Goal: Task Accomplishment & Management: Manage account settings

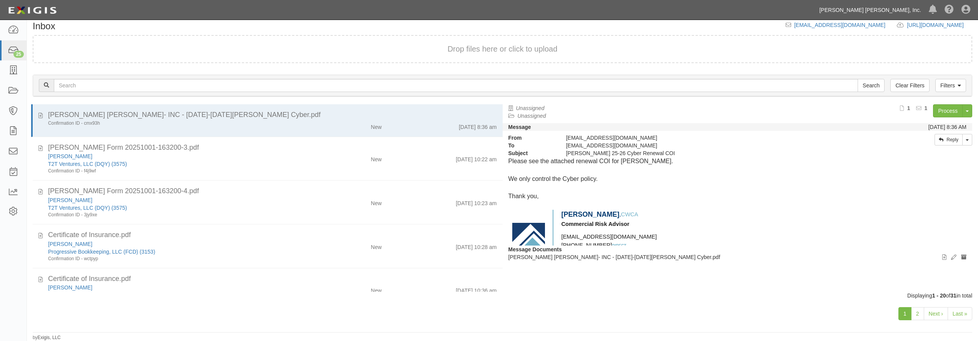
click at [910, 10] on link "[PERSON_NAME] [PERSON_NAME], Inc." at bounding box center [871, 9] width 110 height 15
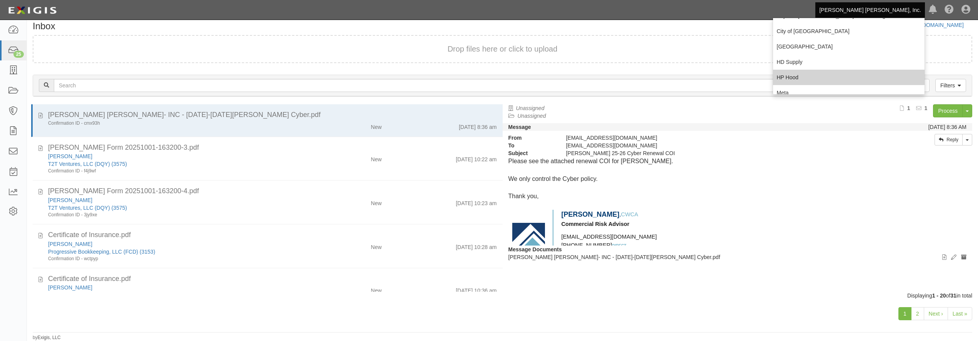
scroll to position [74, 0]
click at [796, 71] on link "Meta" at bounding box center [849, 76] width 152 height 15
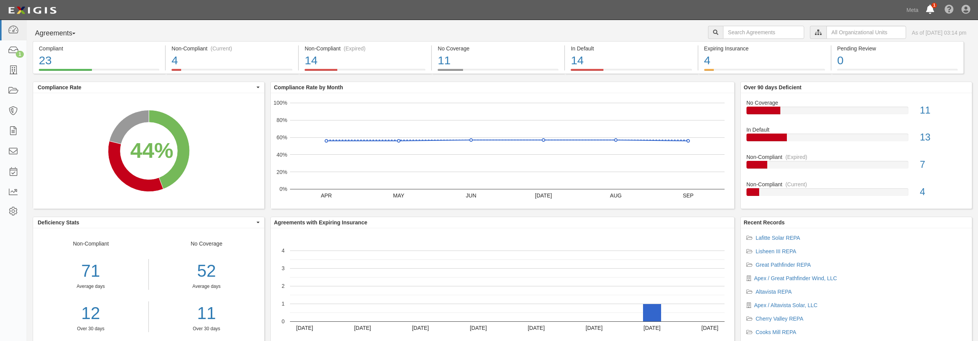
click at [926, 12] on link at bounding box center [932, 10] width 18 height 20
click at [873, 16] on div "Dashboard 1 Inbox Parties Agreements Coverages Documents Messages Tasks Reports…" at bounding box center [489, 10] width 967 height 20
click at [909, 10] on link "Meta" at bounding box center [913, 9] width 20 height 15
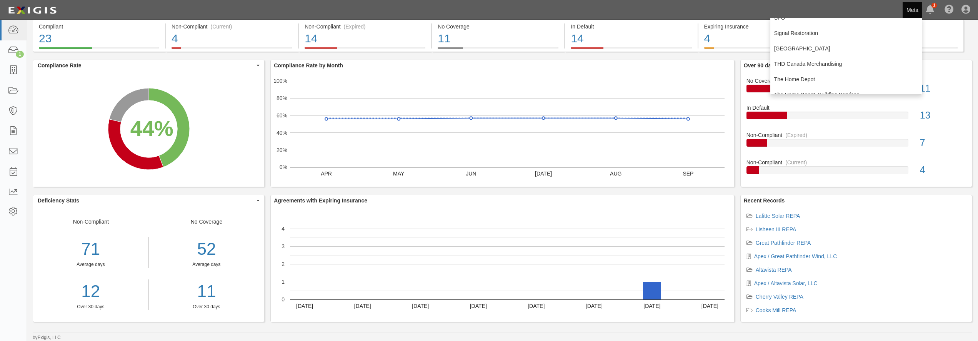
scroll to position [185, 0]
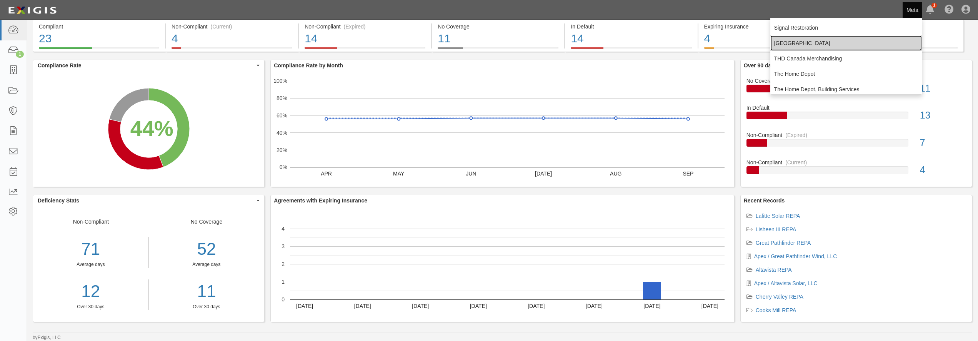
click at [796, 45] on link "[GEOGRAPHIC_DATA]" at bounding box center [847, 42] width 152 height 15
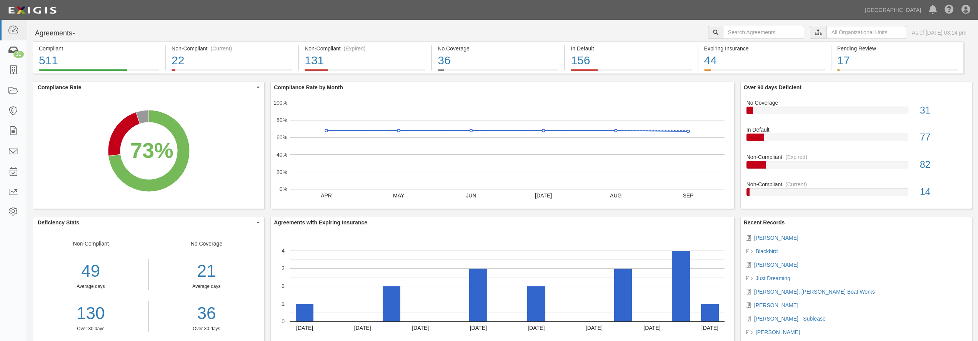
click at [16, 53] on div "31" at bounding box center [18, 54] width 10 height 7
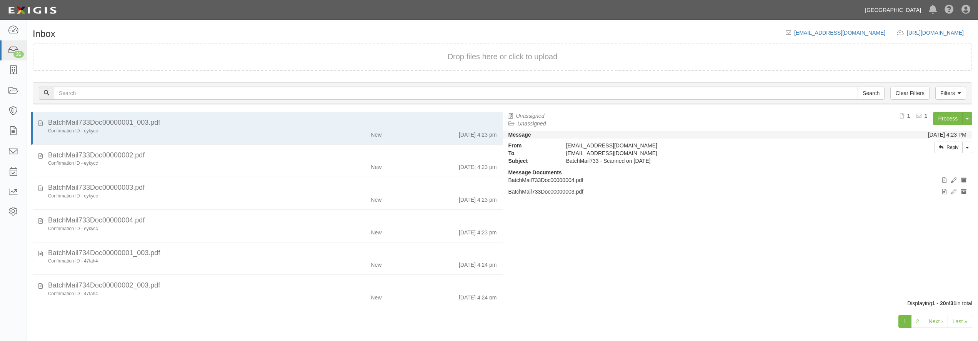
click at [881, 9] on link "[GEOGRAPHIC_DATA]" at bounding box center [893, 9] width 64 height 15
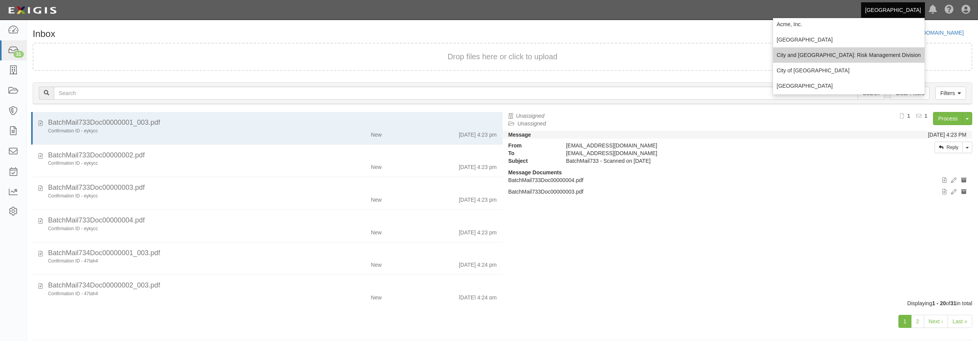
scroll to position [74, 0]
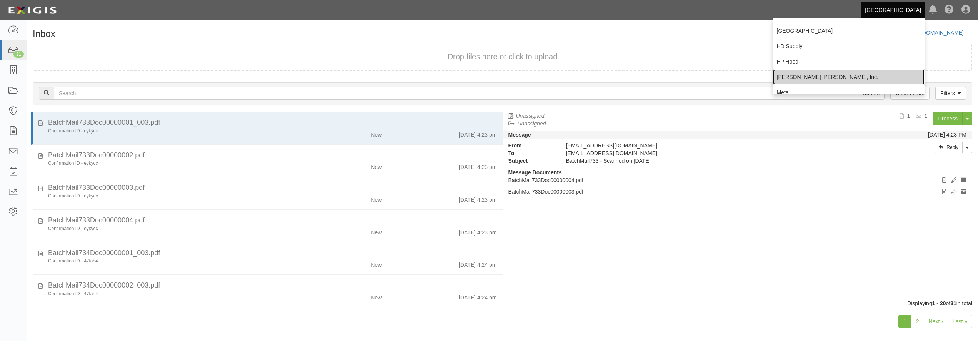
click at [808, 77] on link "[PERSON_NAME] [PERSON_NAME], Inc." at bounding box center [849, 76] width 152 height 15
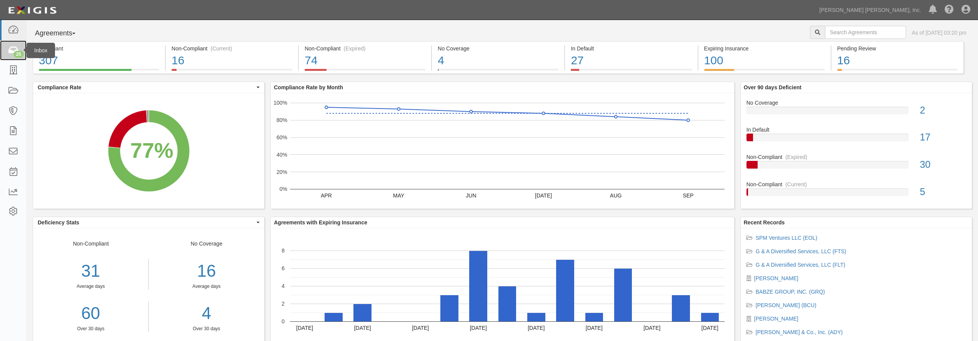
click at [18, 56] on div "25" at bounding box center [18, 54] width 10 height 7
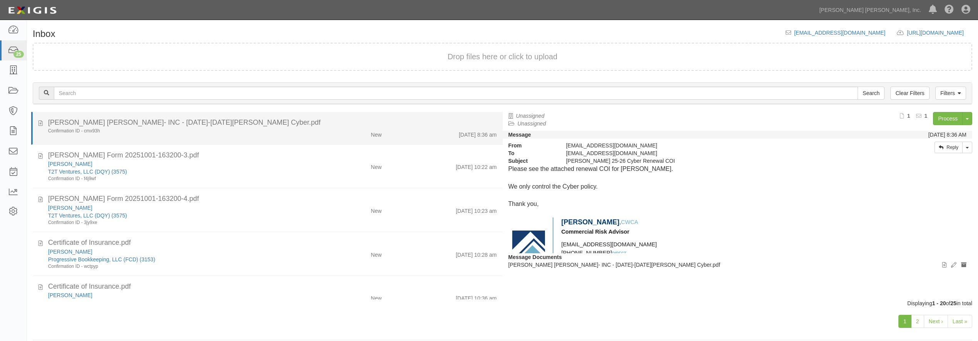
click at [314, 129] on div "New" at bounding box center [349, 133] width 77 height 11
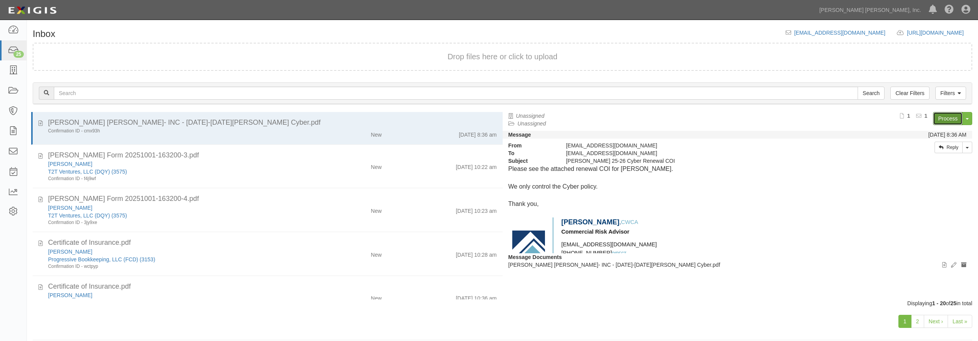
click at [946, 119] on link "Process" at bounding box center [948, 118] width 30 height 13
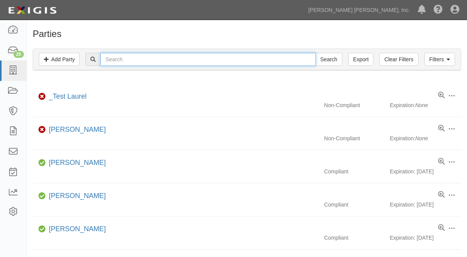
click at [131, 61] on input "text" at bounding box center [207, 59] width 215 height 13
type input "april"
click at [315, 53] on input "Search" at bounding box center [328, 59] width 27 height 13
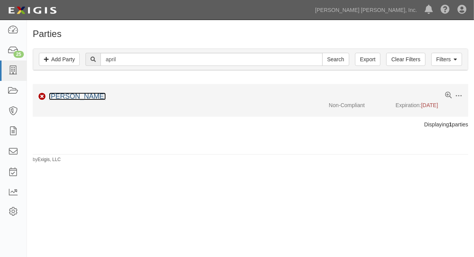
click at [75, 99] on link "[PERSON_NAME]" at bounding box center [77, 96] width 57 height 8
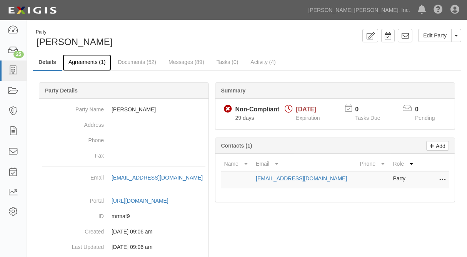
click at [85, 62] on link "Agreements (1)" at bounding box center [87, 62] width 48 height 17
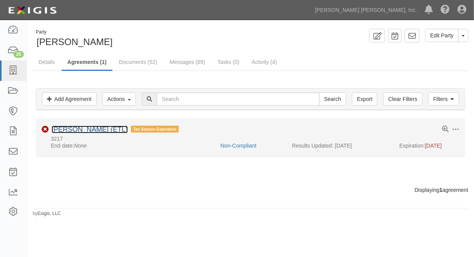
click at [77, 130] on link "April Fults (ETL)" at bounding box center [90, 129] width 76 height 8
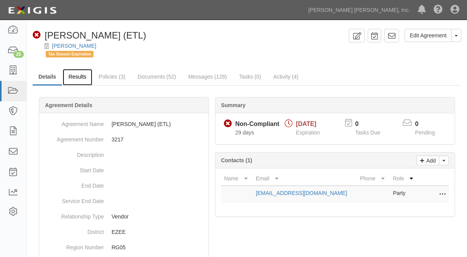
click at [80, 75] on link "Results" at bounding box center [78, 77] width 30 height 17
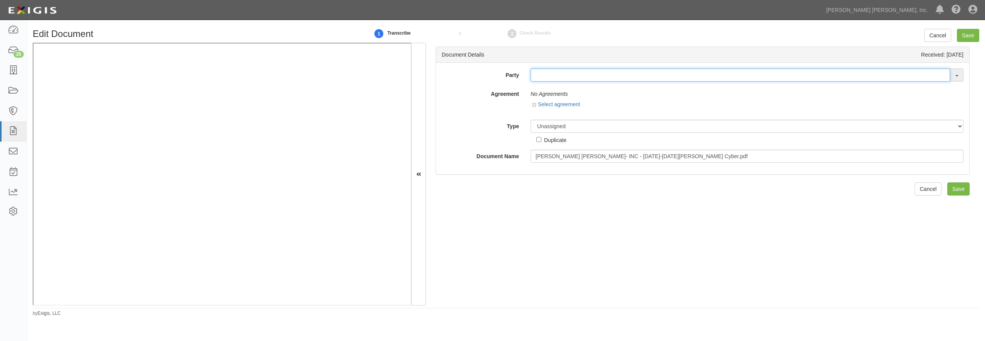
click at [564, 73] on input "text" at bounding box center [740, 74] width 419 height 13
type input "april"
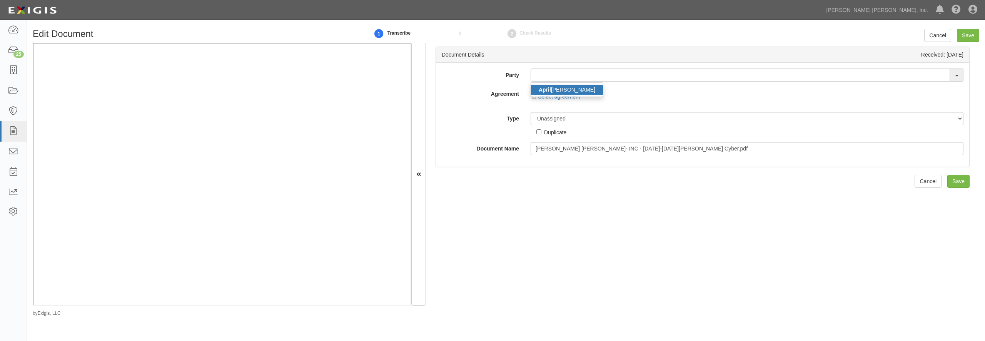
click at [568, 89] on link "[PERSON_NAME]" at bounding box center [567, 90] width 72 height 10
type input "[PERSON_NAME]"
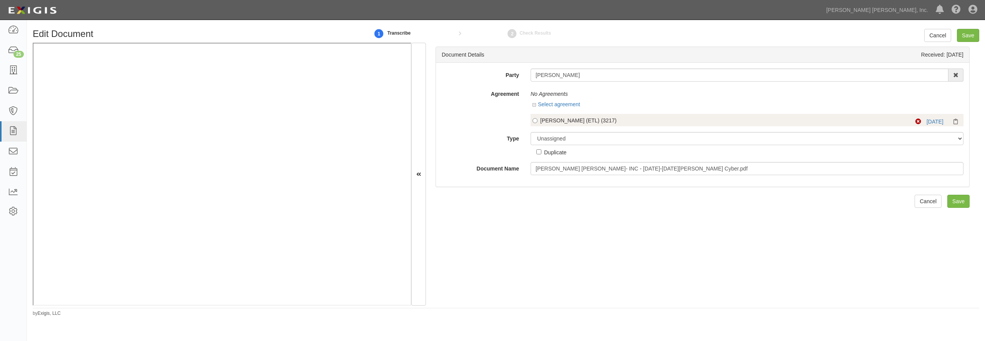
click at [566, 120] on div "[PERSON_NAME] (ETL) (3217)" at bounding box center [714, 121] width 349 height 8
click at [537, 120] on input "April Fults (ETL) (3217)" at bounding box center [534, 120] width 5 height 5
radio input "true"
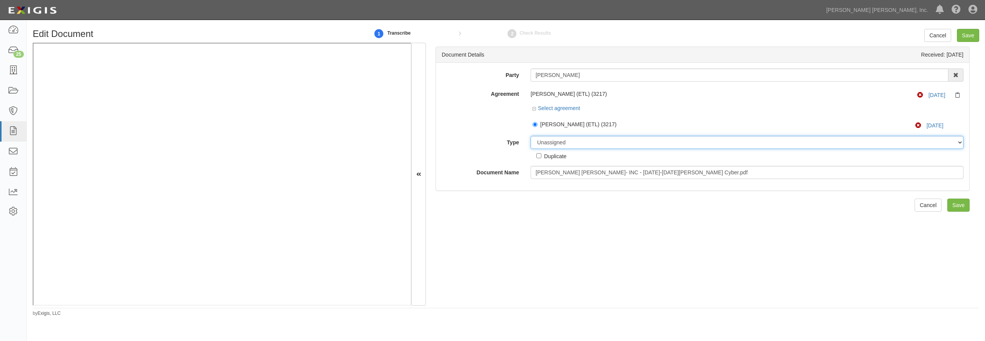
click at [531, 136] on select "Unassigned Binder Cancellation Notice Certificate Contract Endorsement Insuranc…" at bounding box center [747, 142] width 433 height 13
select select "CertificateDetail"
click option "Certificate" at bounding box center [0, 0] width 0 height 0
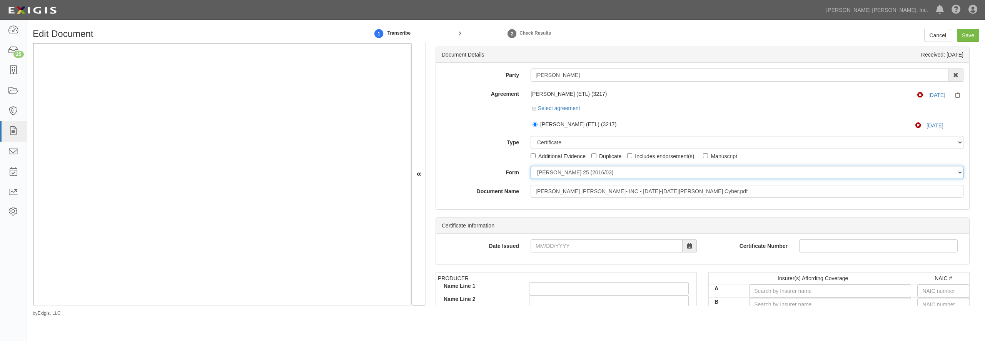
click at [531, 166] on select "ACORD 25 (2016/03) ACORD 101 ACORD 855 NY (2014/05) General" at bounding box center [747, 172] width 433 height 13
select select "GeneralFormDetail"
click option "General" at bounding box center [0, 0] width 0 height 0
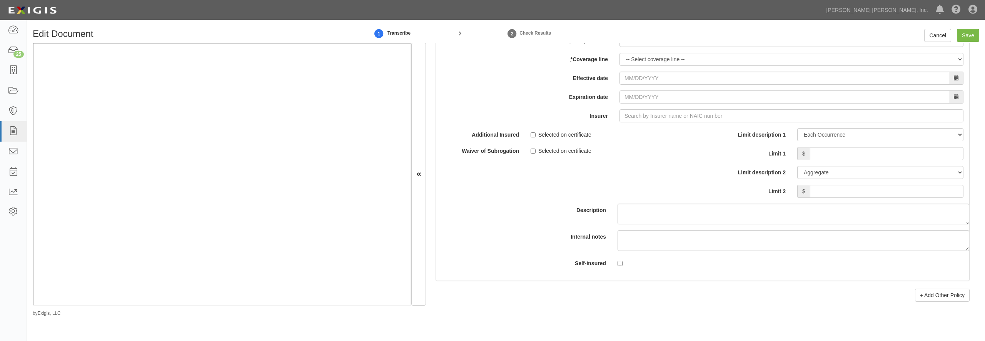
scroll to position [2216, 0]
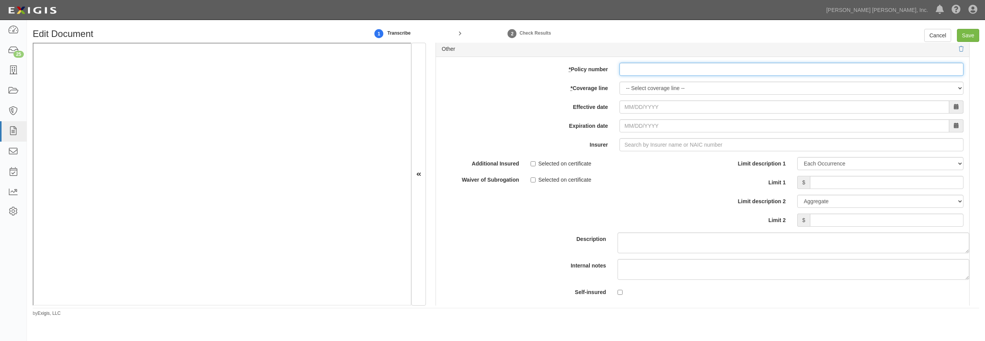
click at [693, 76] on input "* Policy number" at bounding box center [791, 69] width 344 height 13
paste input "C-4MUU-182250-CYBER-2024"
type input "C-4MUU-182250-CYBER-2024"
select select "17"
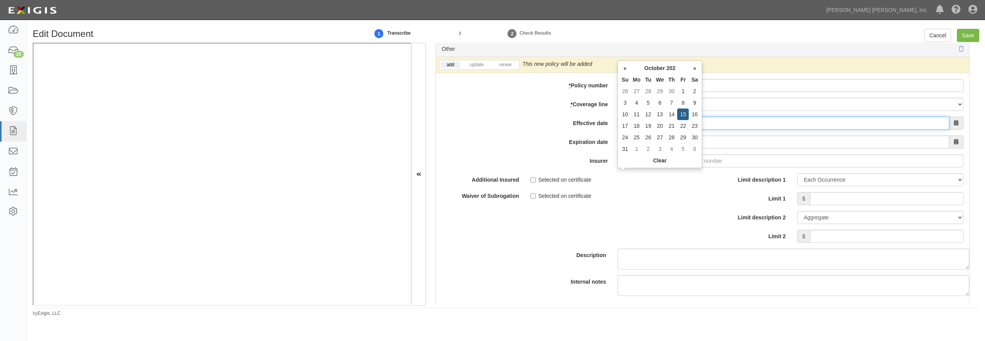
type input "10/15/2025"
type input "10/15/2026"
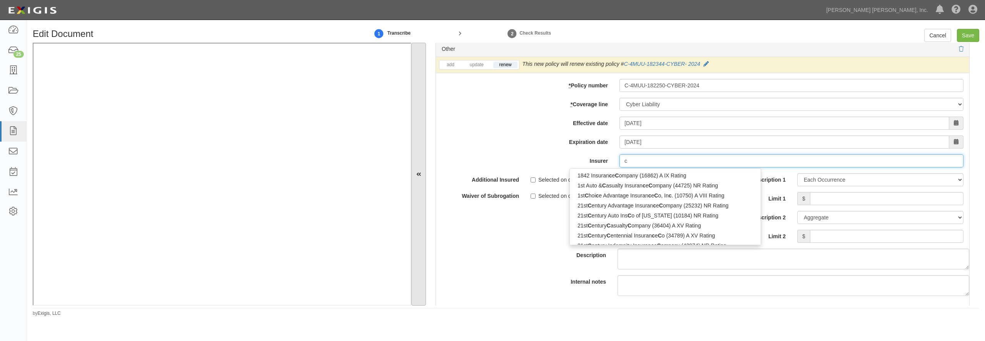
type input "co"
type input "coachman Insurance Company (0) A- IX Rating"
type input "coa"
type input "coalition Insurance Company (29530) A- VII Rating"
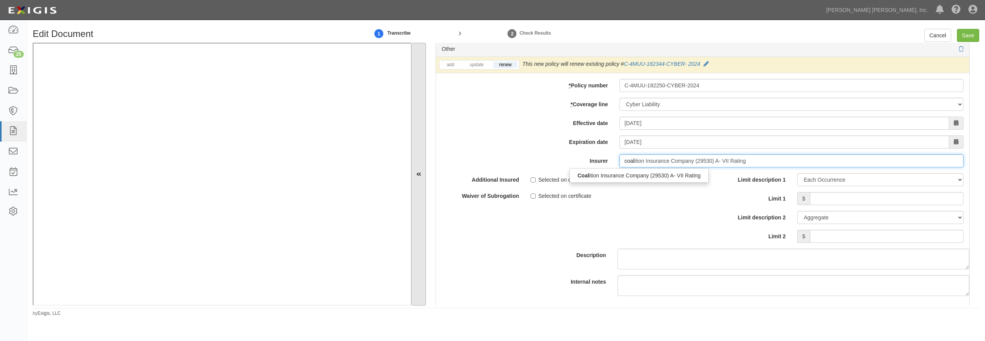
type input "coali"
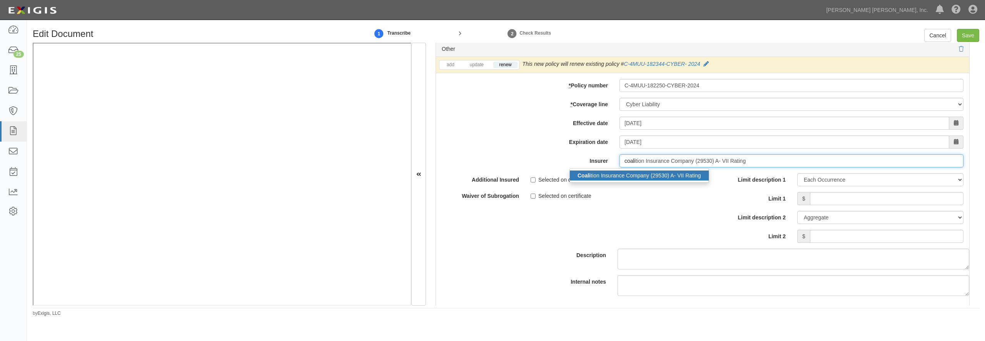
click at [595, 180] on div "Coali tion Insurance Company (29530) A- VII Rating" at bounding box center [639, 175] width 139 height 10
type input "Coalition Insurance Company (29530) A- VII Rating"
click at [829, 205] on input "Limit 1" at bounding box center [886, 198] width 153 height 13
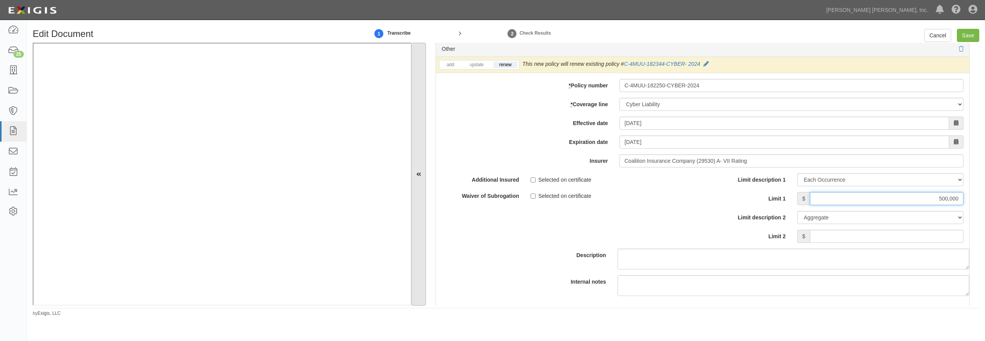
type input "500,000"
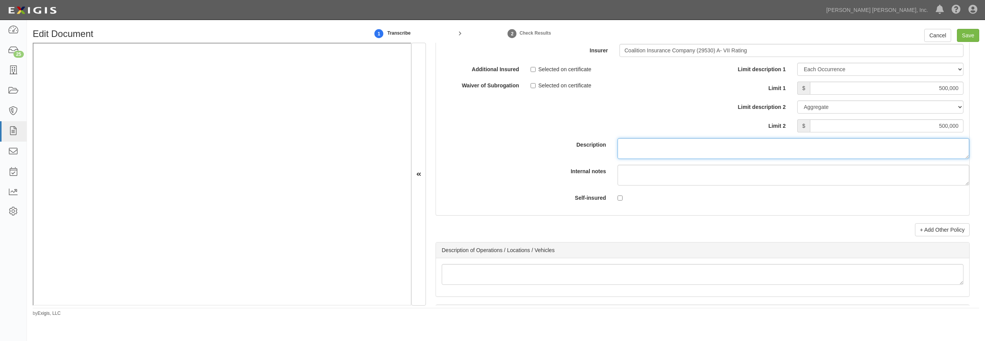
scroll to position [2319, 0]
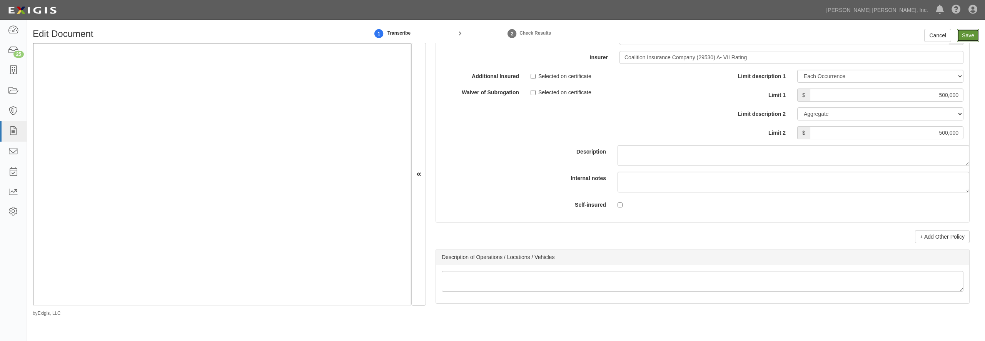
click at [969, 37] on input "Save" at bounding box center [968, 35] width 22 height 13
type input "500000"
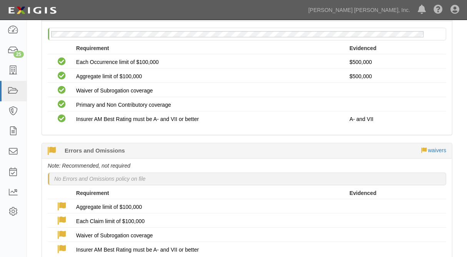
scroll to position [538, 0]
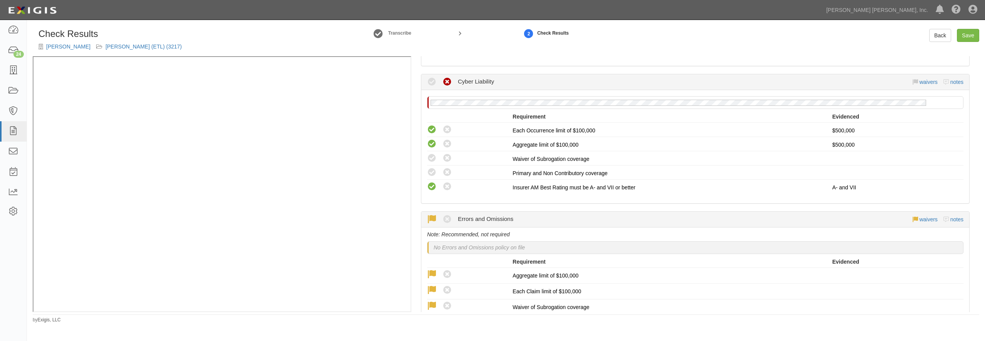
scroll to position [591, 0]
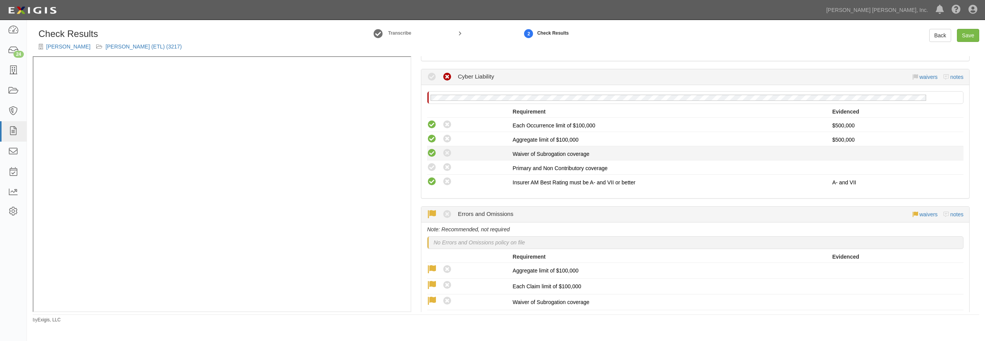
click at [431, 150] on icon at bounding box center [432, 153] width 10 height 10
radio input "true"
click at [433, 166] on icon at bounding box center [432, 168] width 10 height 10
radio input "true"
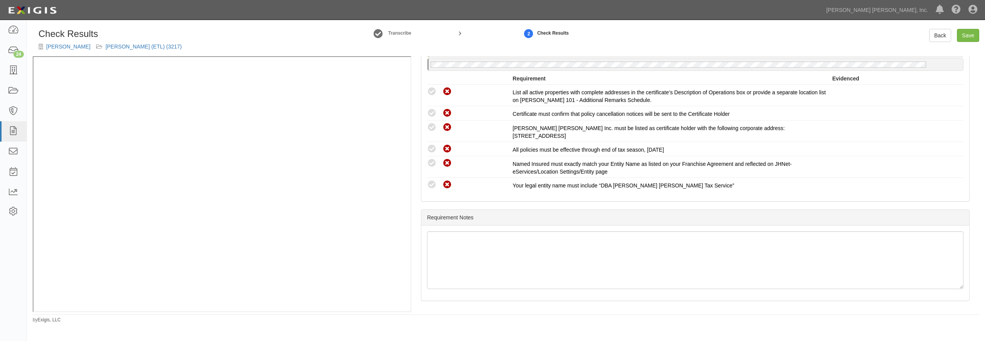
scroll to position [865, 0]
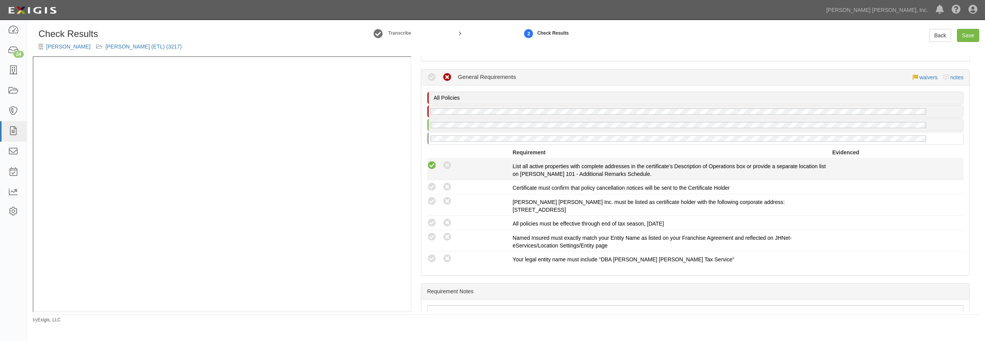
click at [432, 169] on icon at bounding box center [432, 166] width 10 height 10
radio input "true"
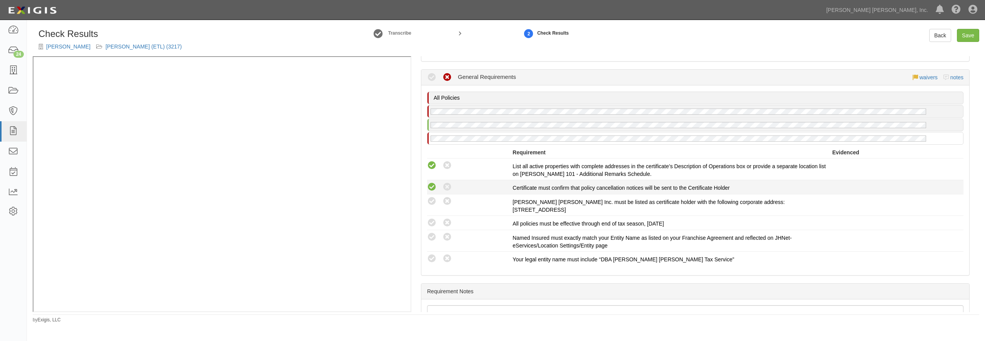
click at [431, 185] on icon at bounding box center [432, 187] width 10 height 10
radio input "true"
click at [432, 198] on icon at bounding box center [432, 202] width 10 height 10
radio input "true"
click at [432, 216] on li "Compliant Waived: Non-Compliant All policies must be effective through end of t…" at bounding box center [695, 223] width 536 height 14
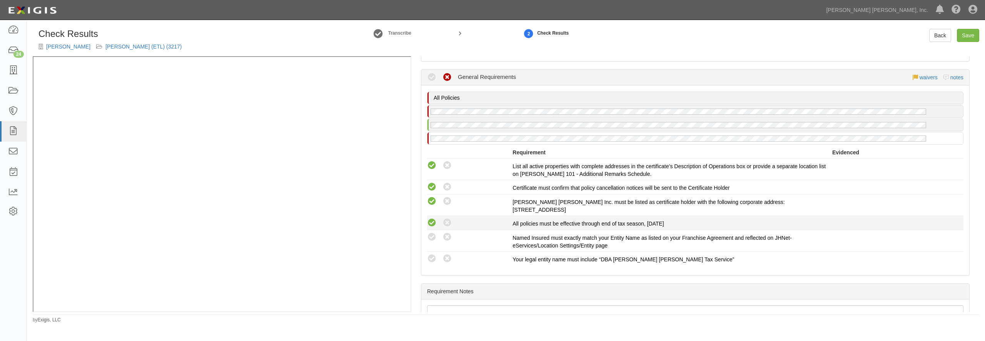
click at [432, 221] on icon at bounding box center [432, 223] width 10 height 10
radio input "true"
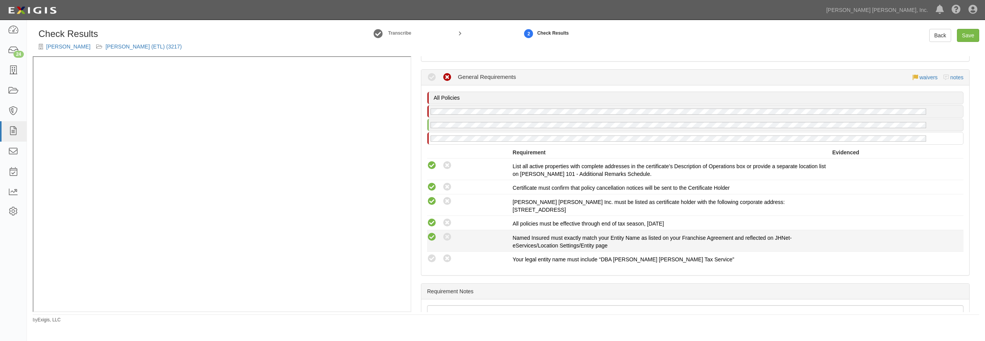
drag, startPoint x: 434, startPoint y: 234, endPoint x: 433, endPoint y: 240, distance: 6.6
click at [434, 234] on icon at bounding box center [432, 237] width 10 height 10
radio input "true"
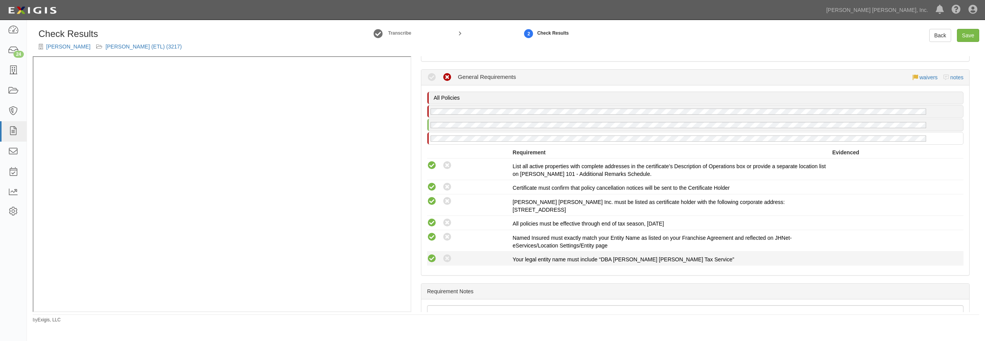
click at [429, 258] on icon at bounding box center [432, 259] width 10 height 10
radio input "true"
click at [963, 37] on link "Save" at bounding box center [968, 35] width 22 height 13
radio input "true"
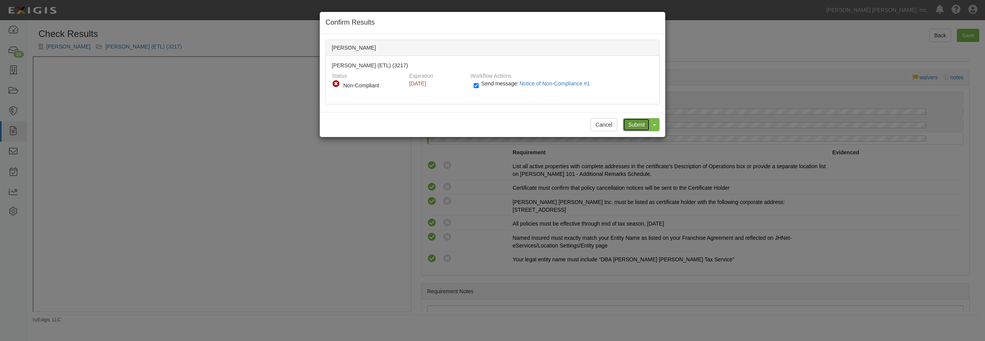
click at [628, 127] on input "Submit" at bounding box center [636, 124] width 27 height 13
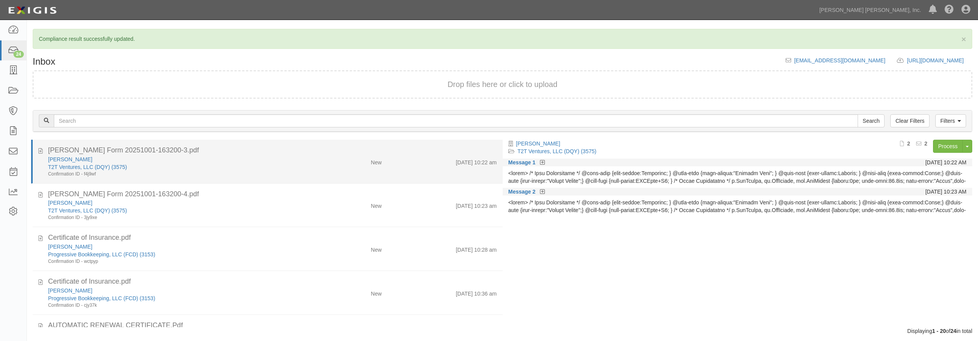
click at [202, 162] on div "David Elkins" at bounding box center [176, 159] width 257 height 8
click at [52, 160] on link "David Elkins" at bounding box center [70, 159] width 44 height 6
click at [216, 171] on div "Confirmation ID - f4j9wf" at bounding box center [176, 174] width 257 height 7
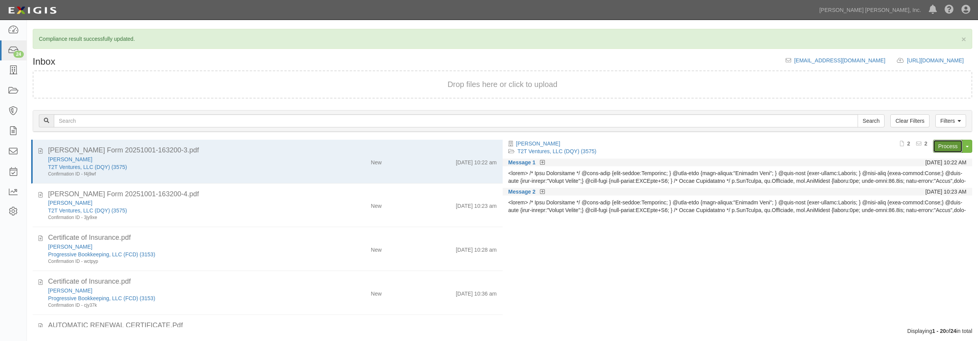
click at [948, 143] on link "Process" at bounding box center [948, 146] width 30 height 13
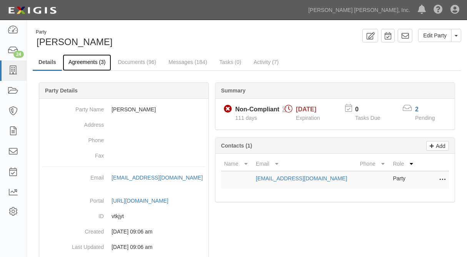
click at [85, 64] on link "Agreements (3)" at bounding box center [87, 62] width 48 height 17
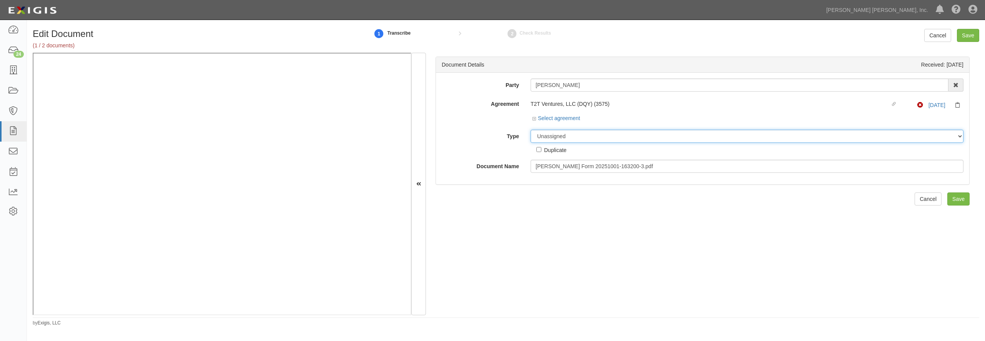
click at [567, 133] on select "Unassigned Binder Cancellation Notice Certificate Contract Endorsement Insuranc…" at bounding box center [747, 136] width 433 height 13
select select "CertificateDetail"
click option "Certificate" at bounding box center [0, 0] width 0 height 0
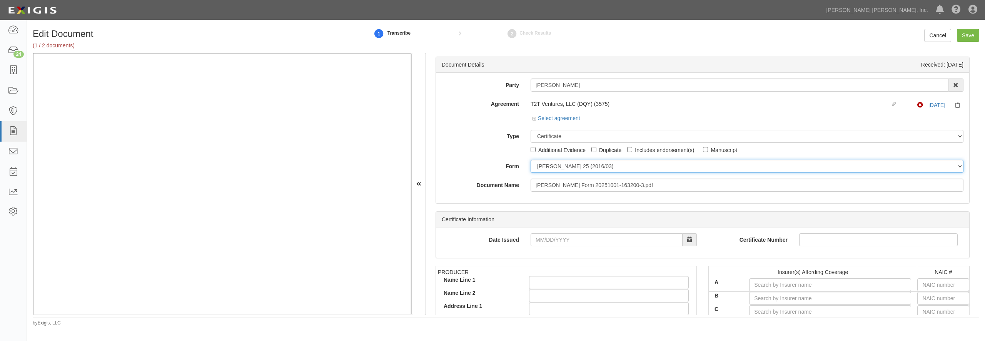
click at [531, 160] on select "ACORD 25 (2016/03) ACORD 101 ACORD 855 NY (2014/05) General" at bounding box center [747, 166] width 433 height 13
select select "GeneralFormDetail"
click option "General" at bounding box center [0, 0] width 0 height 0
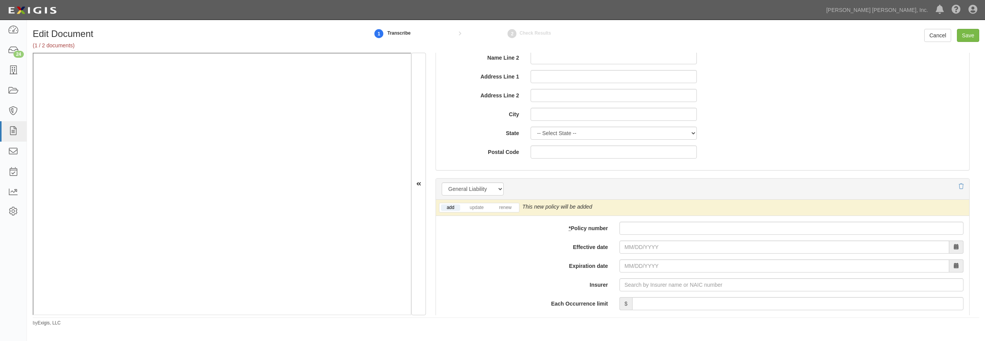
scroll to position [517, 0]
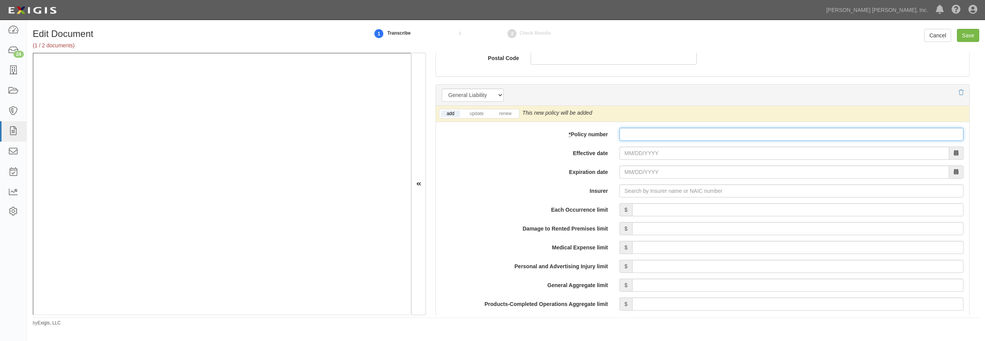
click at [679, 134] on input "* Policy number" at bounding box center [791, 134] width 344 height 13
paste input "00A2321124-25-42"
type input "00A2321124-25-42"
type input "10/16/2025"
type input "10/16/2026"
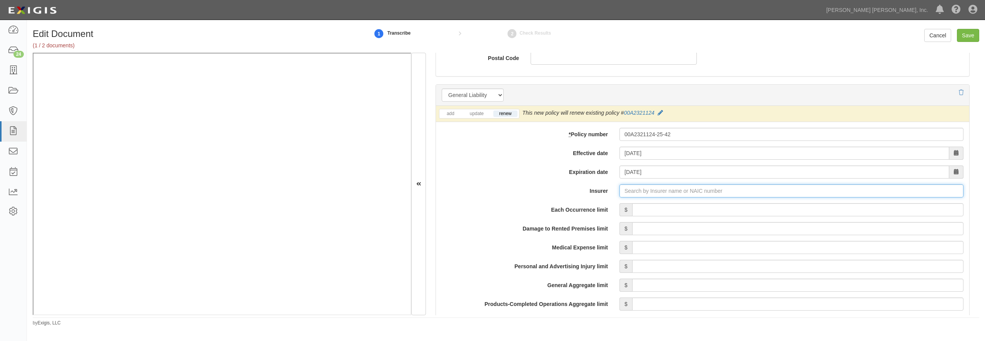
click at [641, 193] on input "Insurer" at bounding box center [791, 190] width 344 height 13
click at [661, 192] on input "Insurer" at bounding box center [791, 190] width 344 height 13
type input "180 Seguros S.A. (0) NR Rating"
type input "1"
click at [646, 208] on div "Standard Fire Insurance Company ( 19070 ) A++ XV Rating" at bounding box center [647, 205] width 155 height 10
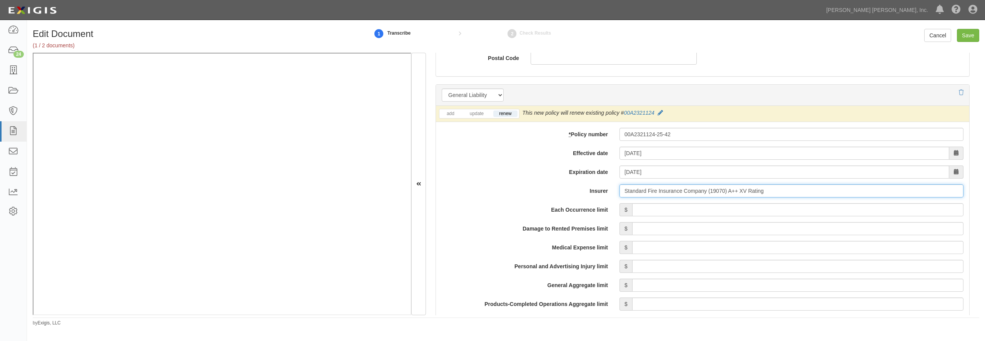
type input "Standard Fire Insurance Company (19070) A++ XV Rating"
click at [648, 210] on input "Each Occurrence limit" at bounding box center [797, 209] width 331 height 13
type input "1,000,000"
type input "2,000,000"
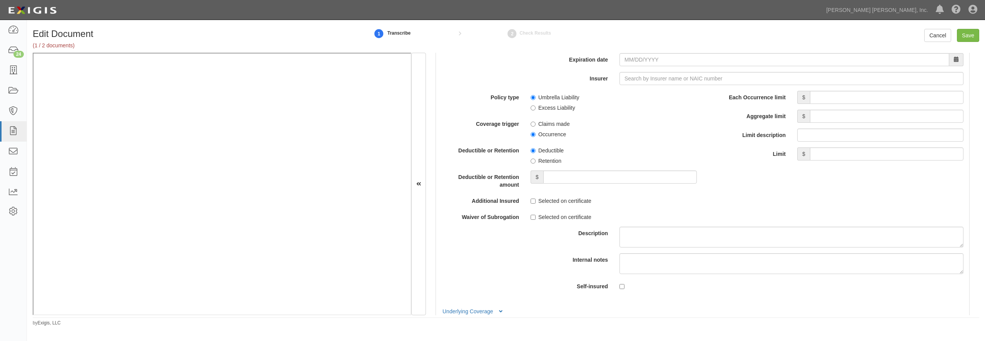
scroll to position [1477, 0]
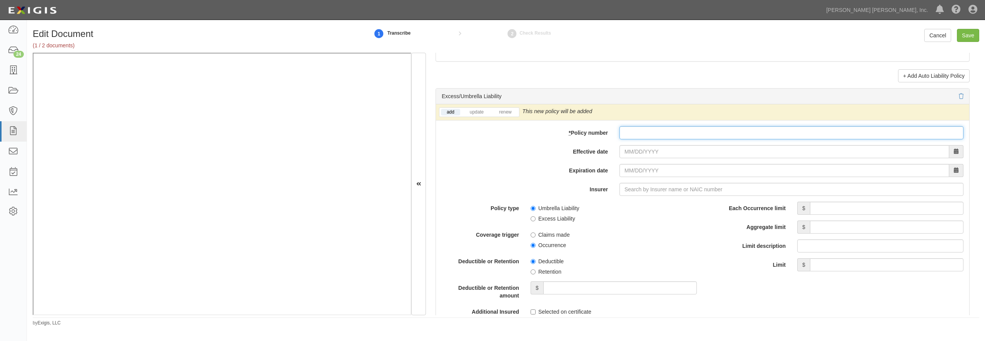
click at [622, 139] on input "* Policy number" at bounding box center [791, 132] width 344 height 13
paste input "A2323086-25-42"
type input "A2323086-25-42"
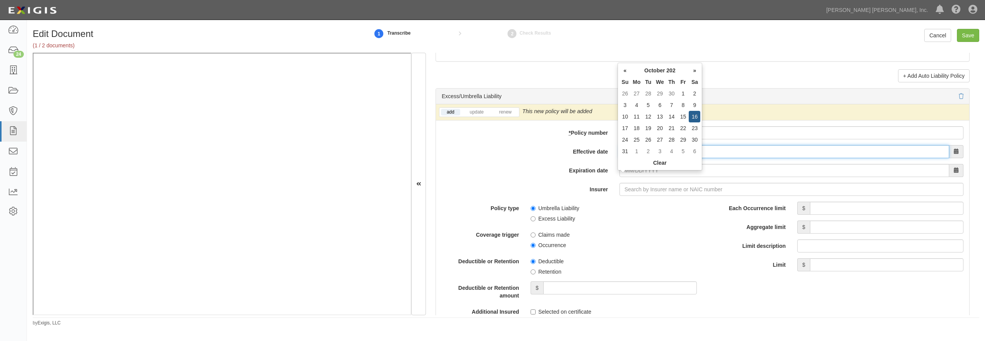
type input "10/16/2025"
type input "10/16/2026"
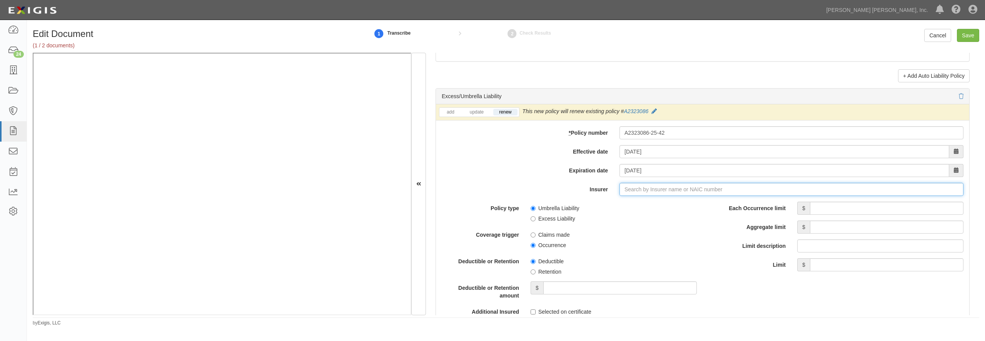
type input "21st Century Advantage Insurance Company (25232) NR Rating"
type input "2"
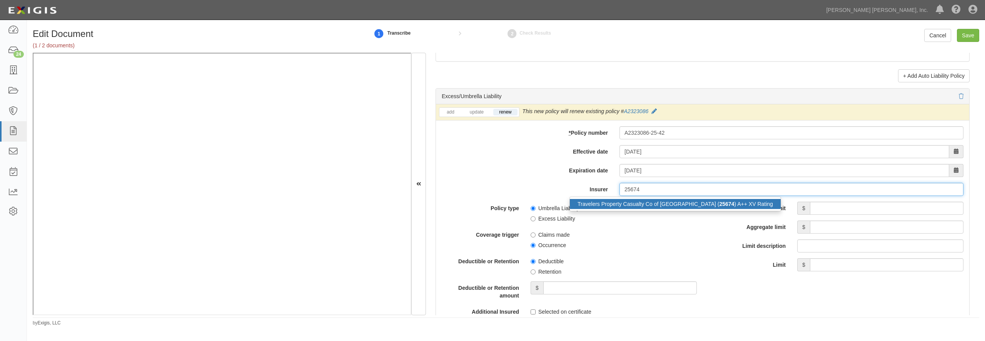
click at [639, 209] on div "Travelers Property Casualty Co of Amer ( 25674 ) A++ XV Rating" at bounding box center [675, 204] width 211 height 10
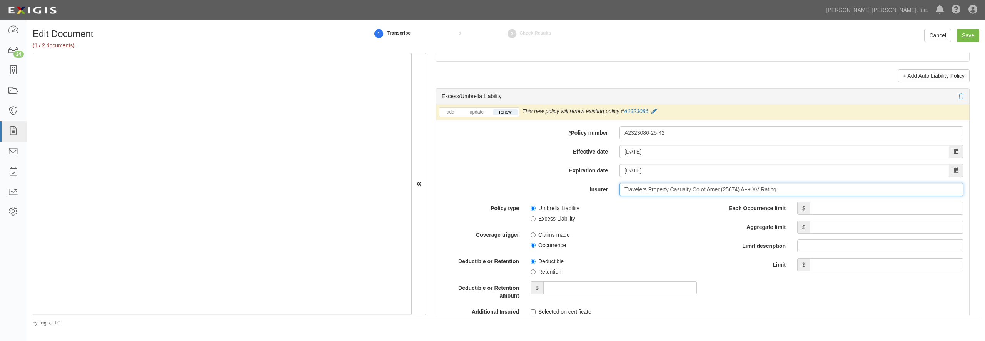
type input "Travelers Property Casualty Co of Amer (25674) A++ XV Rating"
click at [833, 215] on input "Each Occurrence limit" at bounding box center [886, 208] width 153 height 13
type input "1,000,000"
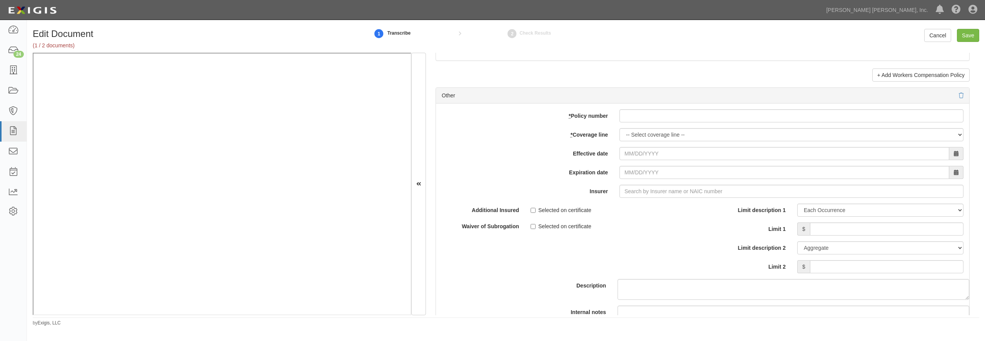
scroll to position [2216, 0]
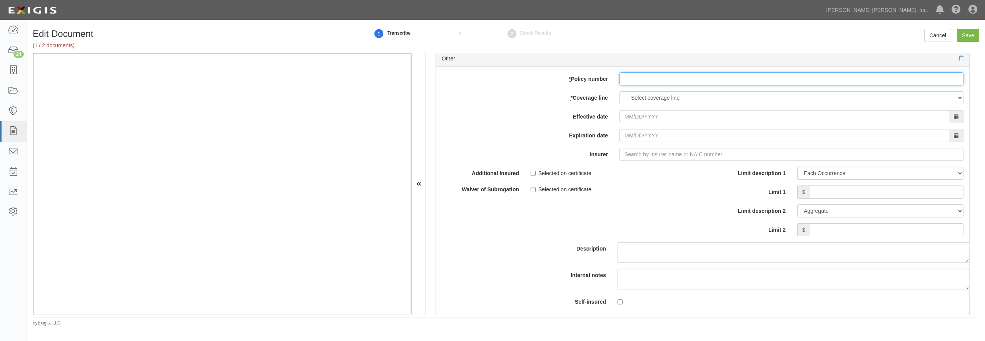
click at [674, 85] on input "* Policy number" at bounding box center [791, 78] width 344 height 13
paste input "TCL1742782-01"
type input "TCL1742782-01"
select select "17"
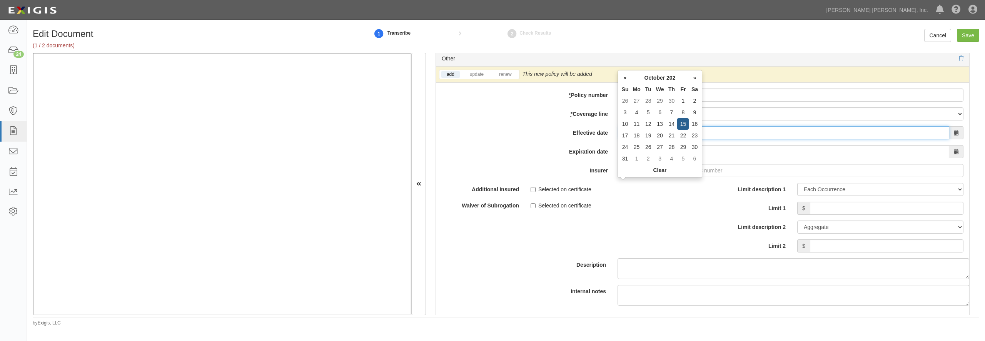
type input "10/15/0202"
type input "10/15/0203"
click at [719, 139] on input "10/15/0202" at bounding box center [784, 132] width 330 height 13
type input "10/15/2025"
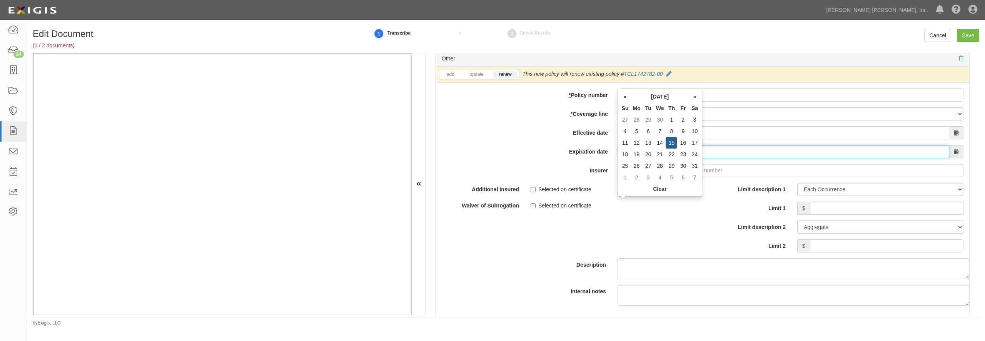
type input "10/15/2026"
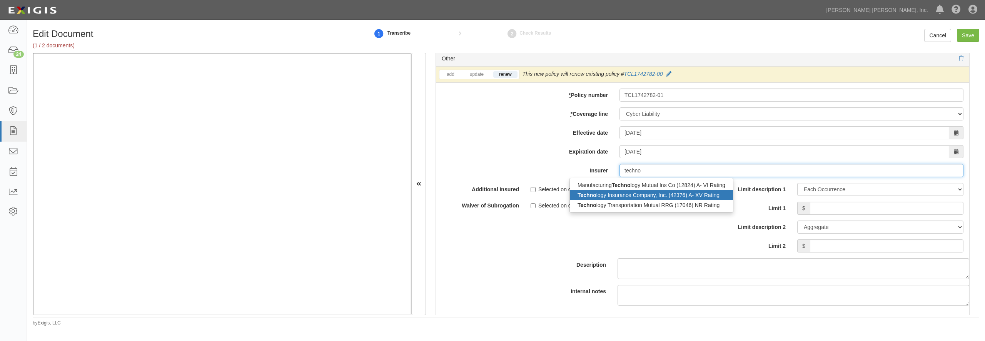
click at [640, 200] on div "Techno logy Insurance Company, Inc. (42376) A- XV Rating" at bounding box center [651, 195] width 163 height 10
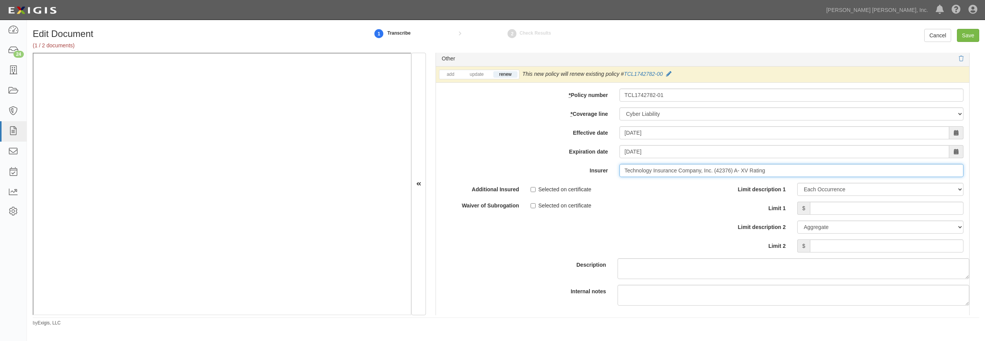
type input "Technology Insurance Company, Inc. (42376) A- XV Rating"
click at [820, 215] on input "Limit 1" at bounding box center [886, 208] width 153 height 13
type input "250,000"
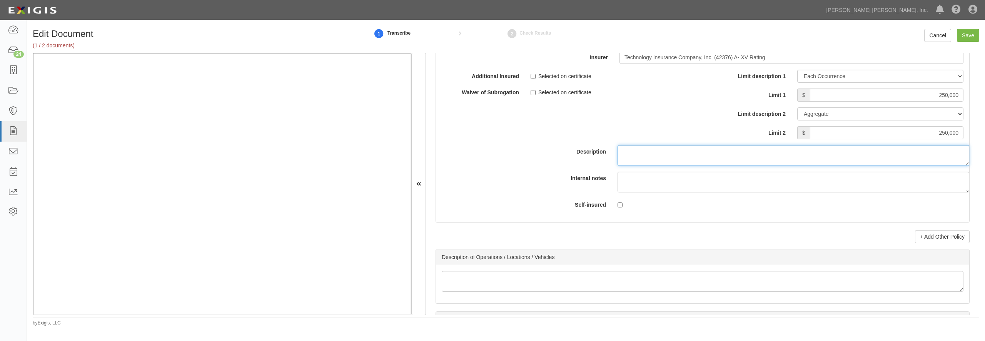
scroll to position [2319, 0]
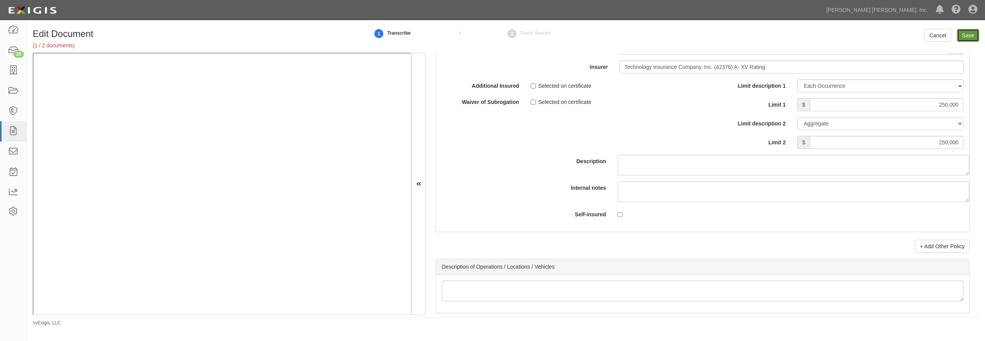
click at [970, 33] on input "Save" at bounding box center [968, 35] width 22 height 13
type input "1000000"
type input "2000000"
type input "1000000"
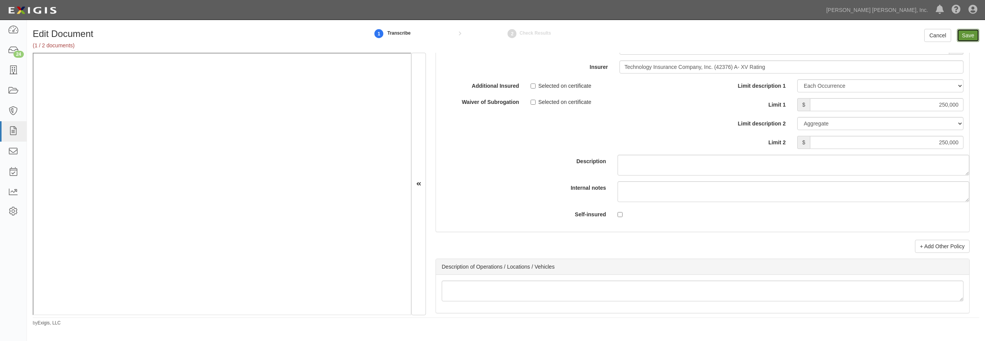
type input "250000"
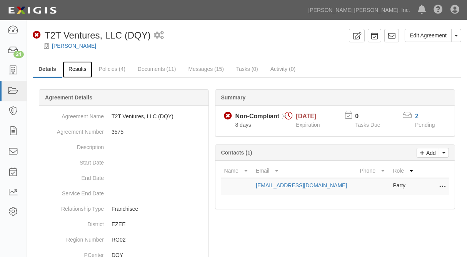
click at [80, 68] on link "Results" at bounding box center [78, 69] width 30 height 17
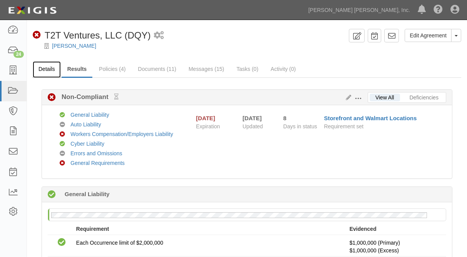
click at [52, 67] on link "Details" at bounding box center [47, 69] width 28 height 17
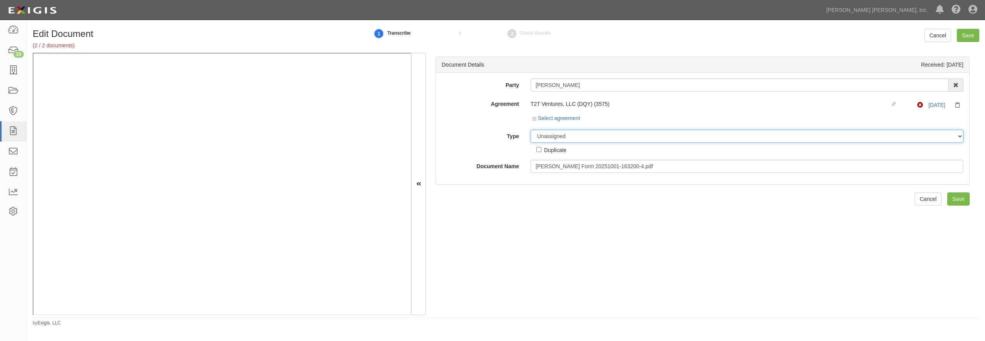
click at [564, 133] on select "Unassigned Binder Cancellation Notice Certificate Contract Endorsement Insuranc…" at bounding box center [747, 136] width 433 height 13
select select "OtherDetail"
click option "Other Document" at bounding box center [0, 0] width 0 height 0
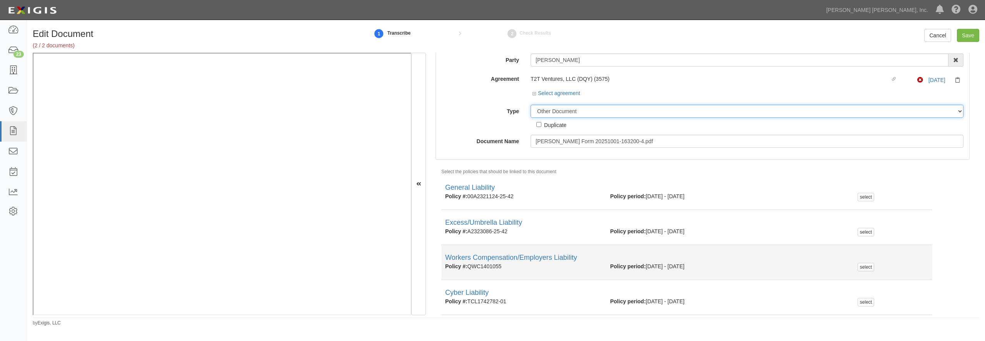
scroll to position [52, 0]
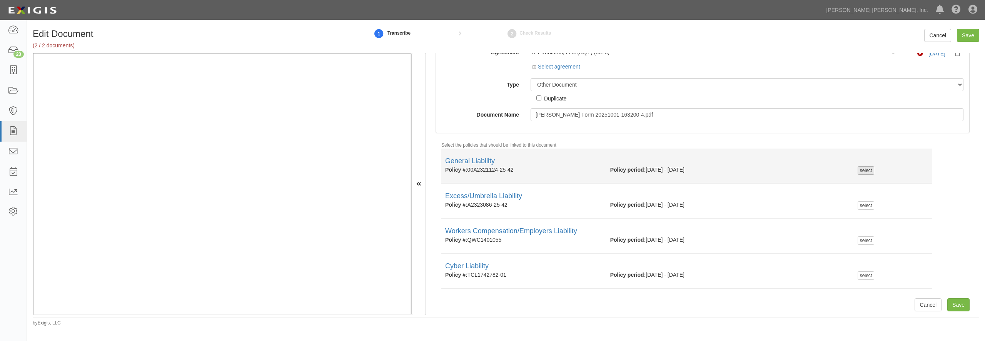
click at [865, 171] on div "select" at bounding box center [866, 170] width 17 height 8
checkbox input "true"
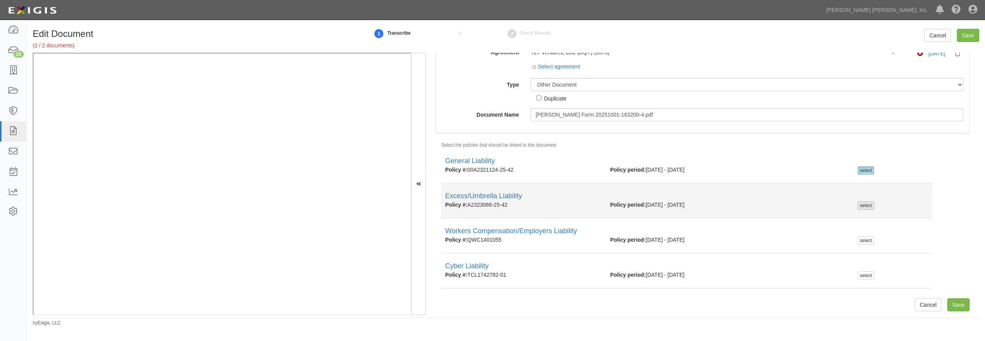
click at [862, 207] on div "select" at bounding box center [866, 205] width 17 height 8
checkbox input "true"
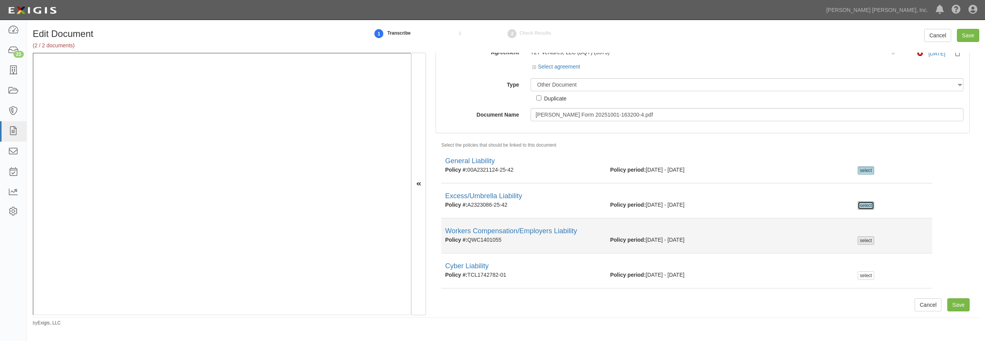
click at [860, 241] on div "select" at bounding box center [866, 240] width 17 height 8
checkbox input "true"
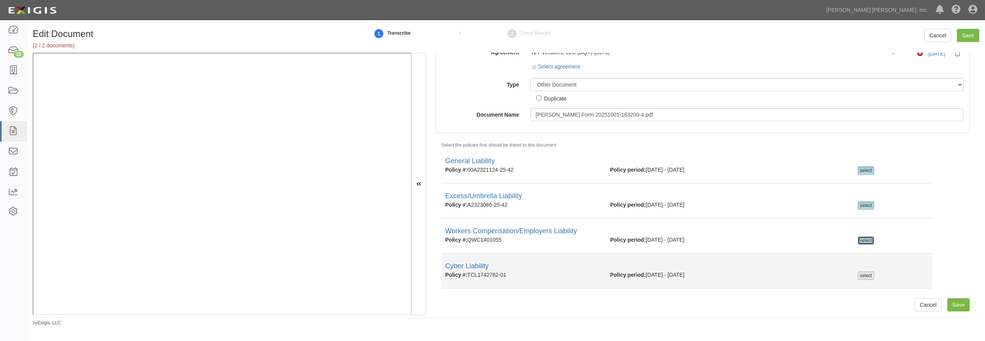
click at [858, 277] on div "select" at bounding box center [866, 275] width 17 height 8
checkbox input "true"
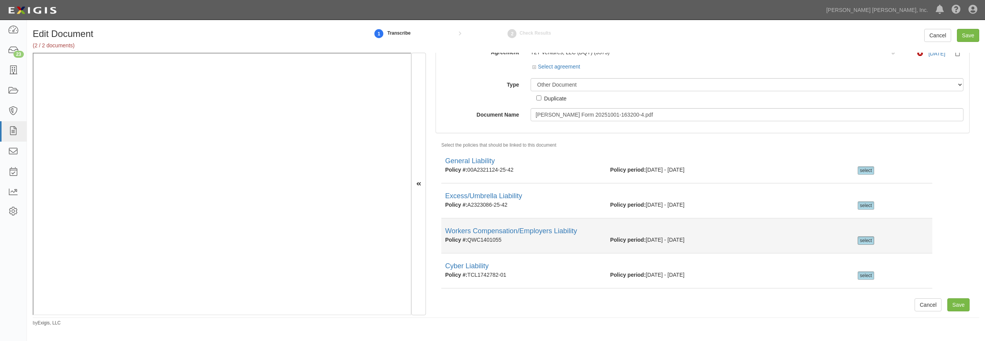
click at [860, 238] on div "select" at bounding box center [866, 240] width 17 height 8
checkbox input "false"
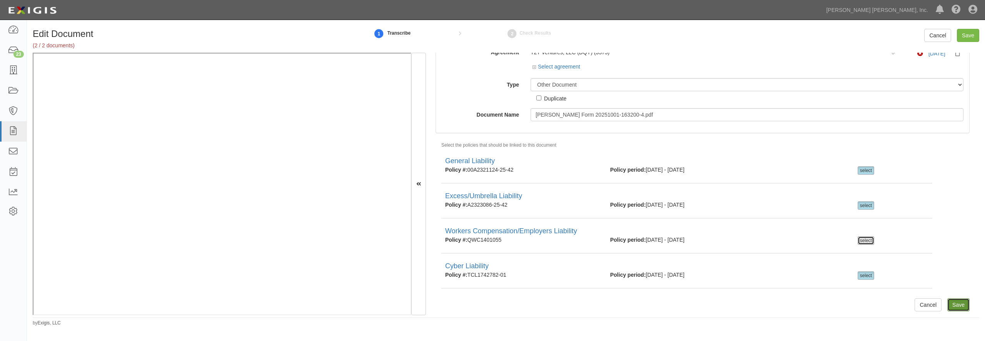
click at [958, 307] on input "Save" at bounding box center [958, 304] width 22 height 13
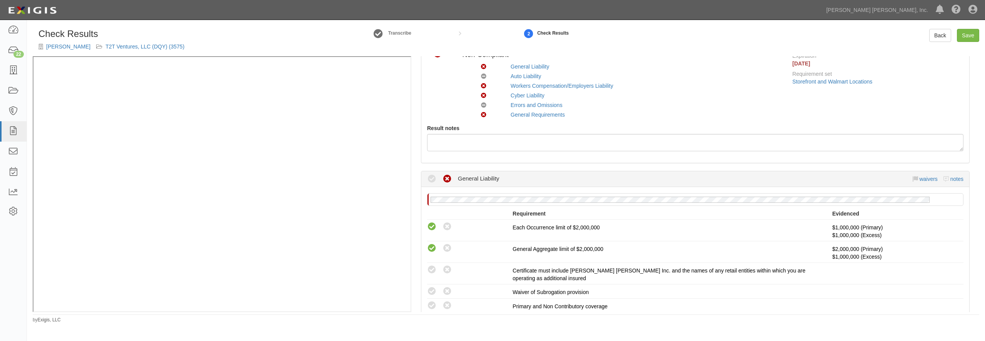
scroll to position [111, 0]
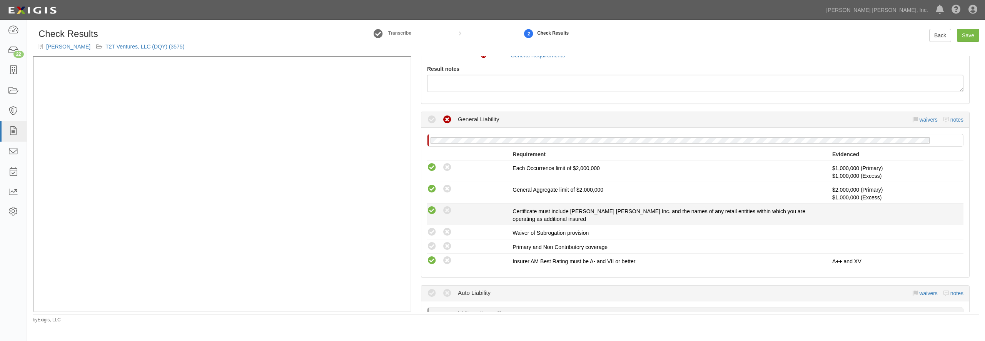
click at [433, 211] on icon at bounding box center [432, 211] width 10 height 10
radio input "true"
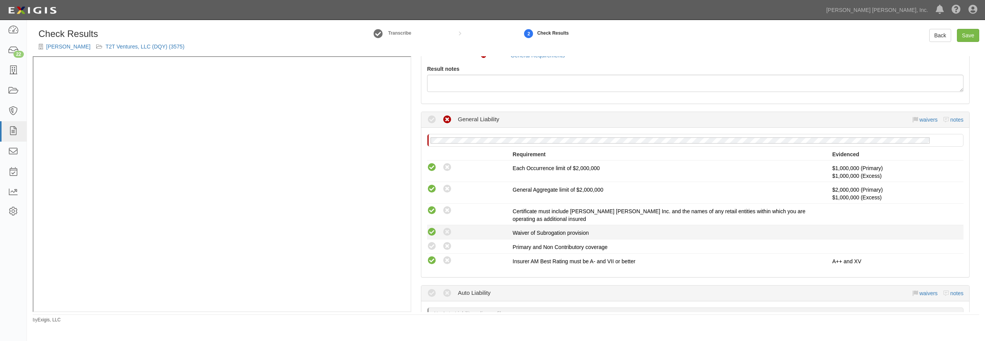
click at [435, 233] on icon at bounding box center [432, 232] width 10 height 10
radio input "true"
click at [435, 248] on icon at bounding box center [432, 247] width 10 height 10
radio input "true"
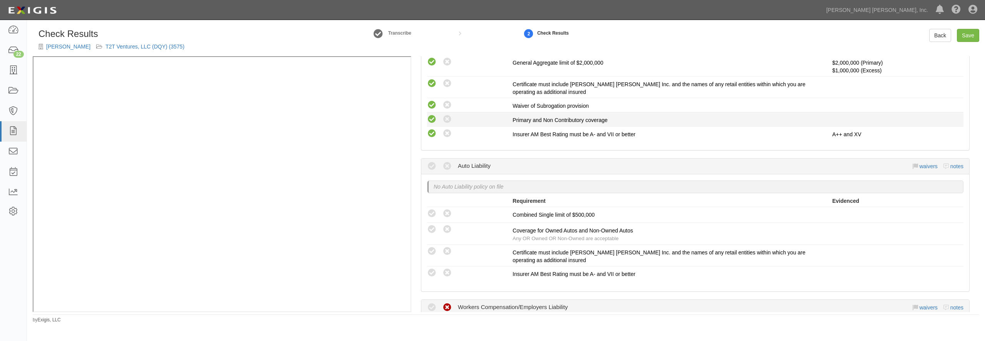
scroll to position [259, 0]
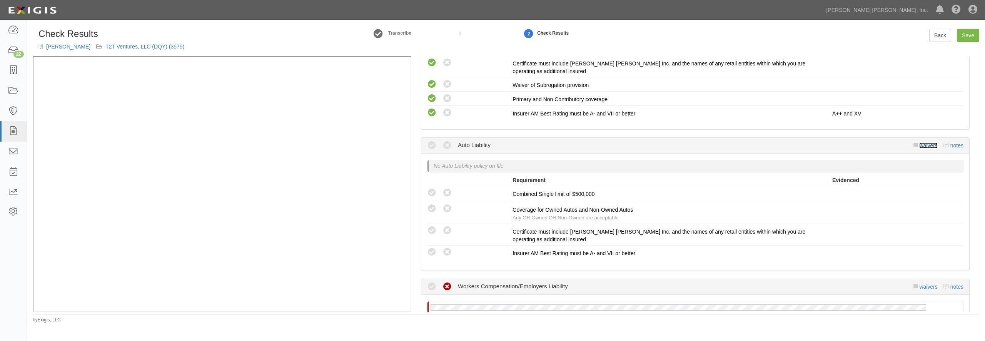
click at [928, 147] on link "waivers" at bounding box center [928, 145] width 18 height 6
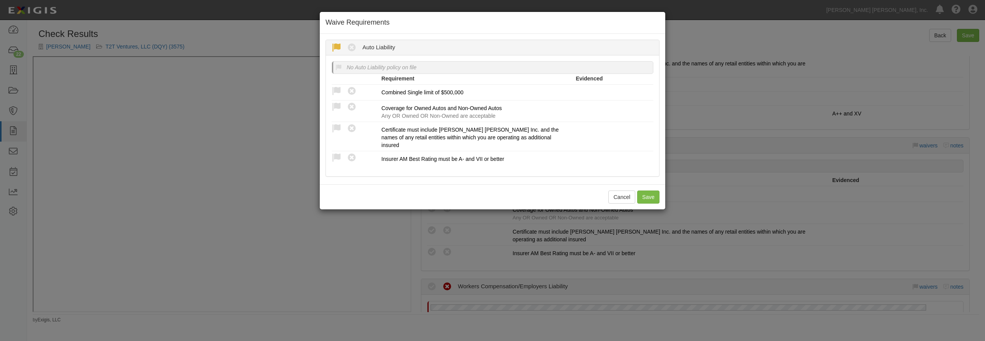
click at [335, 49] on icon at bounding box center [337, 48] width 10 height 10
radio input "true"
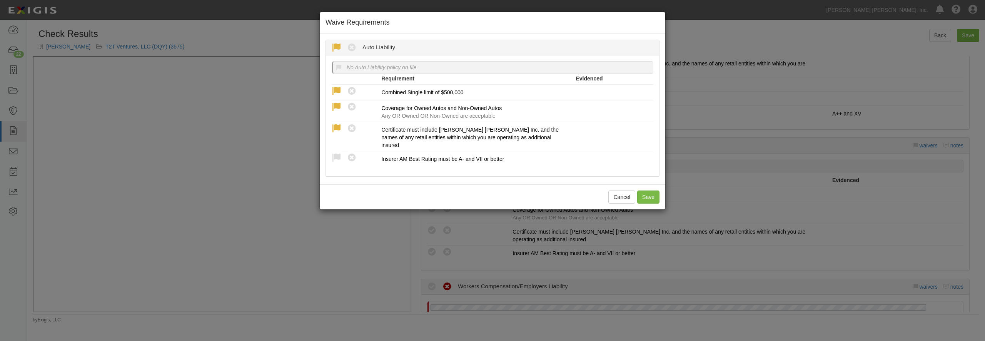
radio input "true"
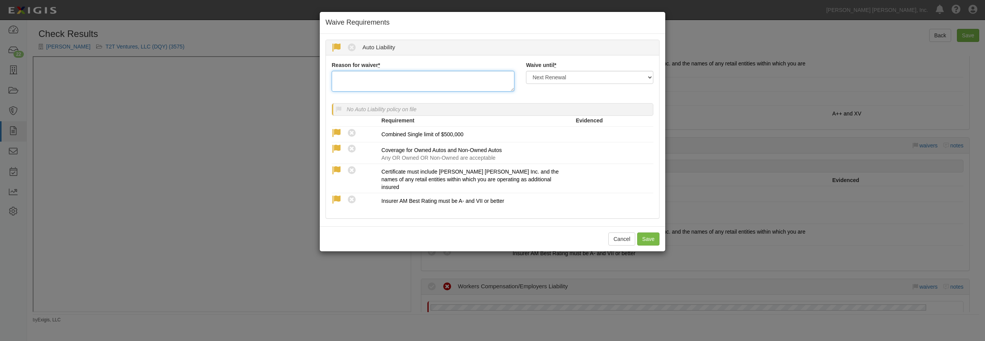
click at [343, 79] on textarea "Reason for waiver *" at bounding box center [423, 81] width 183 height 21
type textarea "per client"
click at [650, 236] on button "Save" at bounding box center [648, 238] width 22 height 13
radio input "true"
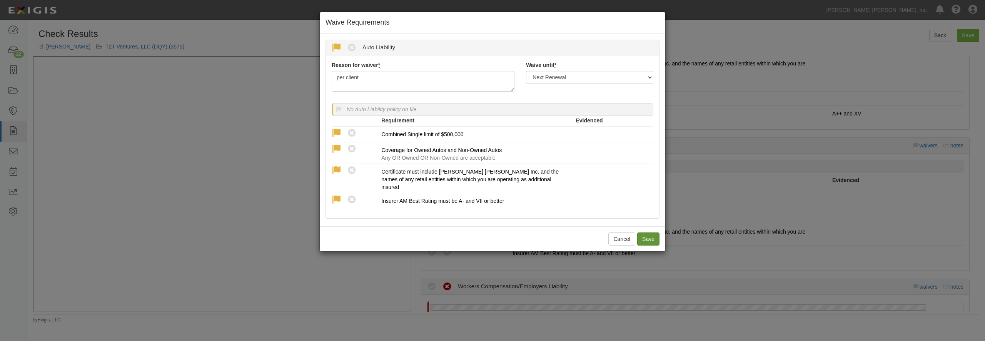
radio input "true"
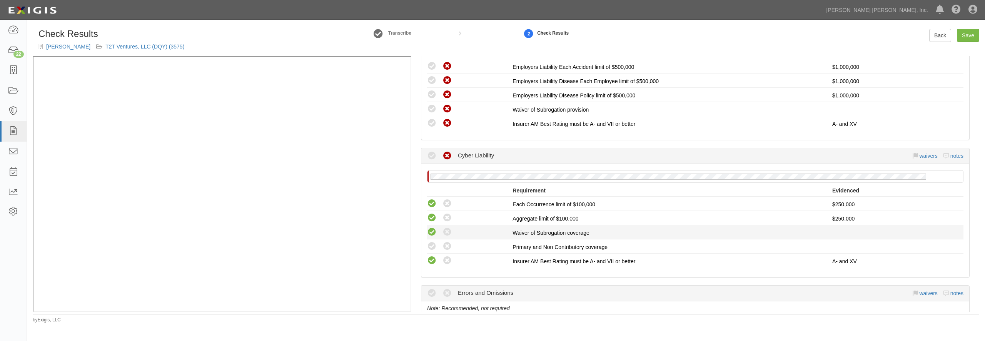
scroll to position [564, 0]
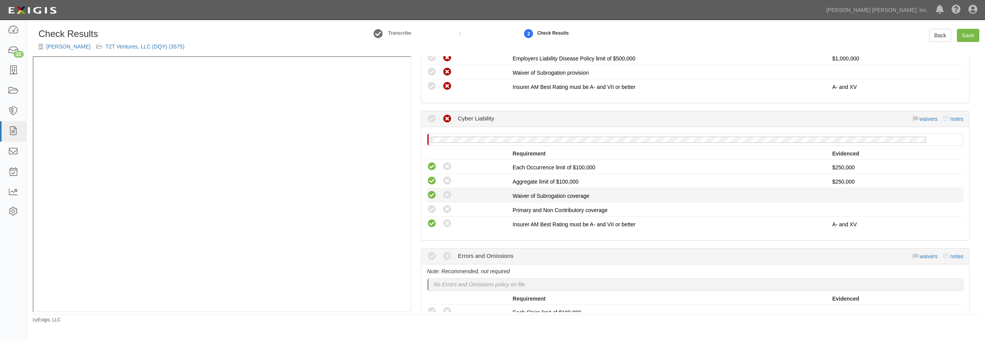
click at [430, 194] on icon at bounding box center [432, 195] width 10 height 10
radio input "true"
click at [431, 209] on icon at bounding box center [432, 210] width 10 height 10
radio input "true"
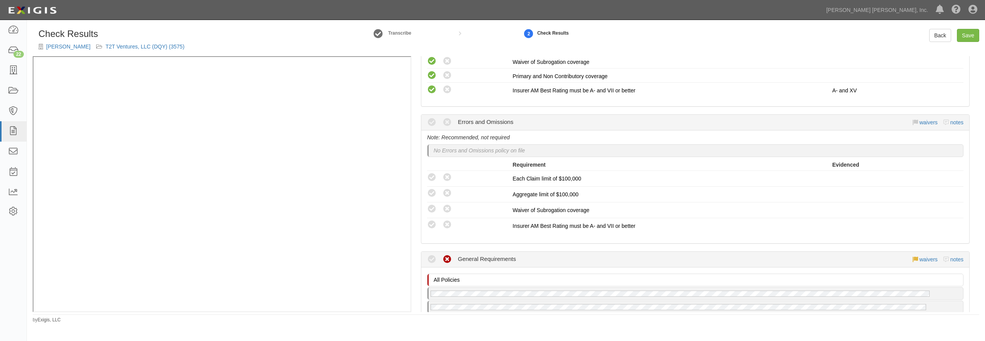
scroll to position [748, 0]
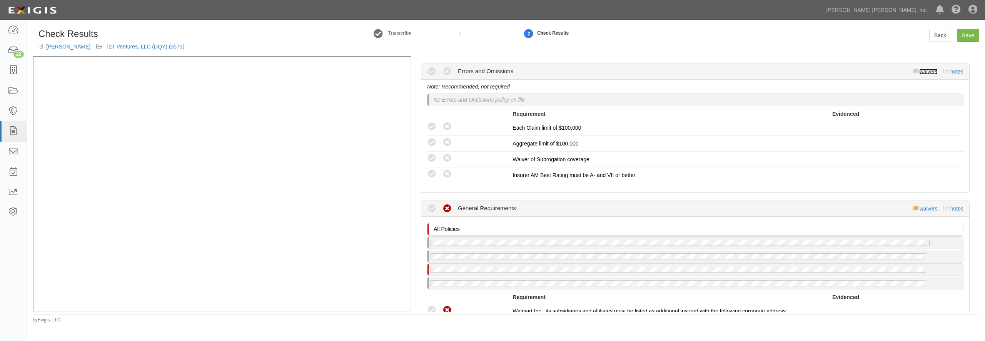
click at [919, 71] on link "waivers" at bounding box center [928, 71] width 18 height 6
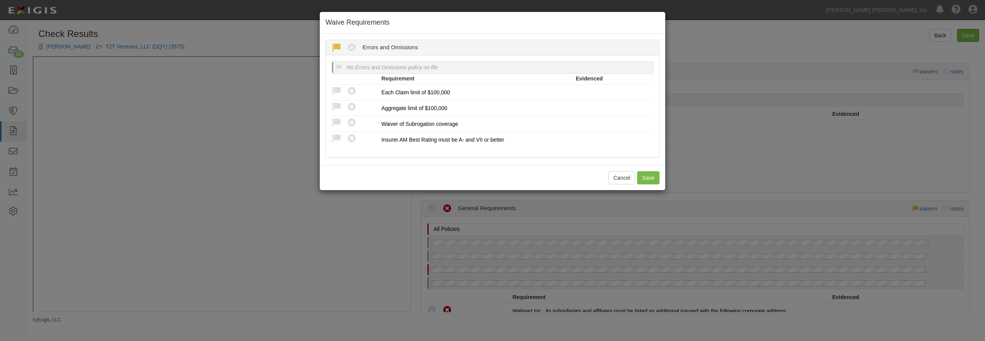
click at [335, 45] on icon at bounding box center [337, 48] width 10 height 10
radio input "true"
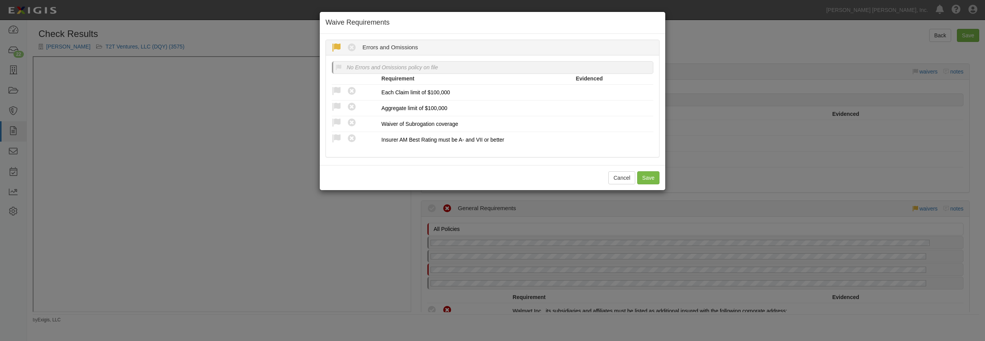
radio input "true"
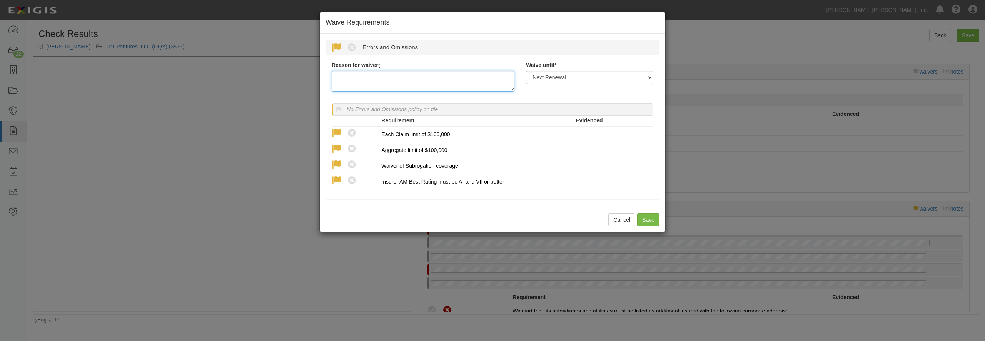
click at [349, 80] on textarea "Reason for waiver *" at bounding box center [423, 81] width 183 height 21
type textarea "per client"
click at [654, 226] on button "Save" at bounding box center [648, 219] width 22 height 13
radio input "true"
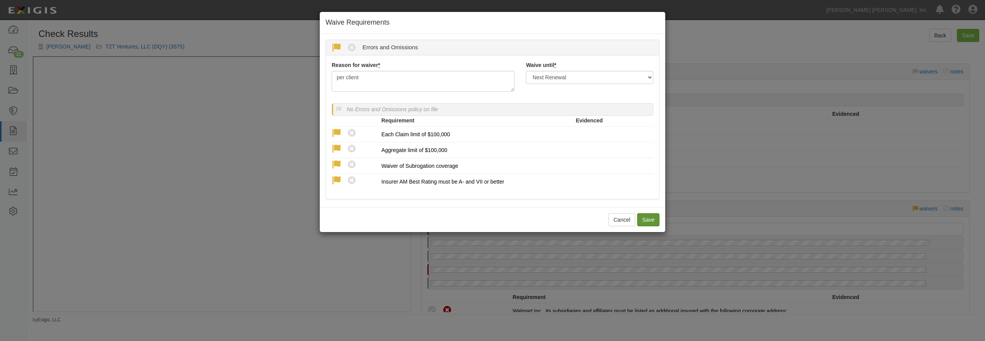
radio input "true"
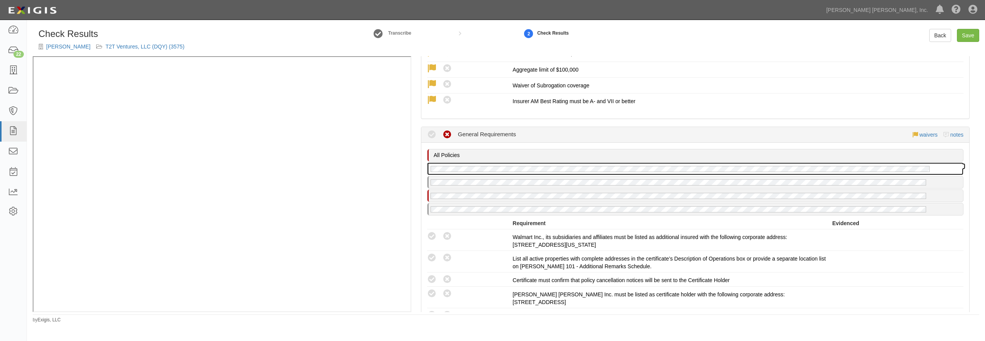
scroll to position [859, 0]
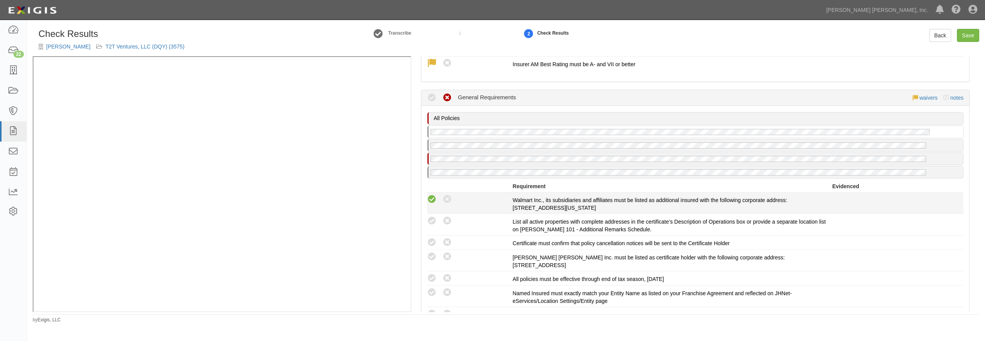
click at [433, 197] on icon at bounding box center [432, 200] width 10 height 10
radio input "true"
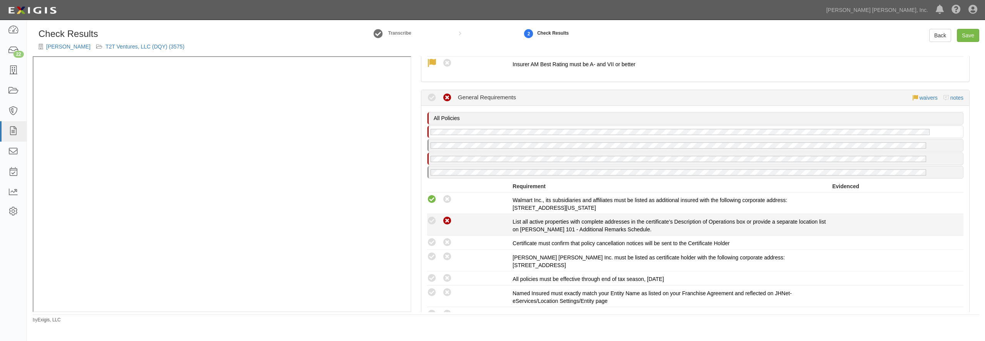
click at [449, 221] on icon at bounding box center [447, 221] width 10 height 10
radio input "true"
click at [955, 97] on link "notes" at bounding box center [956, 98] width 13 height 6
radio input "true"
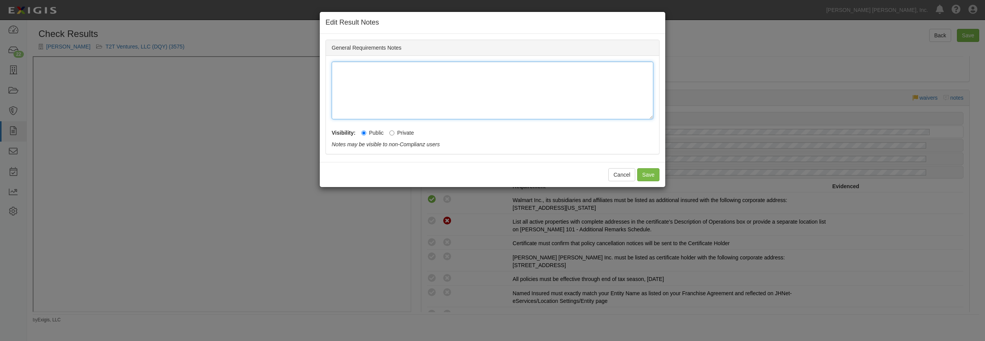
click at [561, 83] on div at bounding box center [493, 91] width 322 height 58
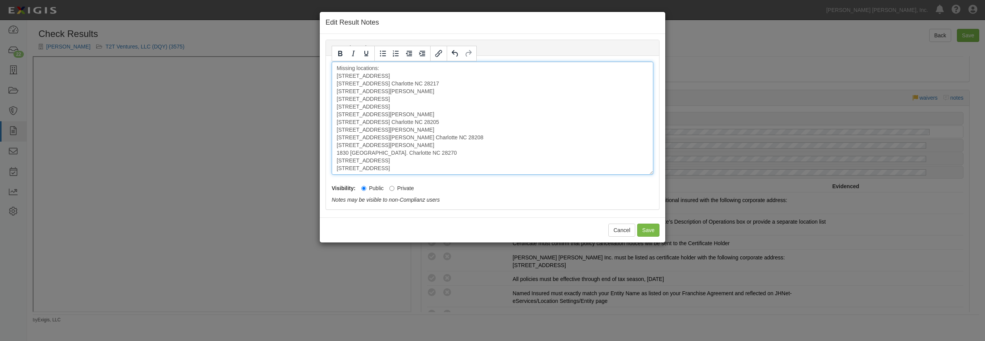
drag, startPoint x: 440, startPoint y: 109, endPoint x: 334, endPoint y: 105, distance: 106.6
click at [334, 105] on div "Missing locations: 5304 Sunset Road Ste H Charlotte NC 28269 5534 South Blvd. C…" at bounding box center [493, 118] width 322 height 113
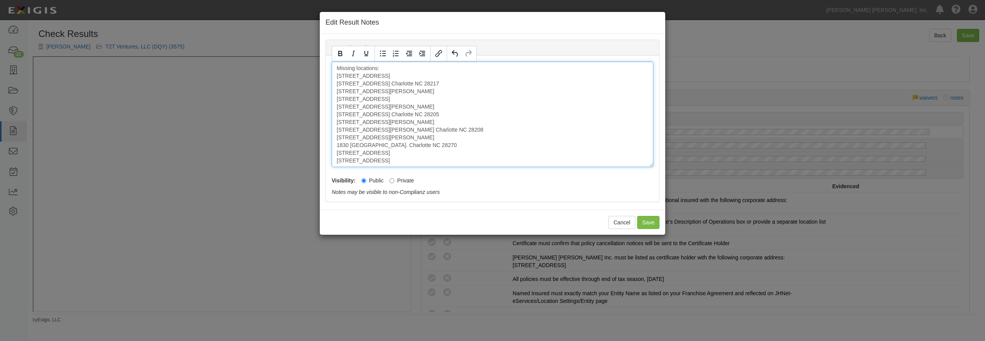
drag, startPoint x: 438, startPoint y: 107, endPoint x: 331, endPoint y: 110, distance: 107.0
click at [332, 110] on div "Missing locations: 5304 Sunset Road Ste H Charlotte NC 28269 5534 South Blvd. C…" at bounding box center [493, 114] width 322 height 105
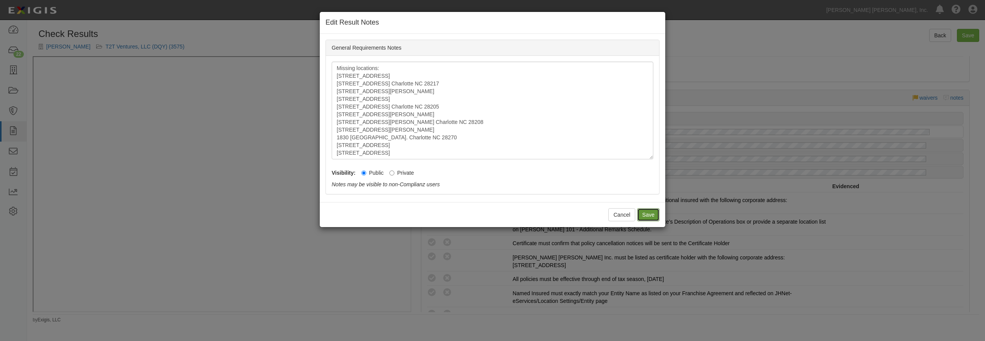
click at [647, 214] on button "Save" at bounding box center [648, 214] width 22 height 13
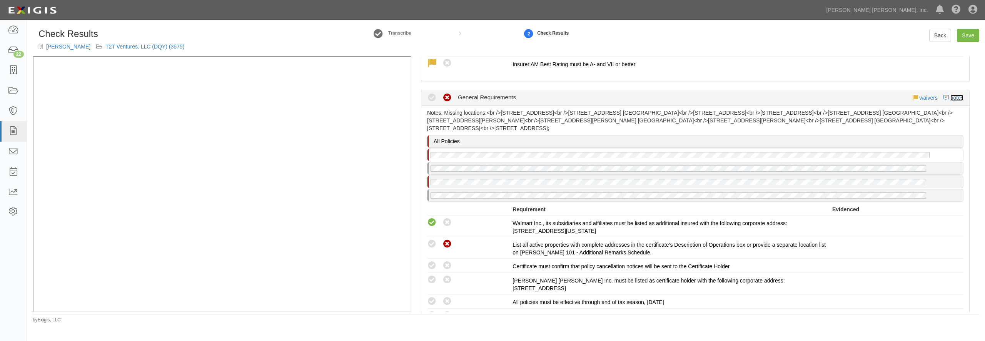
click at [951, 99] on link "notes" at bounding box center [956, 98] width 13 height 6
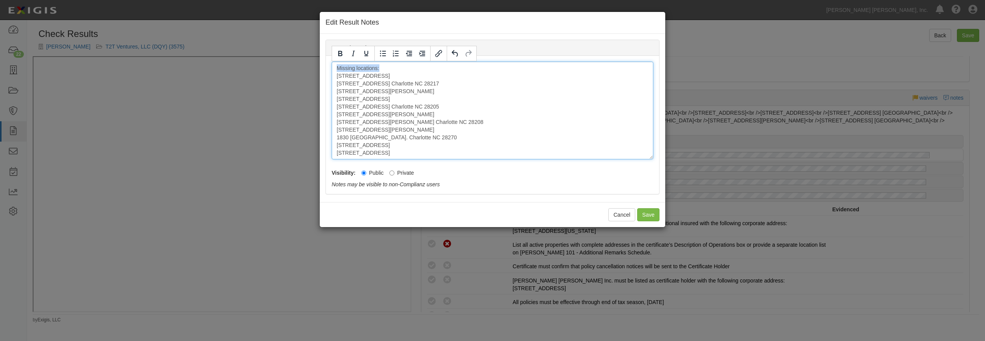
drag, startPoint x: 382, startPoint y: 67, endPoint x: 319, endPoint y: 63, distance: 62.4
click at [332, 63] on div "Missing locations: 5304 Sunset Road Ste H Charlotte NC 28269 5534 South Blvd. C…" at bounding box center [493, 111] width 322 height 98
click at [647, 214] on button "Save" at bounding box center [648, 214] width 22 height 13
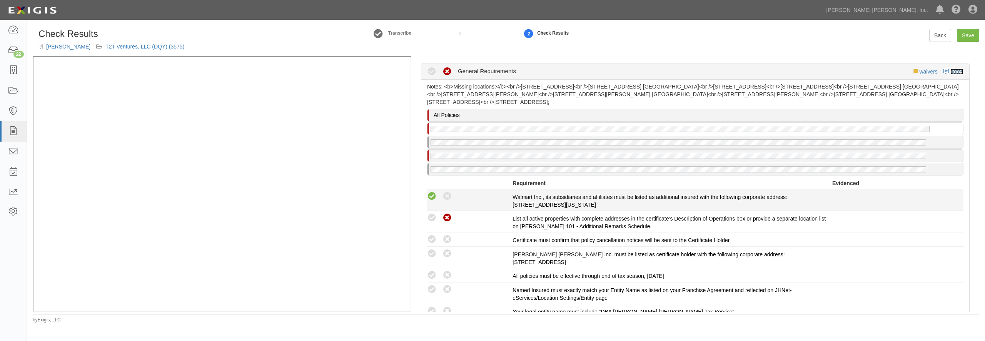
scroll to position [896, 0]
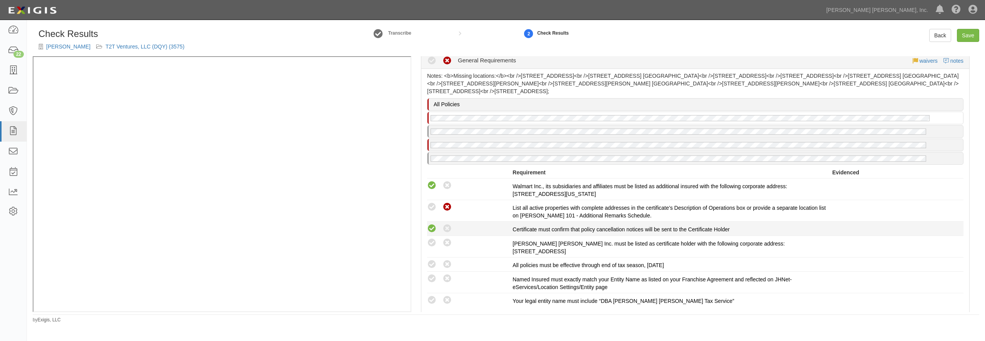
click at [435, 227] on icon at bounding box center [432, 229] width 10 height 10
radio input "true"
click at [448, 244] on icon at bounding box center [447, 243] width 10 height 10
radio input "true"
click at [432, 264] on icon at bounding box center [432, 265] width 10 height 10
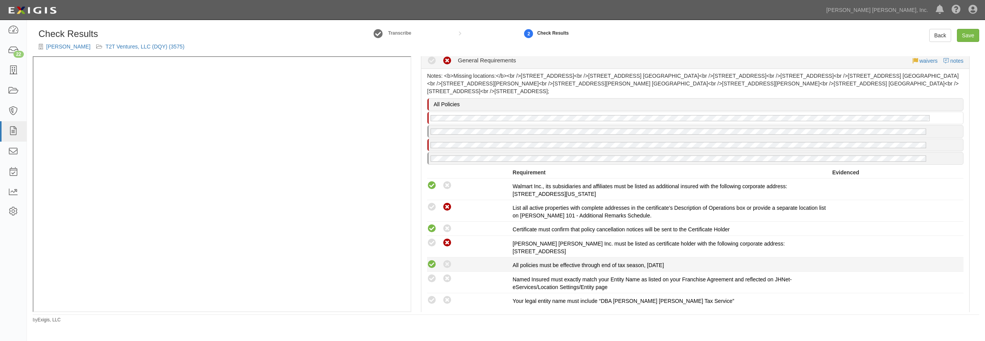
radio input "true"
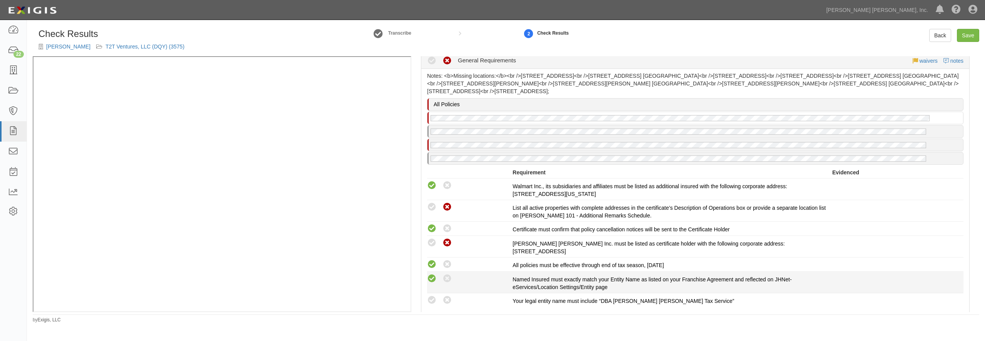
click at [430, 277] on icon at bounding box center [432, 279] width 10 height 10
radio input "true"
click at [446, 299] on icon at bounding box center [447, 300] width 10 height 10
radio input "true"
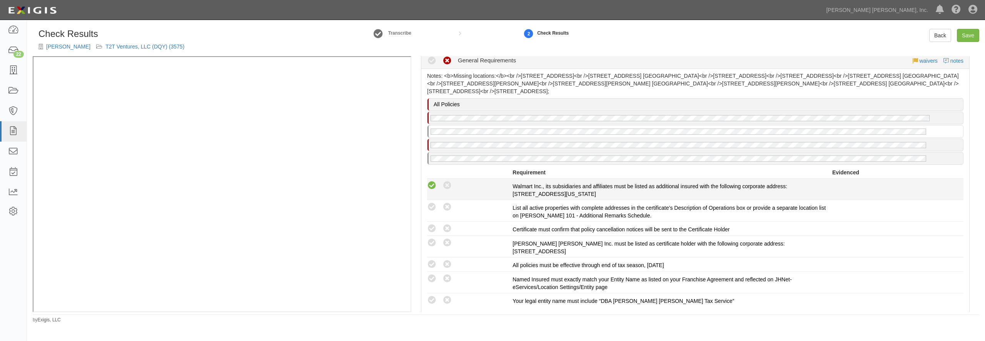
click at [434, 185] on icon at bounding box center [432, 186] width 10 height 10
radio input "true"
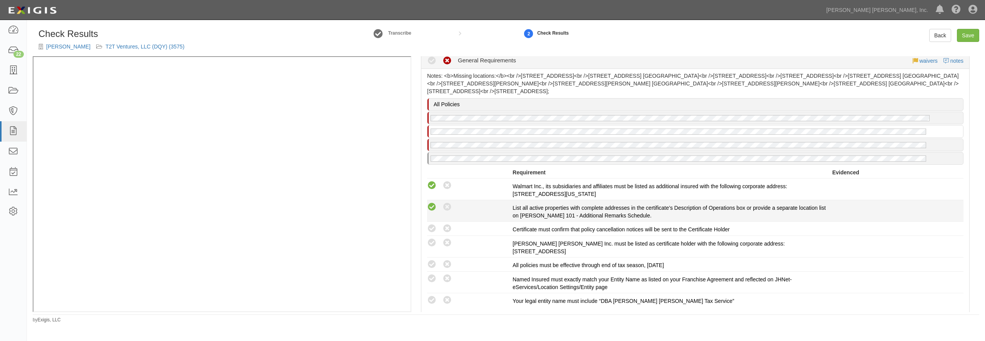
click at [434, 205] on icon at bounding box center [432, 207] width 10 height 10
radio input "true"
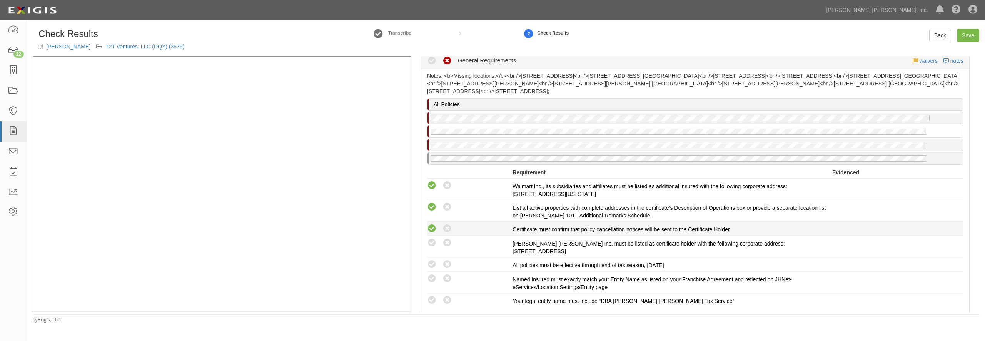
click at [433, 225] on icon at bounding box center [432, 229] width 10 height 10
radio input "true"
click at [433, 241] on icon at bounding box center [432, 243] width 10 height 10
radio input "true"
click at [432, 262] on icon at bounding box center [432, 265] width 10 height 10
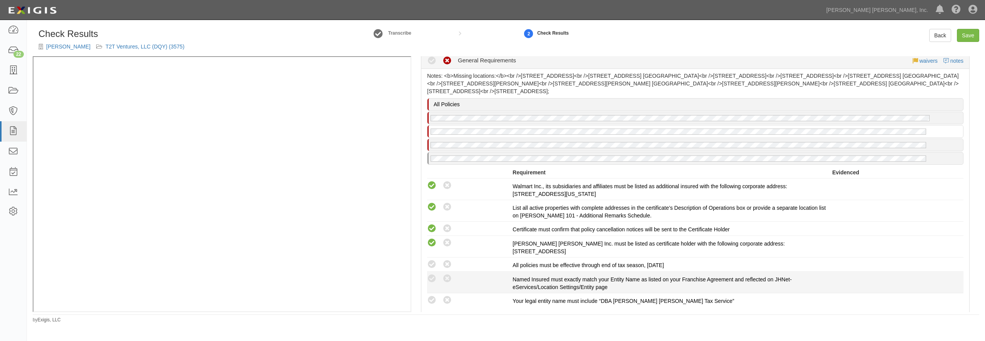
radio input "true"
click at [432, 279] on icon at bounding box center [432, 279] width 10 height 10
radio input "true"
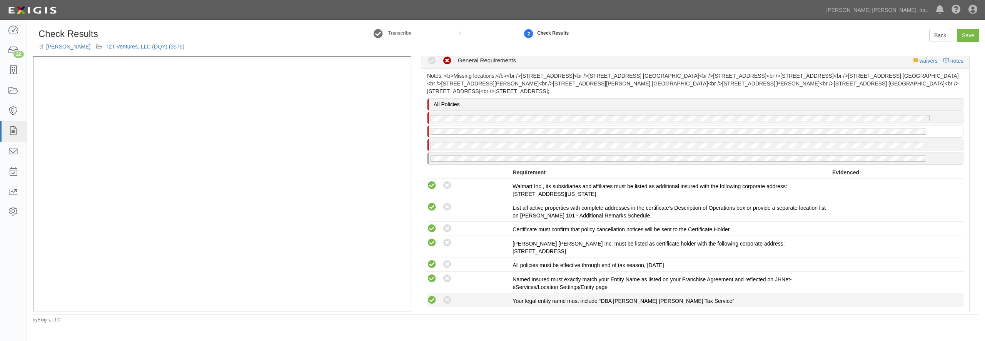
click at [432, 299] on icon at bounding box center [432, 300] width 10 height 10
radio input "true"
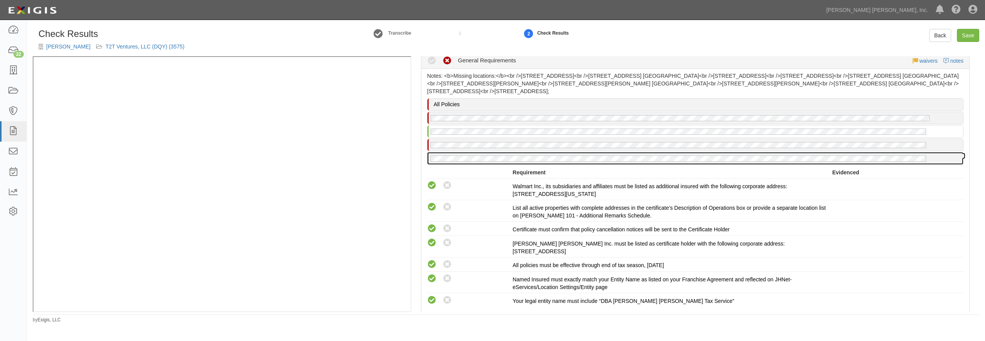
click at [556, 153] on div at bounding box center [695, 158] width 536 height 12
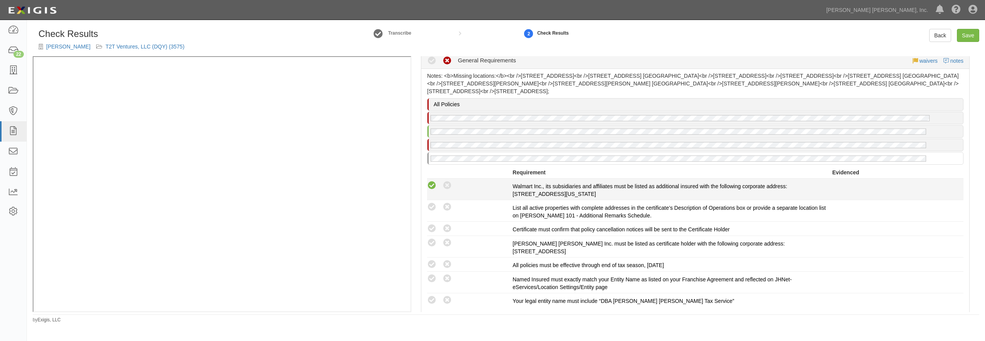
click at [434, 187] on icon at bounding box center [432, 186] width 10 height 10
radio input "true"
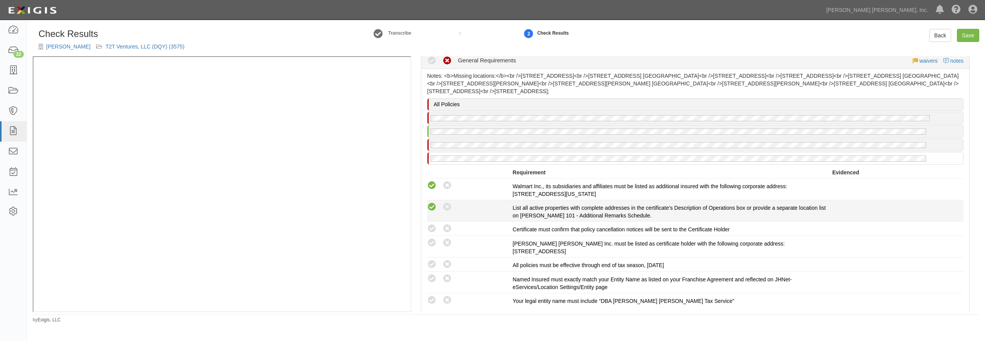
click at [434, 207] on icon at bounding box center [432, 207] width 10 height 10
radio input "true"
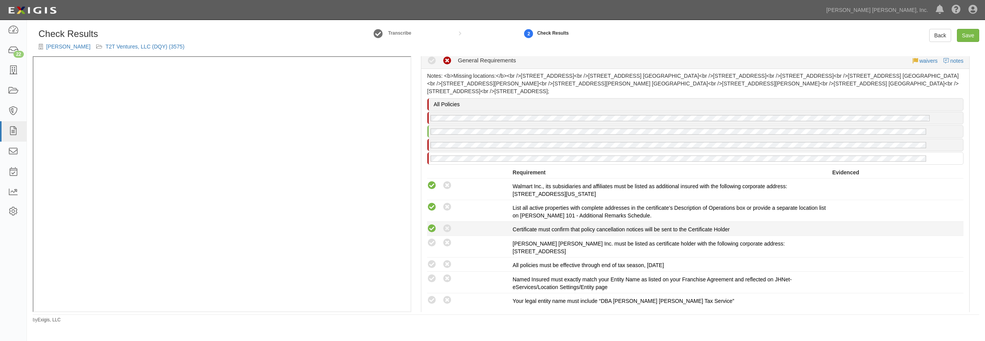
click at [431, 229] on icon at bounding box center [432, 229] width 10 height 10
radio input "true"
click at [432, 242] on icon at bounding box center [432, 243] width 10 height 10
radio input "true"
click at [434, 264] on icon at bounding box center [432, 265] width 10 height 10
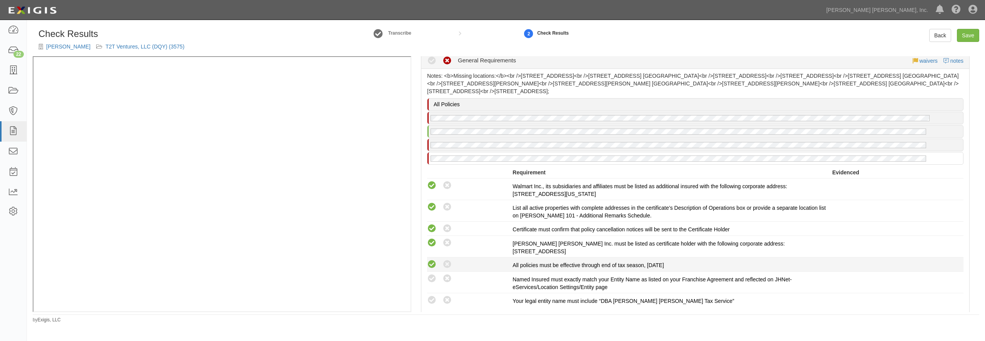
radio input "true"
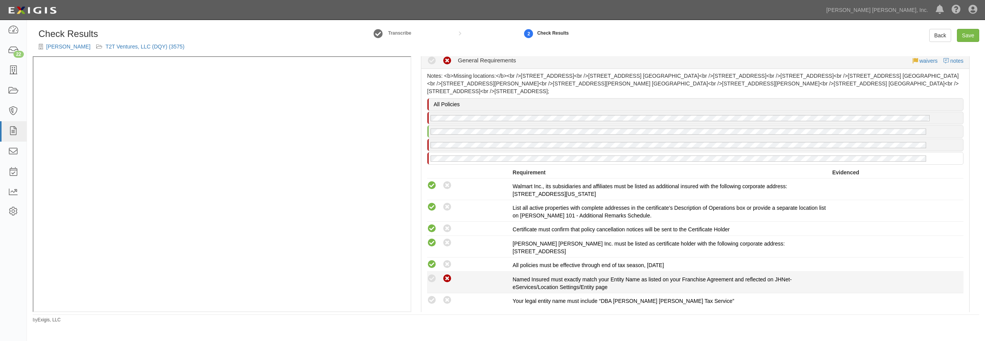
click at [447, 280] on icon at bounding box center [447, 279] width 10 height 10
radio input "true"
click at [429, 277] on icon at bounding box center [432, 279] width 10 height 10
radio input "true"
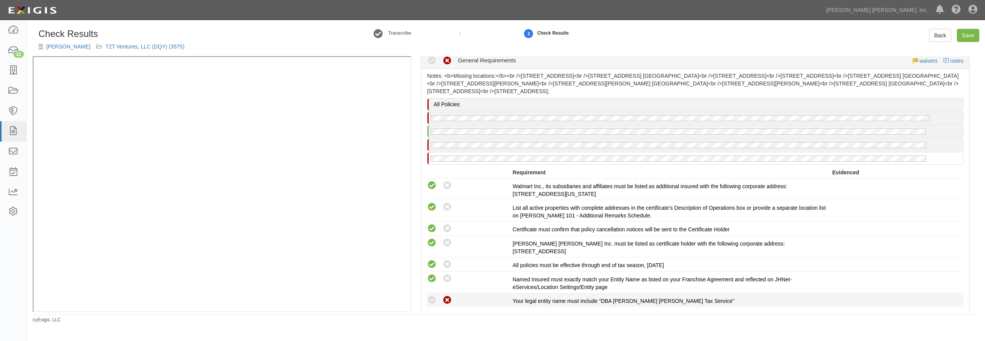
click at [448, 300] on icon at bounding box center [447, 300] width 10 height 10
radio input "true"
click at [431, 237] on li "Compliant Waived: Non-Compliant Jackson Hewitt Inc. must be listed as certifica…" at bounding box center [695, 247] width 536 height 22
click at [432, 242] on icon at bounding box center [432, 243] width 10 height 10
radio input "false"
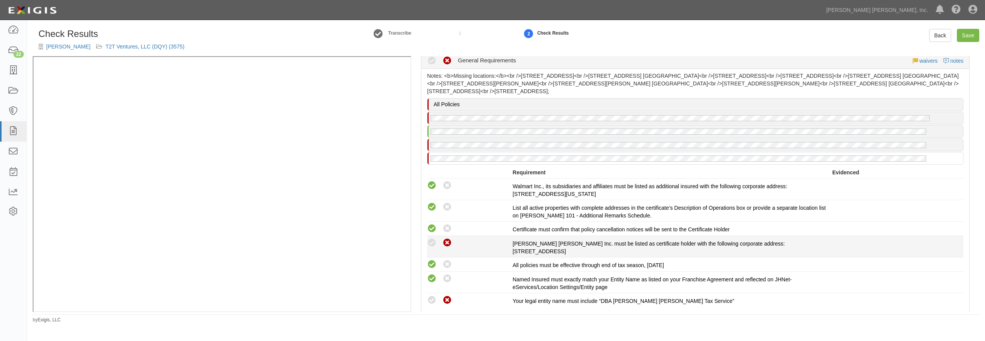
click at [450, 242] on icon at bounding box center [447, 243] width 10 height 10
radio input "true"
click at [495, 242] on div "Compliant Waived: Non-Compliant" at bounding box center [469, 243] width 85 height 10
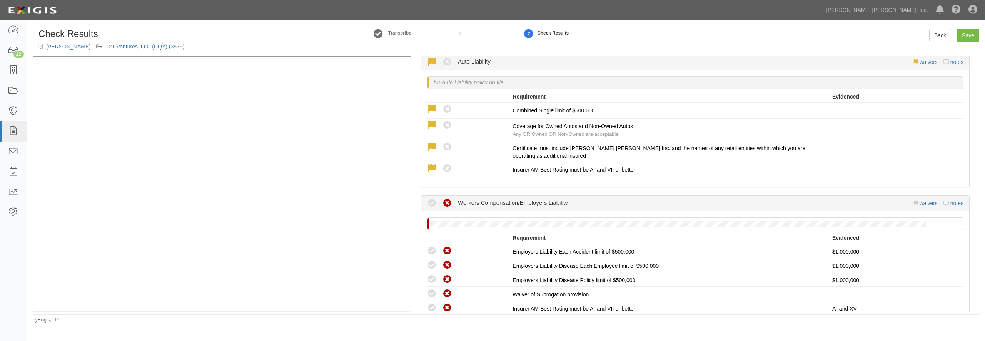
scroll to position [194, 0]
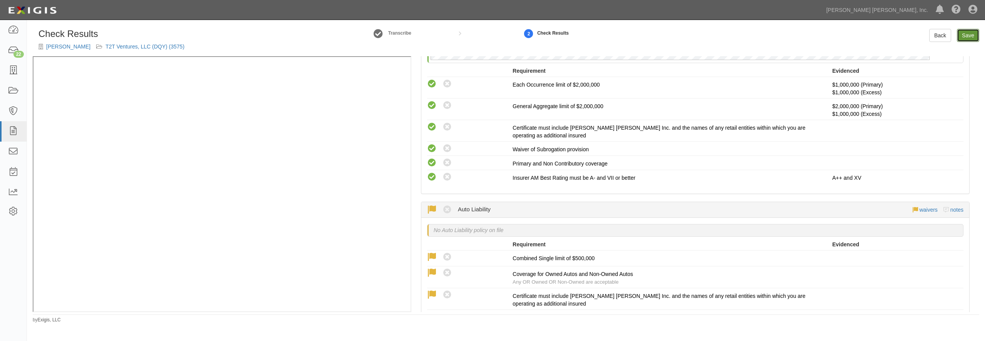
click at [969, 37] on link "Save" at bounding box center [968, 35] width 22 height 13
radio input "true"
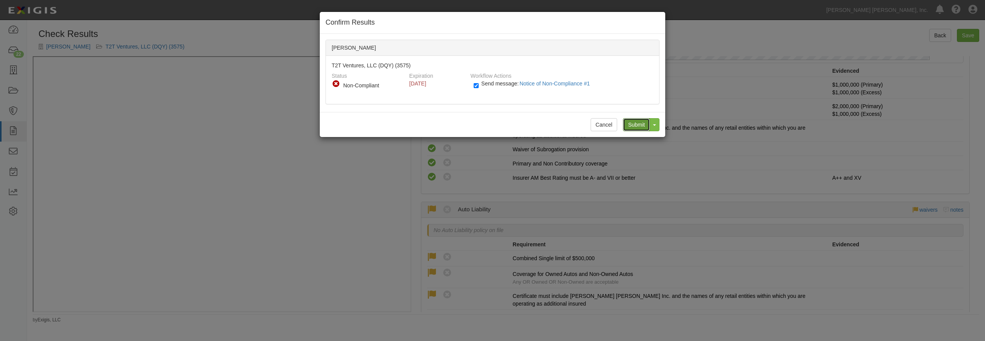
click at [642, 123] on input "Submit" at bounding box center [636, 124] width 27 height 13
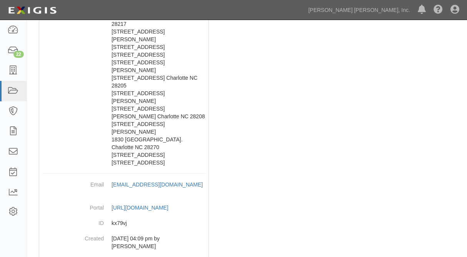
scroll to position [249, 0]
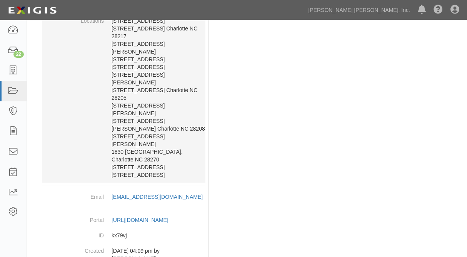
drag, startPoint x: 169, startPoint y: 204, endPoint x: 112, endPoint y: 17, distance: 195.8
click at [112, 17] on dd "[STREET_ADDRESS] [STREET_ADDRESS] [GEOGRAPHIC_DATA][STREET_ADDRESS][PERSON_NAME…" at bounding box center [123, 97] width 163 height 169
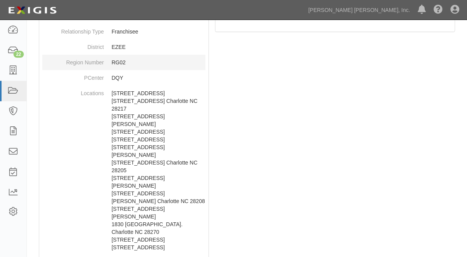
scroll to position [166, 0]
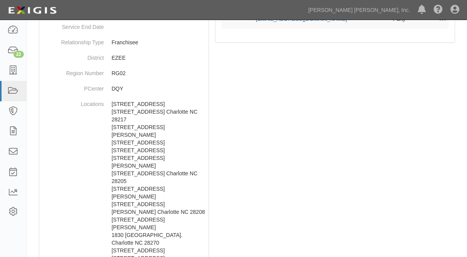
copy p "[STREET_ADDRESS] [STREET_ADDRESS] [GEOGRAPHIC_DATA][STREET_ADDRESS][PERSON_NAME…"
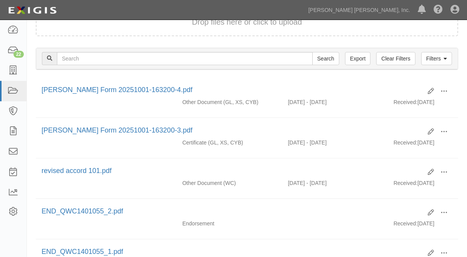
scroll to position [83, 0]
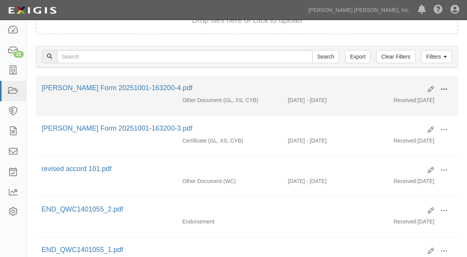
click at [443, 87] on span at bounding box center [443, 89] width 7 height 7
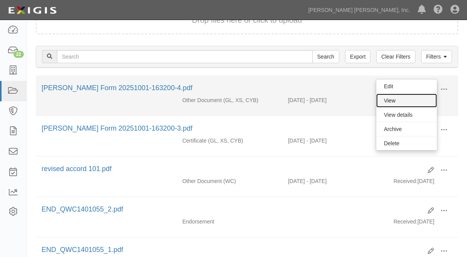
click at [407, 100] on link "View" at bounding box center [406, 100] width 61 height 14
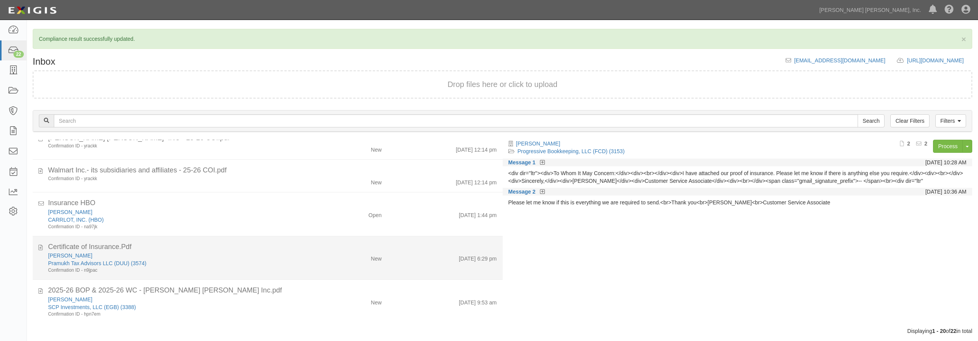
scroll to position [35, 0]
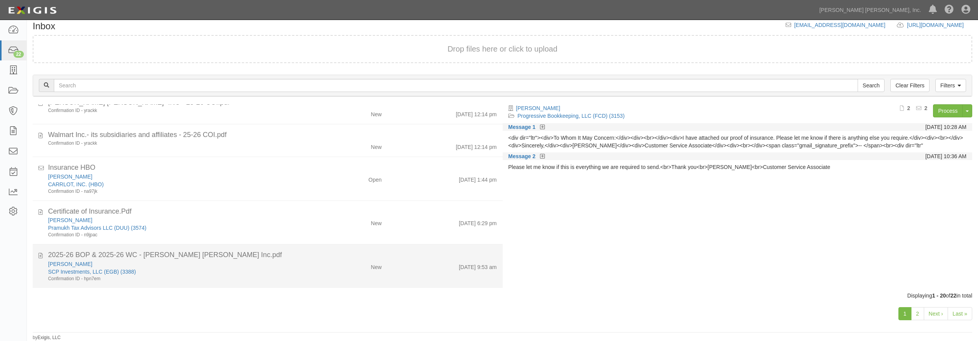
click at [311, 271] on div "New" at bounding box center [349, 265] width 77 height 11
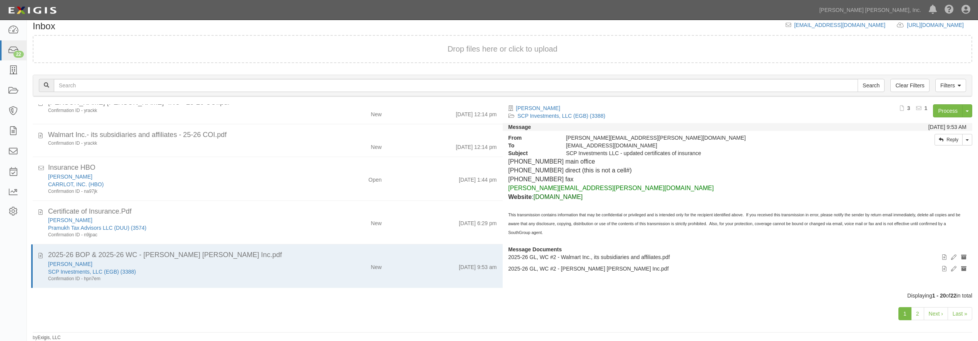
scroll to position [0, 0]
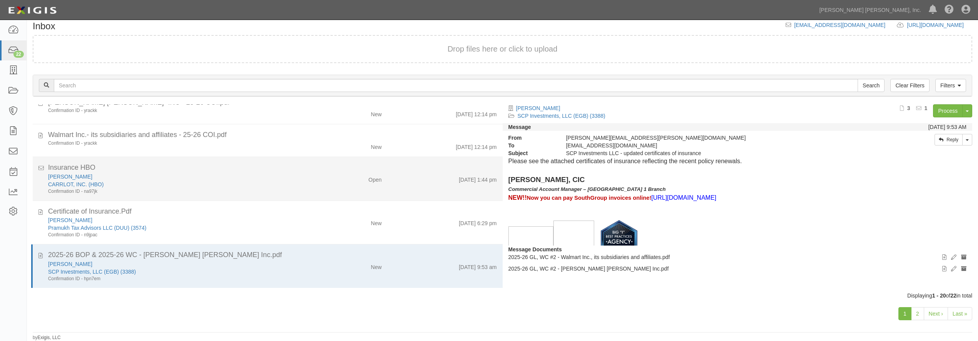
click at [284, 165] on div "Insurance HBO" at bounding box center [272, 168] width 449 height 10
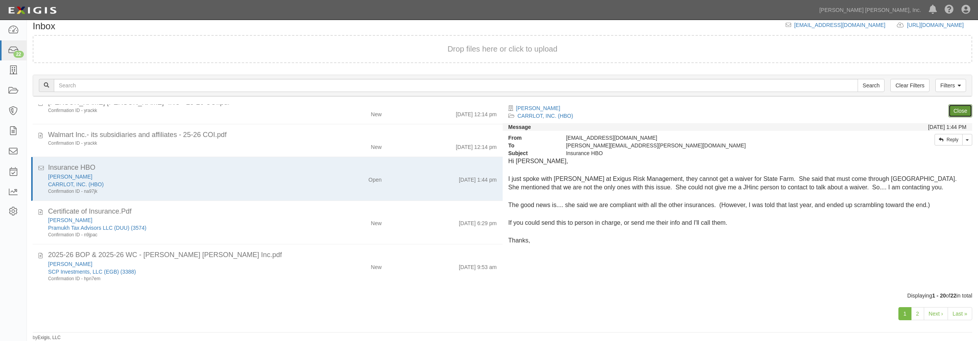
click at [957, 116] on link "Close" at bounding box center [961, 110] width 24 height 13
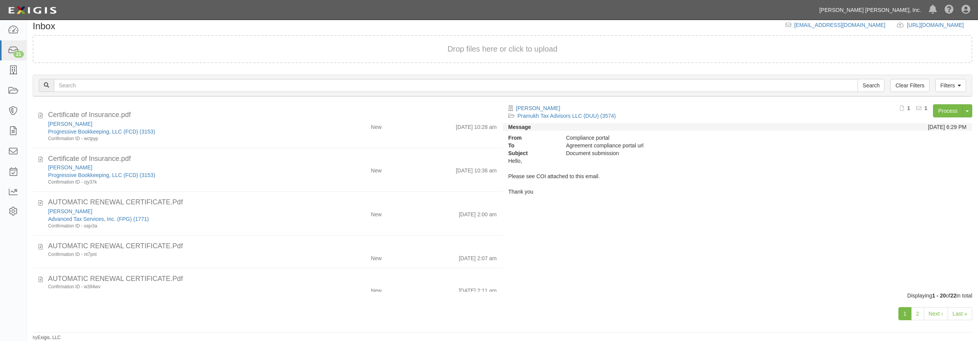
click at [886, 12] on link "[PERSON_NAME] [PERSON_NAME], Inc." at bounding box center [871, 9] width 110 height 15
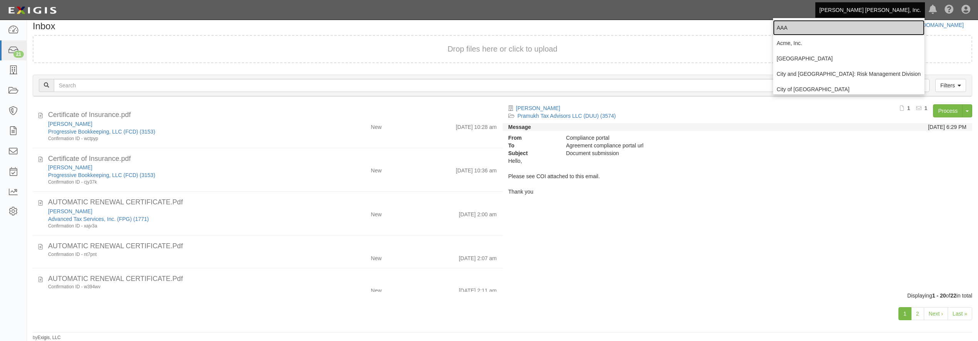
click at [801, 25] on link "AAA" at bounding box center [849, 27] width 152 height 15
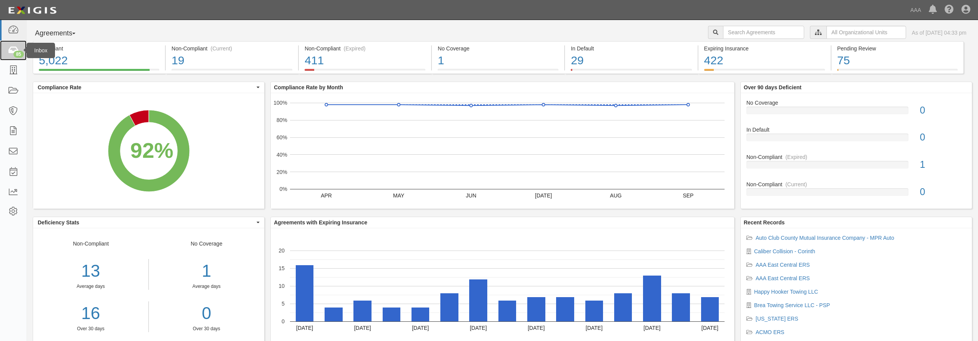
click at [17, 53] on div "85" at bounding box center [18, 54] width 10 height 7
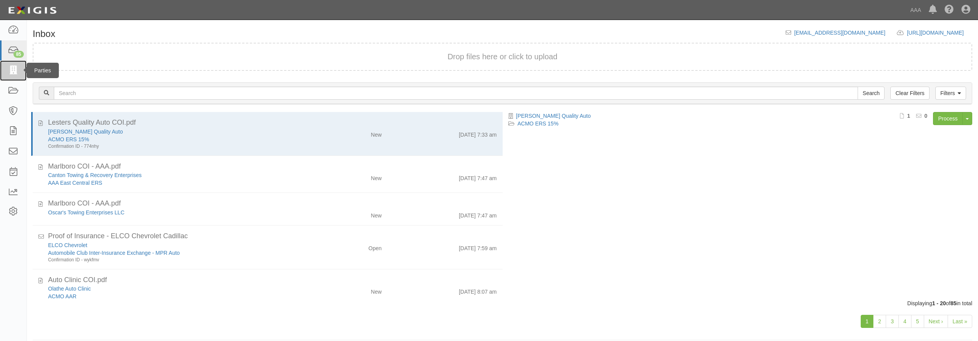
click at [14, 73] on icon at bounding box center [13, 70] width 11 height 9
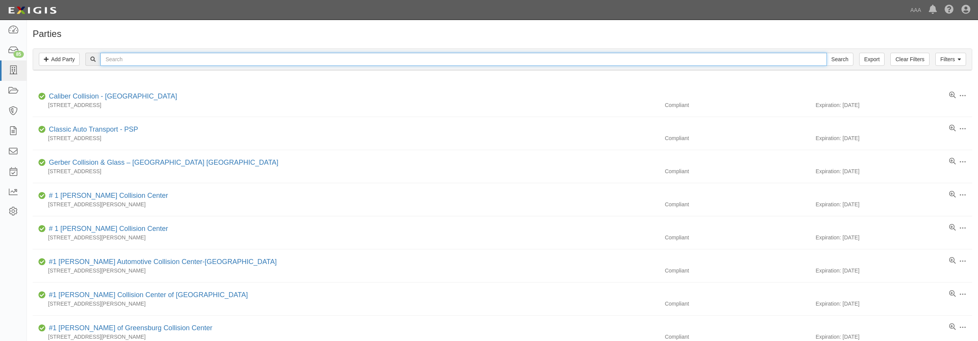
click at [139, 55] on input "text" at bounding box center [463, 59] width 726 height 13
paste input "Caliber Collision Center - [GEOGRAPHIC_DATA]"
type input "Caliber Collision Center - [GEOGRAPHIC_DATA]"
click at [827, 53] on input "Search" at bounding box center [840, 59] width 27 height 13
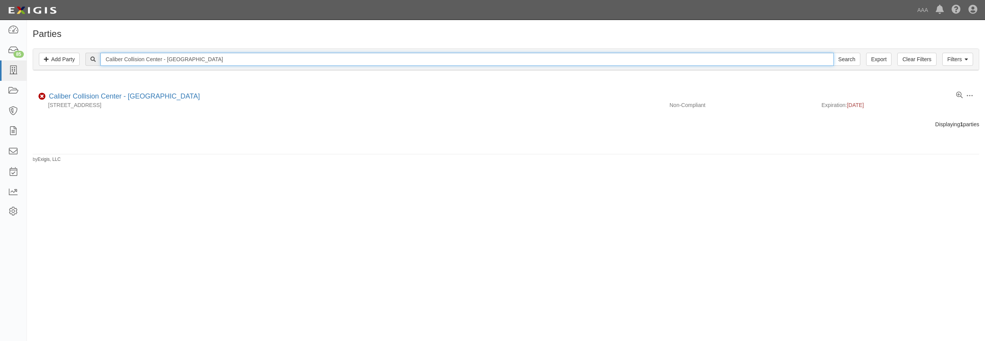
click at [155, 58] on input "Caliber Collision Center - [GEOGRAPHIC_DATA]" at bounding box center [466, 59] width 733 height 13
paste input "naheim"
type input "Caliber Collision Center - Anaheim"
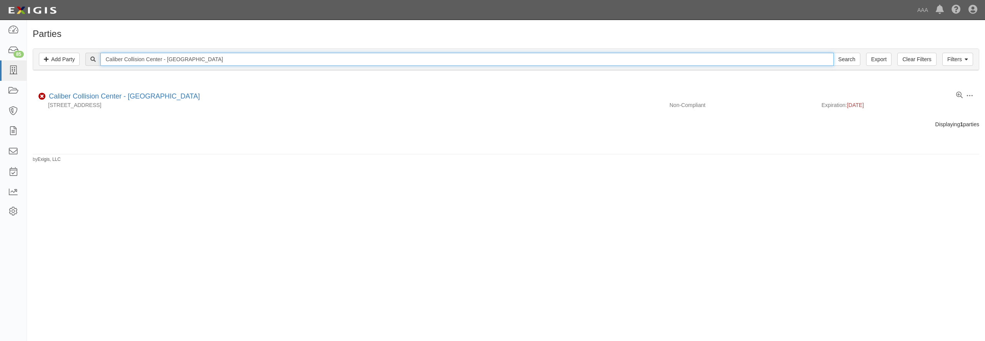
click at [833, 53] on input "Search" at bounding box center [846, 59] width 27 height 13
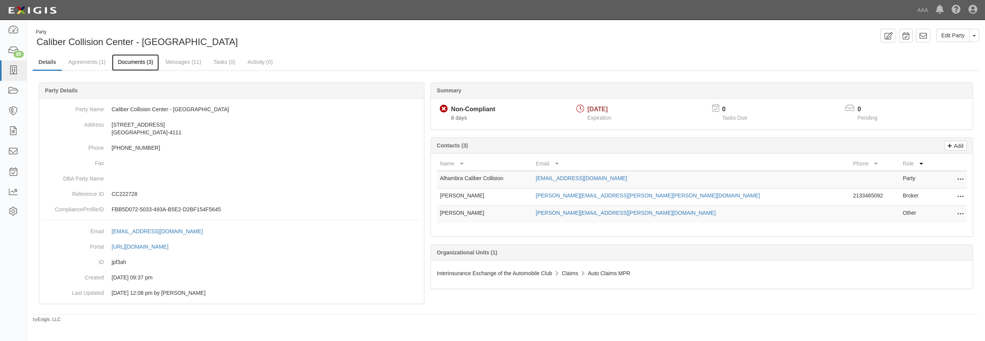
click at [123, 63] on link "Documents (3)" at bounding box center [135, 62] width 47 height 17
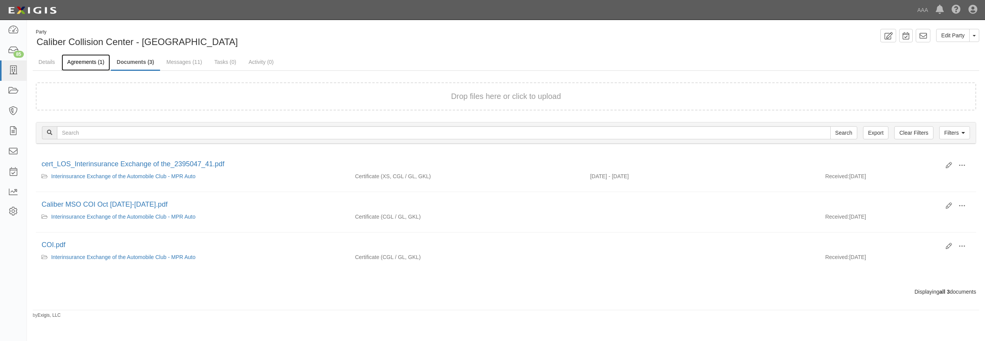
click at [99, 62] on link "Agreements (1)" at bounding box center [86, 62] width 48 height 17
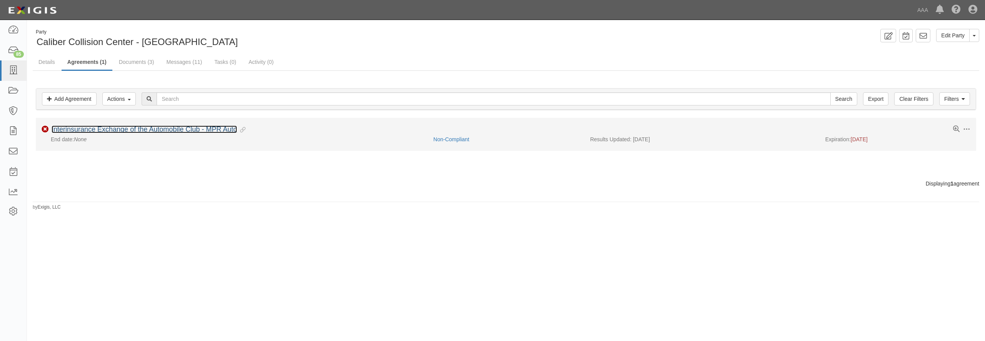
click at [86, 130] on link "Interinsurance Exchange of the Automobile Club - MPR Auto" at bounding box center [144, 129] width 185 height 8
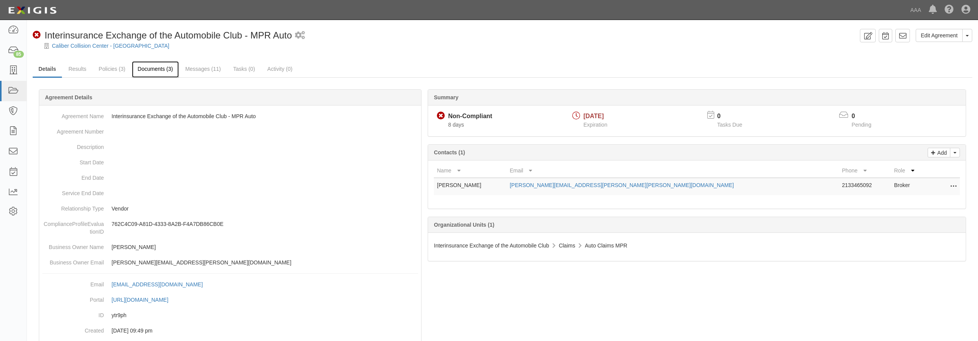
click at [148, 72] on link "Documents (3)" at bounding box center [155, 69] width 47 height 17
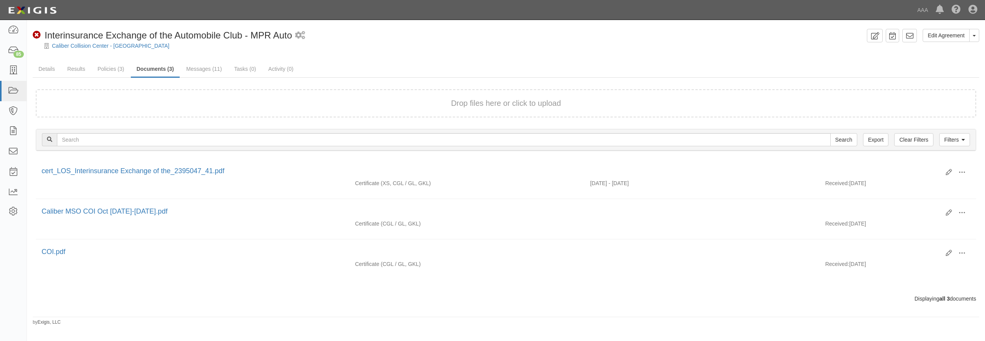
click at [154, 120] on div "Drop files here or click to upload Filters Clear Filters Export Search Filters …" at bounding box center [506, 196] width 940 height 214
click at [157, 103] on div "Drop files here or click to upload" at bounding box center [505, 103] width 923 height 11
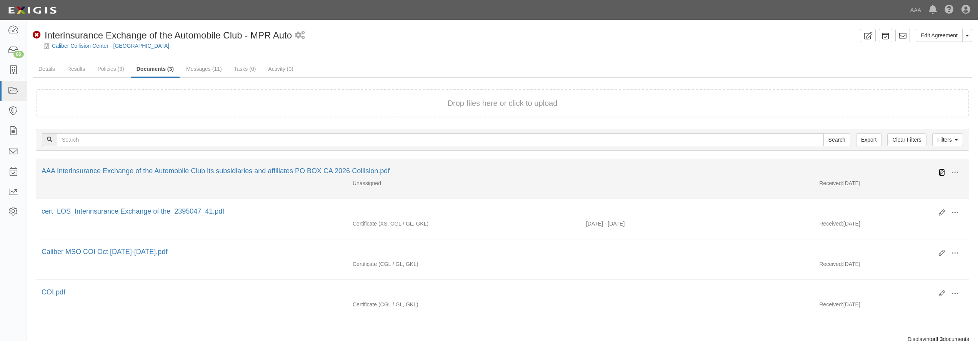
click at [941, 172] on icon at bounding box center [942, 172] width 6 height 6
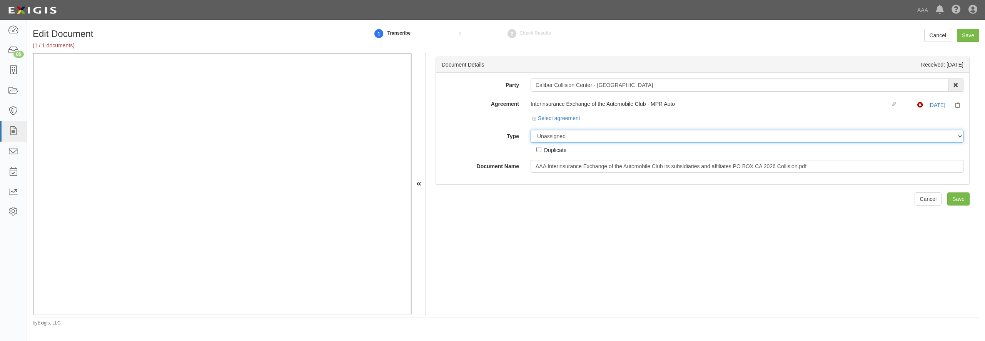
click at [531, 130] on select "Unassigned Binder Cancellation Notice Certificate Contract Endorsement Insuranc…" at bounding box center [747, 136] width 433 height 13
select select "CertificateDetail"
click option "Certificate" at bounding box center [0, 0] width 0 height 0
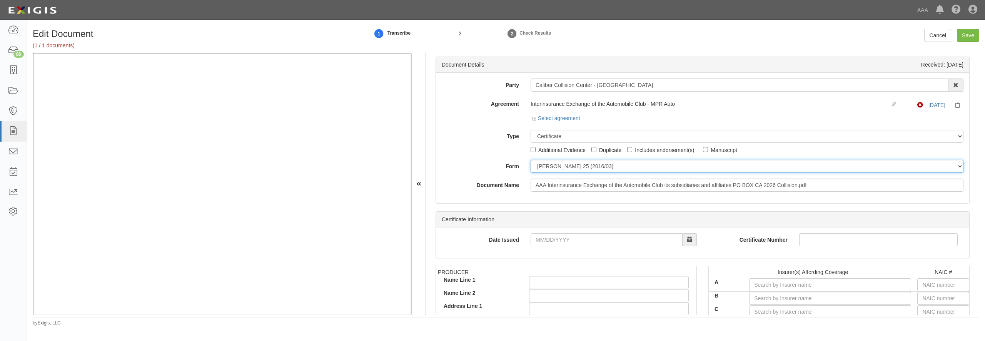
click at [531, 160] on select "[PERSON_NAME] 25 (2016/03) [PERSON_NAME] 101 [PERSON_NAME] 855 NY (2014/05) Gen…" at bounding box center [747, 166] width 433 height 13
select select "GeneralFormDetail"
click option "General" at bounding box center [0, 0] width 0 height 0
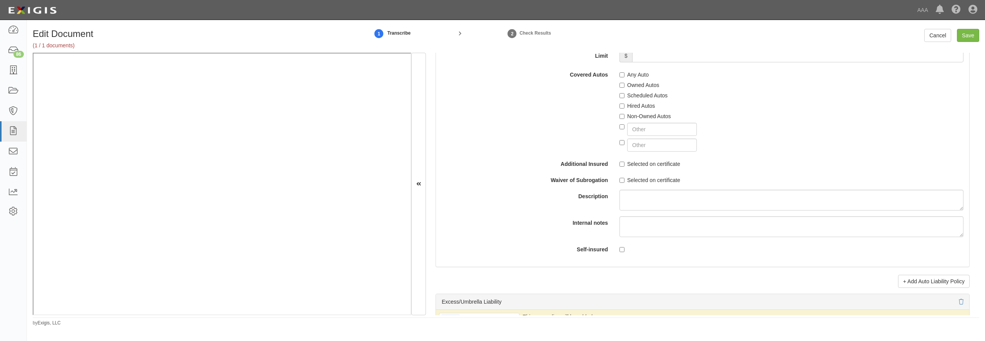
scroll to position [1514, 0]
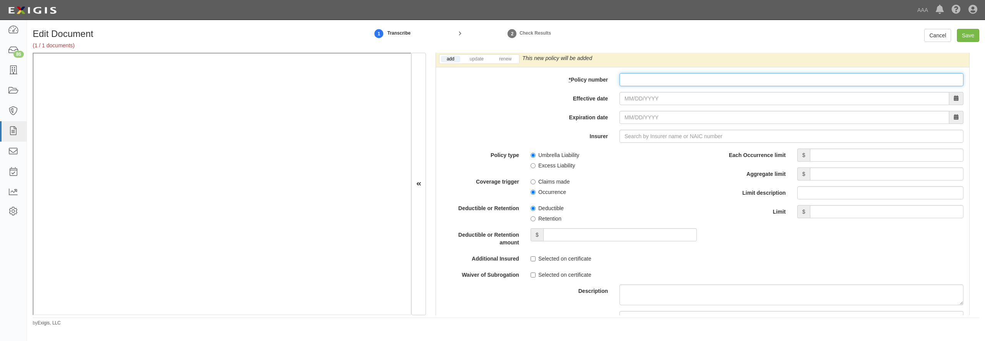
click at [641, 86] on input "* Policy number" at bounding box center [791, 79] width 344 height 13
paste input "TH7-691-466402-045"
type input "TH7-691-466402-045"
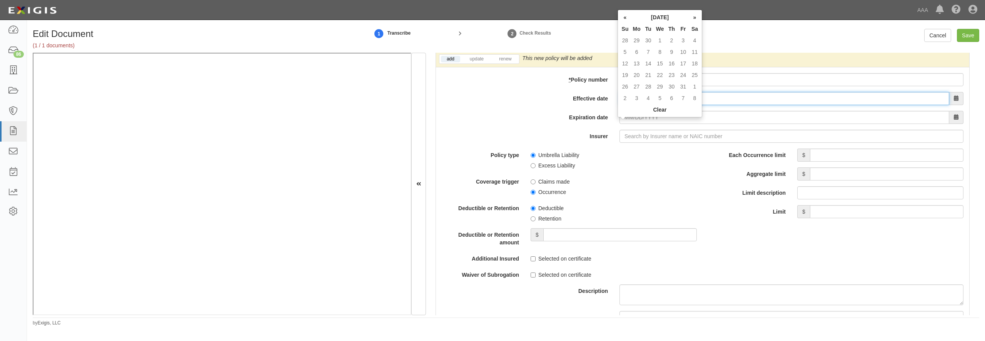
type input "[DATE]"
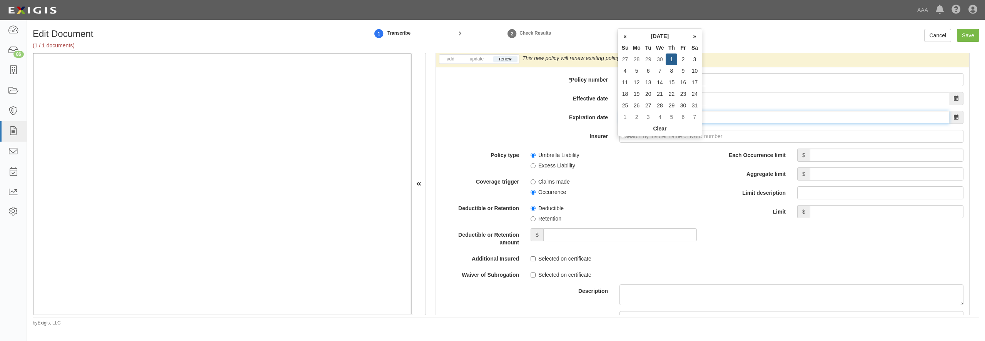
type input "[DATE]"
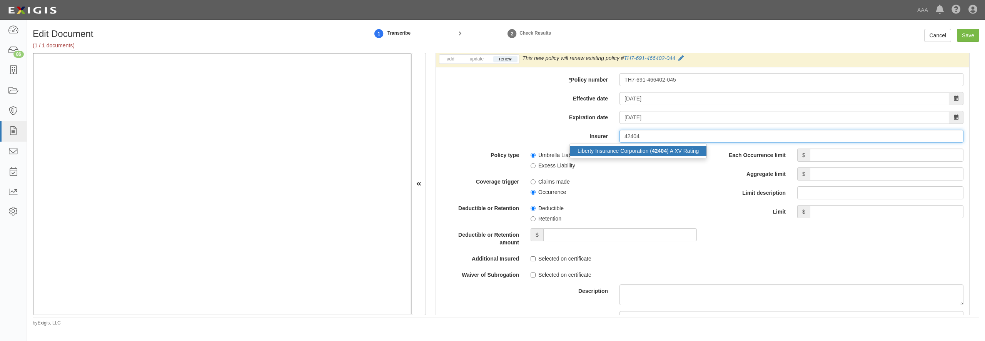
click at [612, 156] on div "Liberty Insurance Corporation ( 42404 ) A XV Rating" at bounding box center [638, 151] width 137 height 10
type input "Liberty Insurance Corporation (42404) A XV Rating"
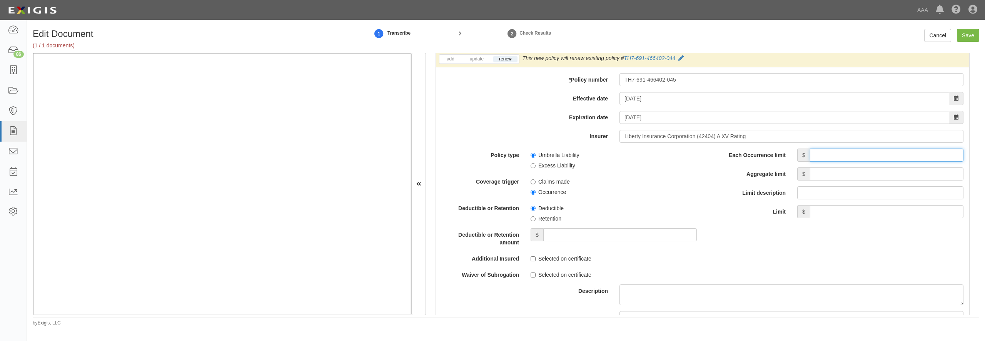
click at [824, 162] on input "Each Occurrence limit" at bounding box center [886, 154] width 153 height 13
type input "5,000,000"
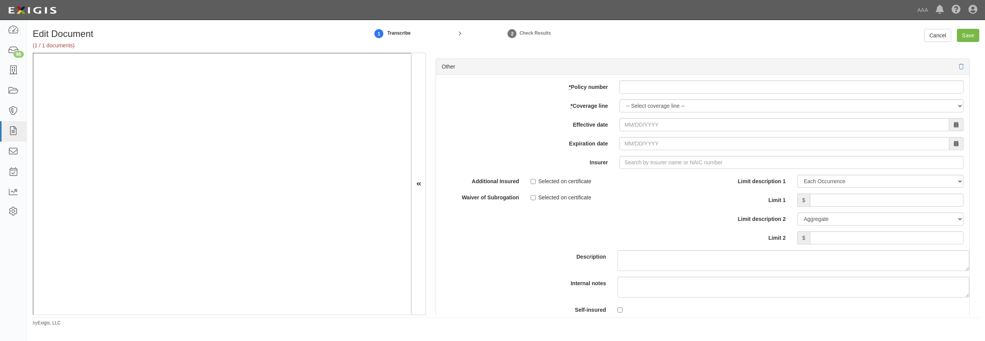
scroll to position [2179, 0]
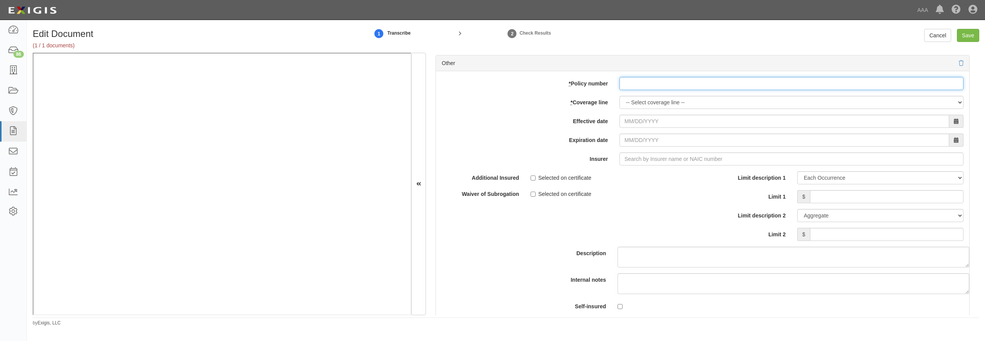
paste input "EB2-C9B-466402-095"
click at [629, 90] on input "EB2-C9B-466402-095" at bounding box center [791, 83] width 344 height 13
type input "EB2-C9B-466402-095"
select select "70"
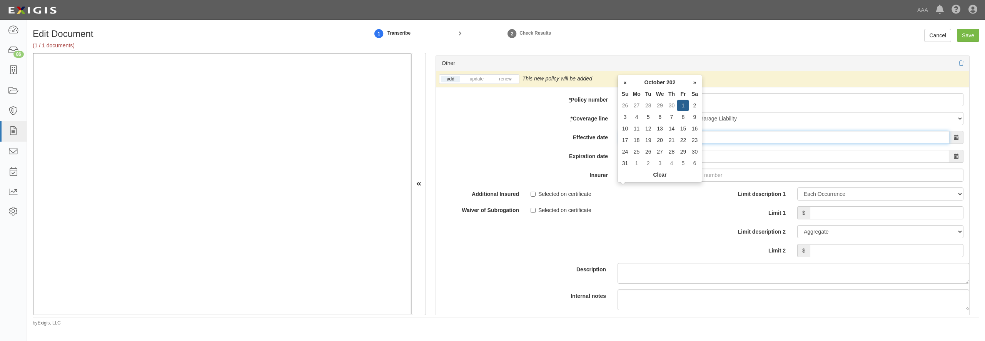
type input "10/01/2025"
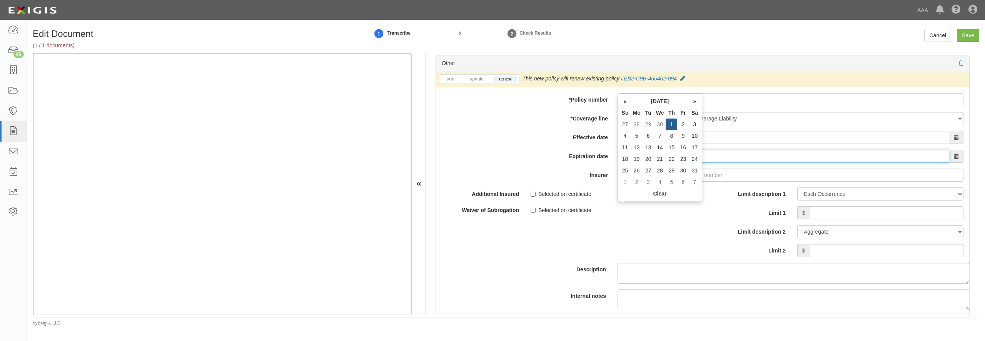
type input "[DATE]"
type input "21st Century Advantage Insurance Company (25232) NR Rating"
type input "2"
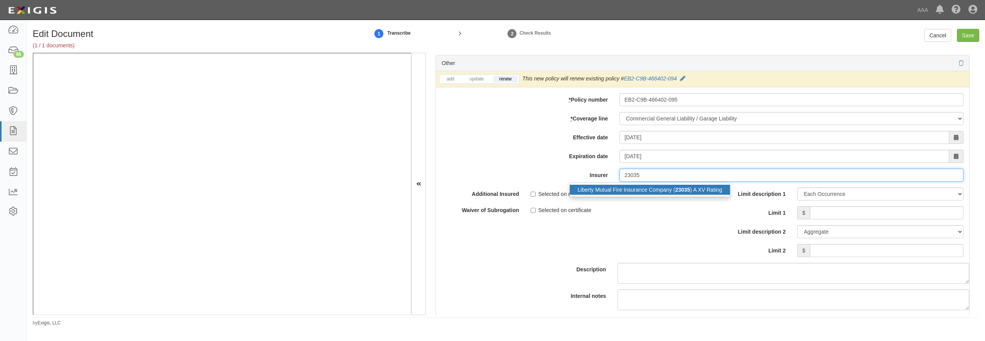
click at [627, 195] on div "Liberty Mutual Fire Insurance Company ( 23035 ) A XV Rating" at bounding box center [650, 190] width 160 height 10
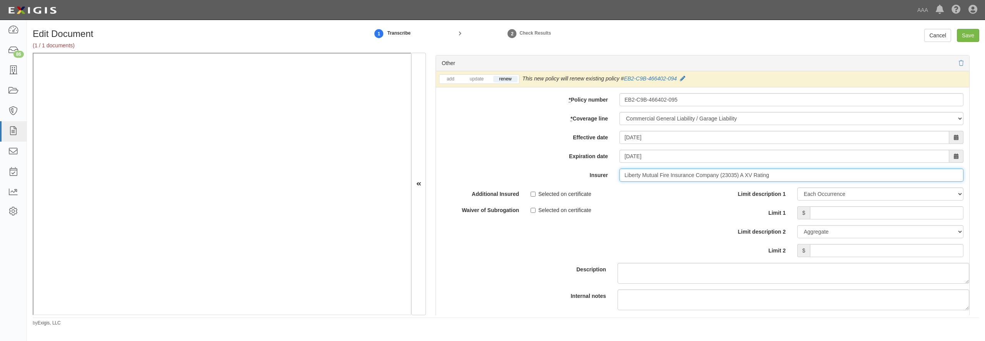
type input "Liberty Mutual Fire Insurance Company (23035) A XV Rating"
click at [824, 219] on input "Limit 1" at bounding box center [886, 212] width 153 height 13
type input "2,000,000"
type input "4,000,000"
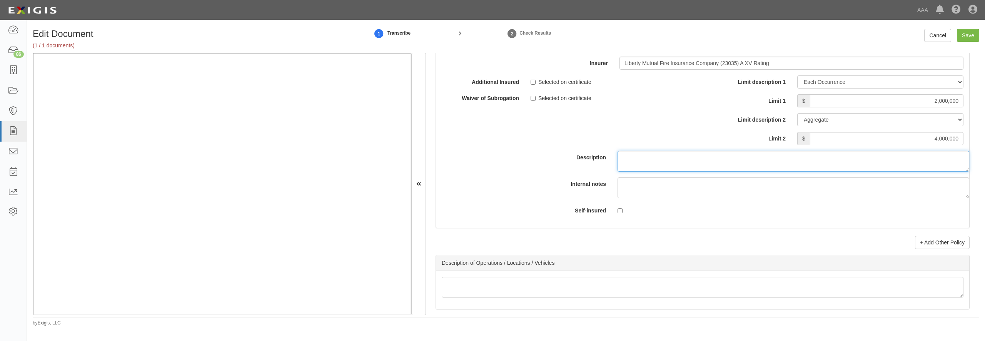
scroll to position [2361, 0]
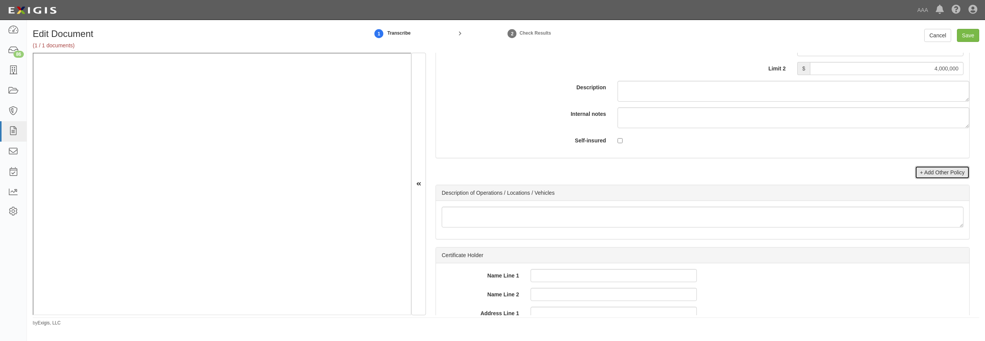
click at [929, 179] on link "+ Add Other Policy" at bounding box center [942, 172] width 55 height 13
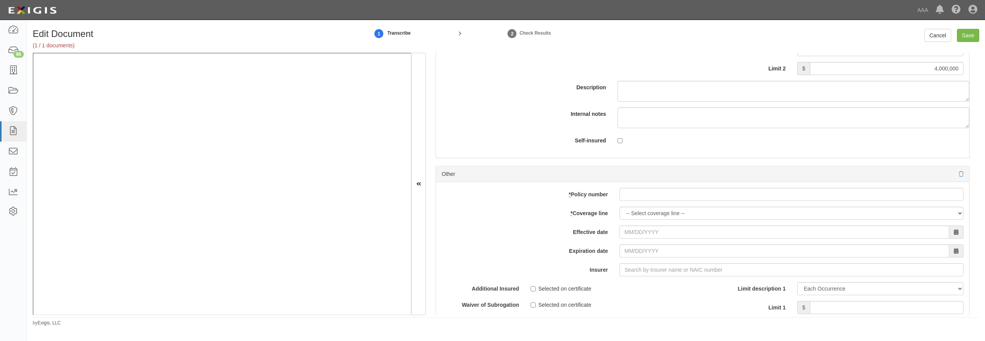
scroll to position [2435, 0]
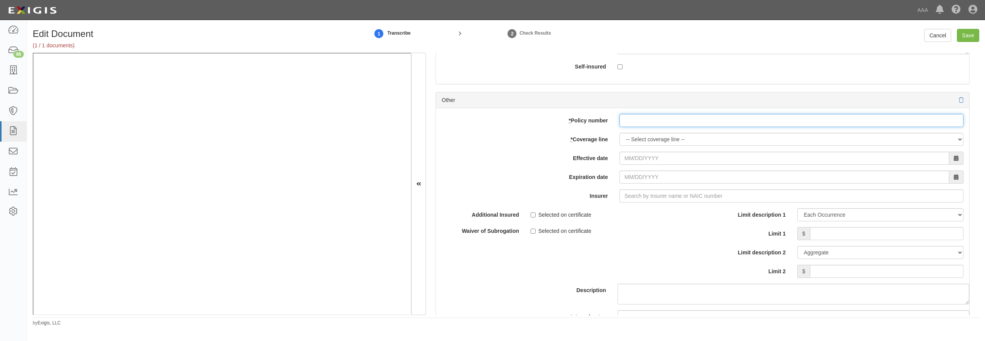
click at [632, 127] on input "* Policy number" at bounding box center [791, 120] width 344 height 13
paste input "EB2-C9B-466402-095"
type input "EB2-C9B-466402-095"
select select "56"
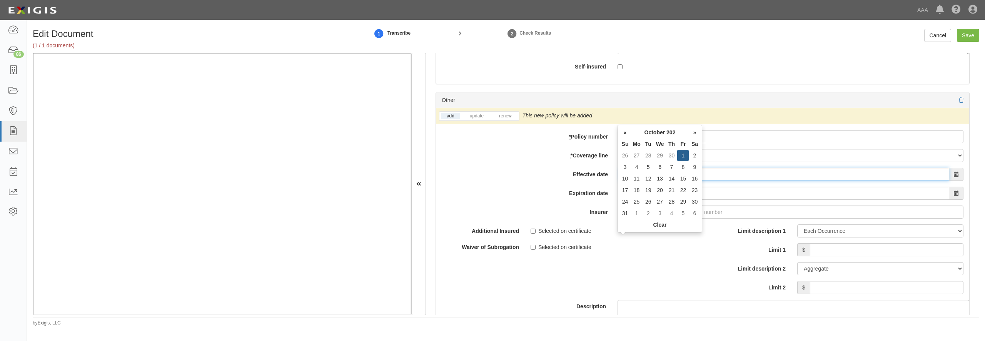
type input "10/01/0202"
type input "10/01/0203"
click at [722, 181] on input "10/01/0202" at bounding box center [784, 174] width 330 height 13
drag, startPoint x: 709, startPoint y: 239, endPoint x: 583, endPoint y: 238, distance: 125.8
click at [619, 181] on input "10/01/0202" at bounding box center [784, 174] width 330 height 13
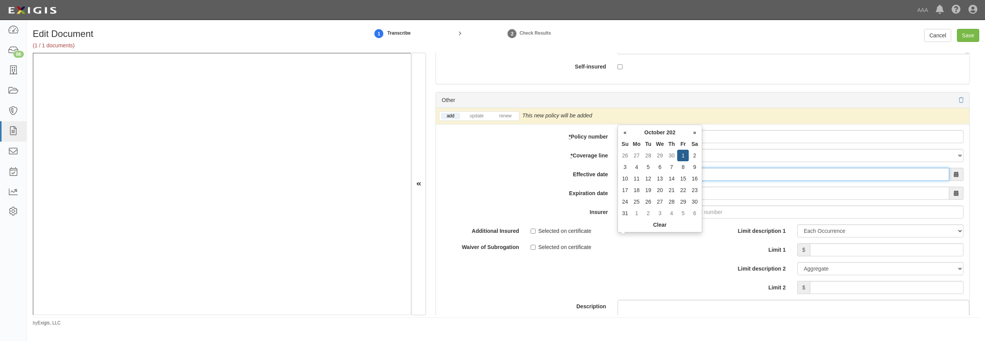
type input "10/01/2025"
type input "[DATE]"
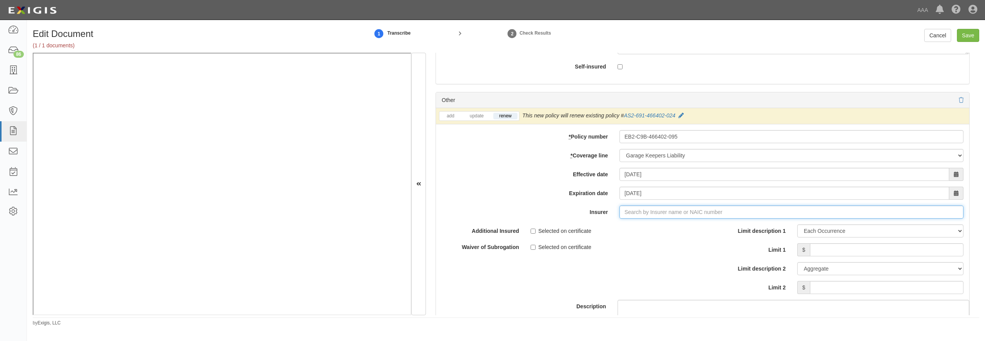
type input "21st Century Advantage Insurance Company (25232) NR Rating"
type input "2"
click at [613, 232] on div "Liberty Mutual Fire Insurance Company ( 23035 ) A XV Rating" at bounding box center [650, 227] width 160 height 10
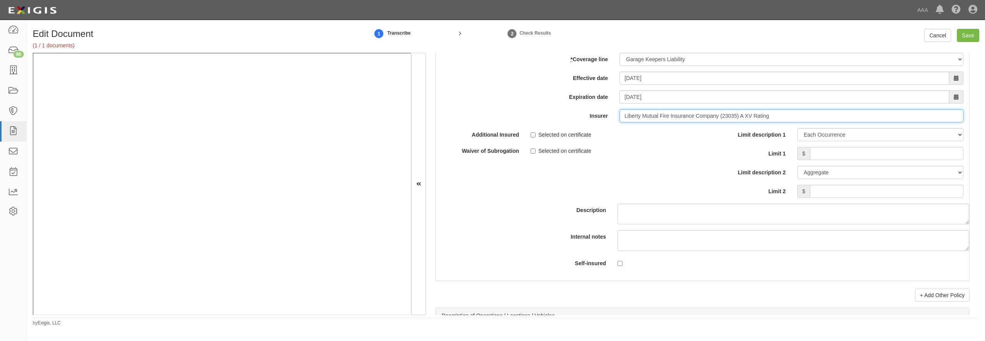
scroll to position [2546, 0]
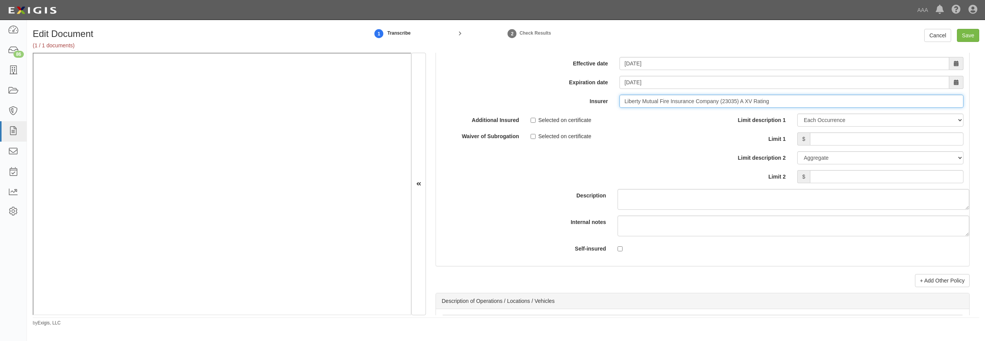
type input "Liberty Mutual Fire Insurance Company (23035) A XV Rating"
click at [824, 145] on input "Limit 1" at bounding box center [886, 138] width 153 height 13
type input "3,000,000"
click at [969, 32] on input "Save" at bounding box center [968, 35] width 22 height 13
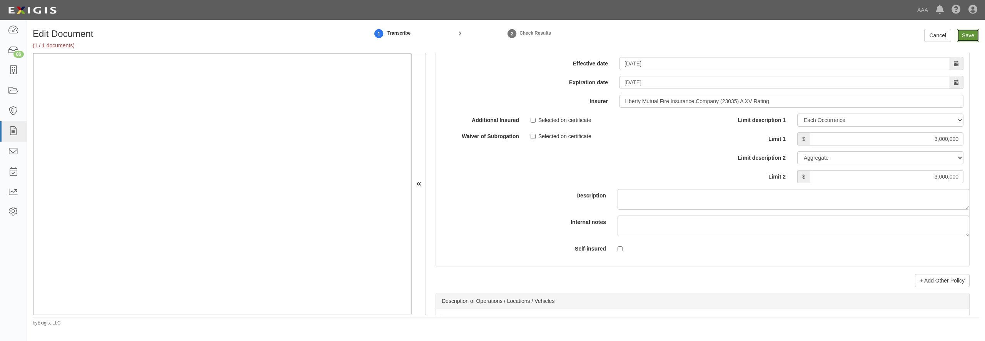
type input "5000000"
type input "2000000"
type input "4000000"
type input "3000000"
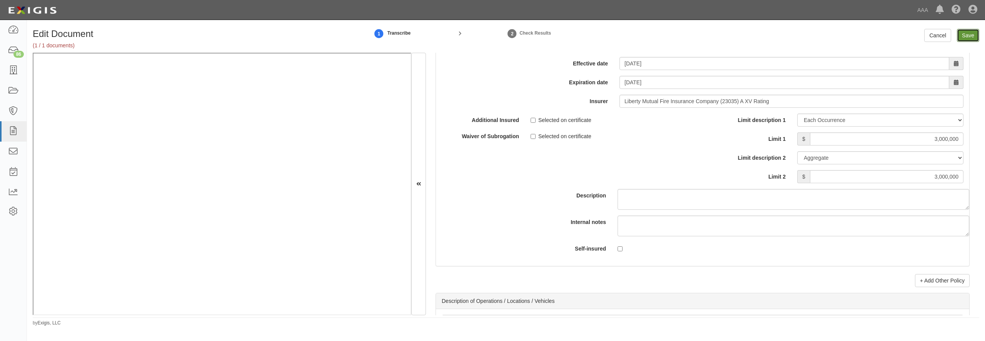
type input "3000000"
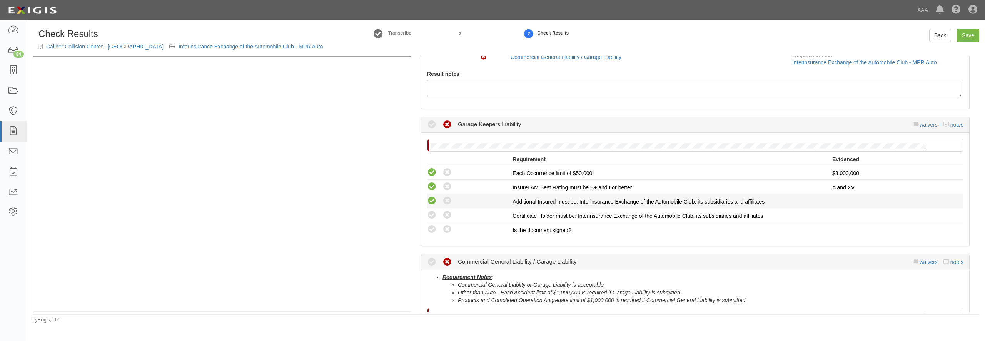
scroll to position [74, 0]
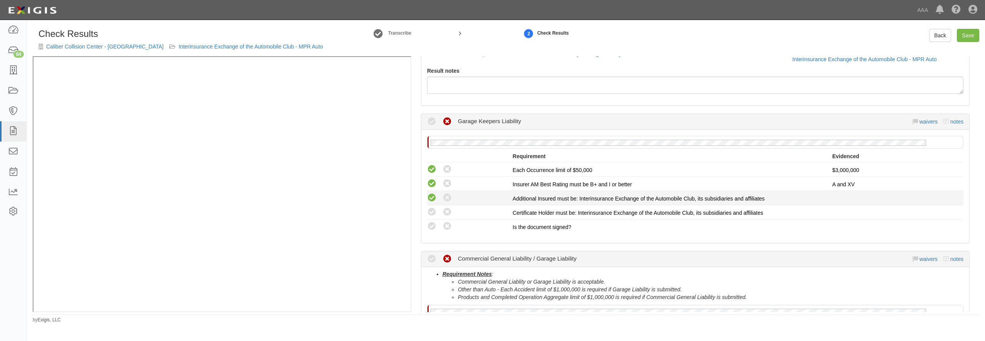
click at [432, 199] on icon at bounding box center [432, 198] width 10 height 10
radio input "true"
click at [429, 216] on icon at bounding box center [432, 212] width 10 height 10
radio input "true"
click at [430, 224] on icon at bounding box center [432, 227] width 10 height 10
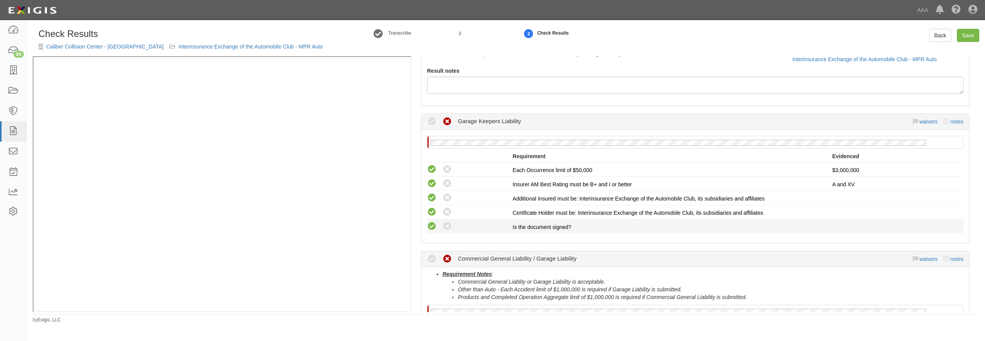
radio input "true"
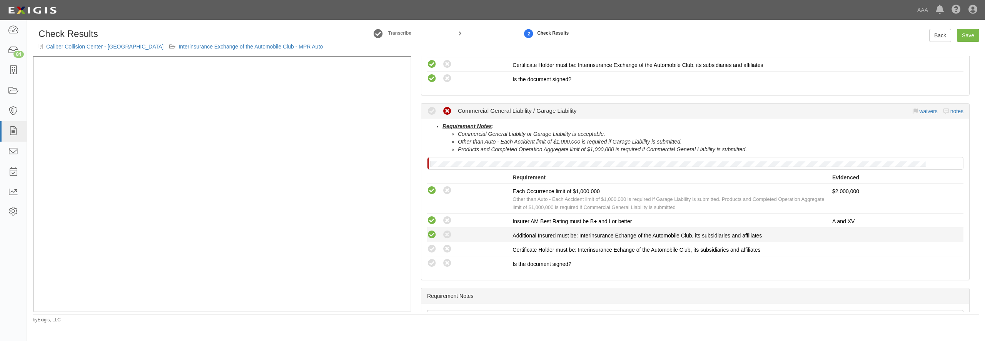
click at [433, 236] on icon at bounding box center [432, 235] width 10 height 10
radio input "true"
click at [431, 247] on icon at bounding box center [432, 249] width 10 height 10
radio input "true"
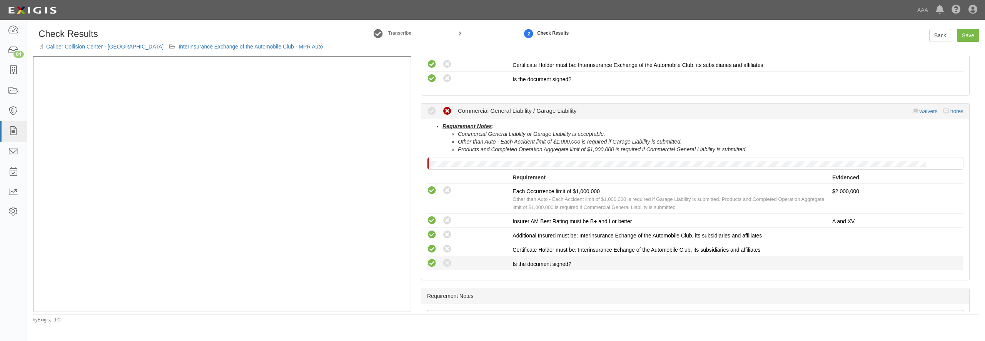
click at [433, 263] on icon at bounding box center [432, 264] width 10 height 10
radio input "true"
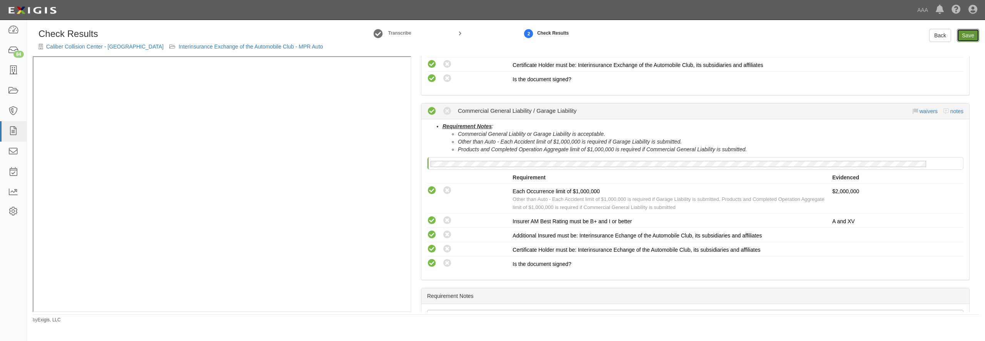
click at [968, 37] on link "Save" at bounding box center [968, 35] width 22 height 13
radio input "true"
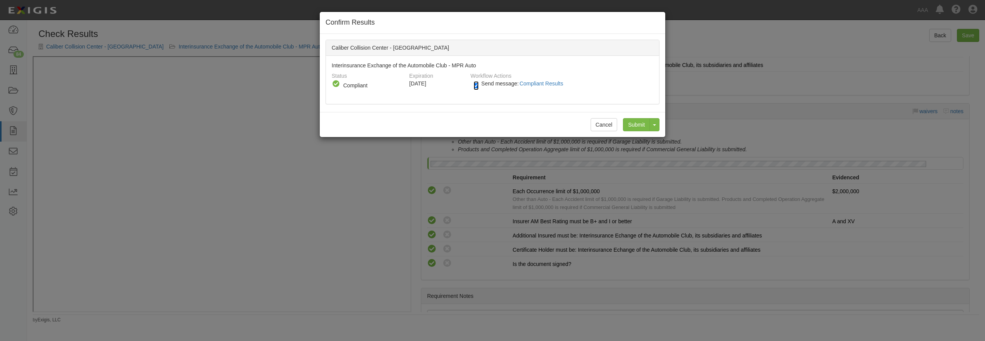
click at [477, 85] on input "Send message: Compliant Results" at bounding box center [476, 85] width 5 height 9
checkbox input "false"
click at [629, 122] on input "Submit" at bounding box center [636, 124] width 27 height 13
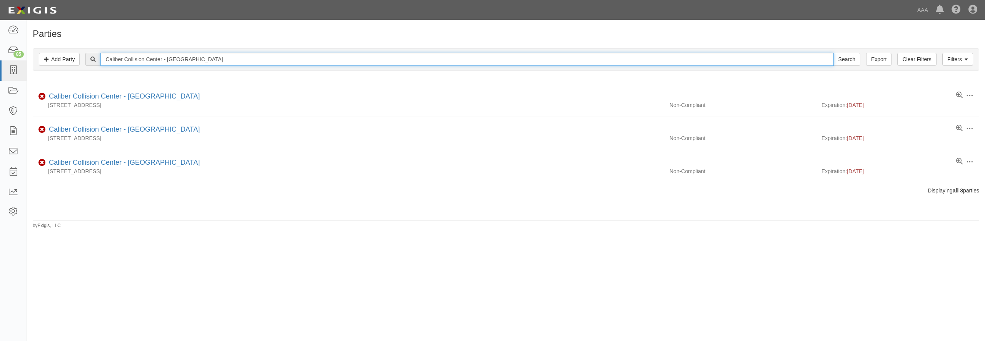
drag, startPoint x: 223, startPoint y: 61, endPoint x: 112, endPoint y: 57, distance: 111.6
click at [112, 57] on input "Caliber Collision Center - [GEOGRAPHIC_DATA]" at bounding box center [466, 59] width 733 height 13
paste input "Caliber Collision - SPID"
click at [111, 57] on input "CCaliber Collision - SPID" at bounding box center [466, 59] width 733 height 13
type input "Caliber Collision - SPID"
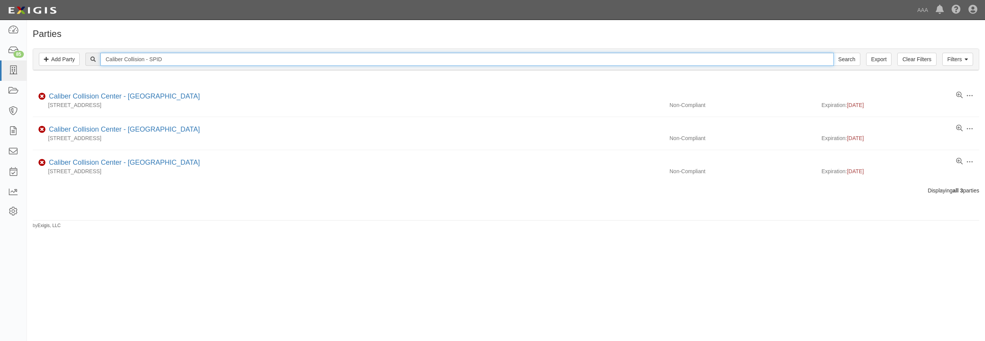
click at [833, 53] on input "Search" at bounding box center [846, 59] width 27 height 13
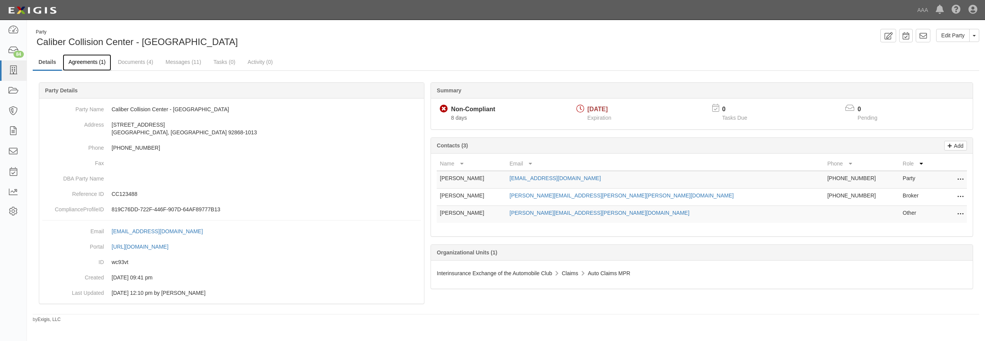
click at [85, 65] on link "Agreements (1)" at bounding box center [87, 62] width 48 height 17
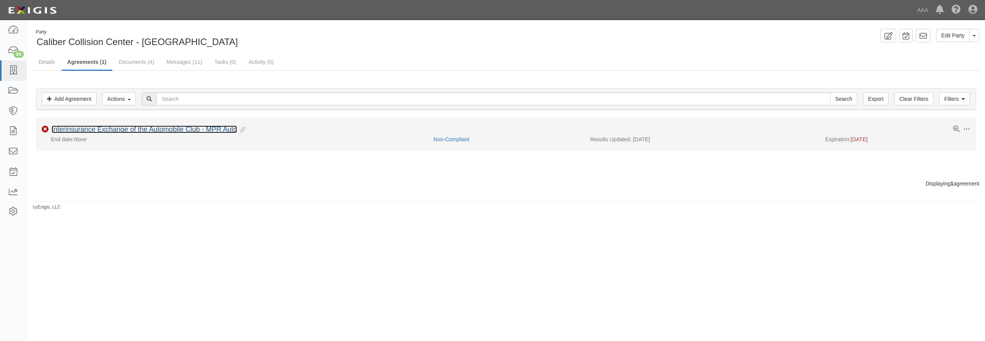
click at [93, 130] on link "Interinsurance Exchange of the Automobile Club - MPR Auto" at bounding box center [144, 129] width 185 height 8
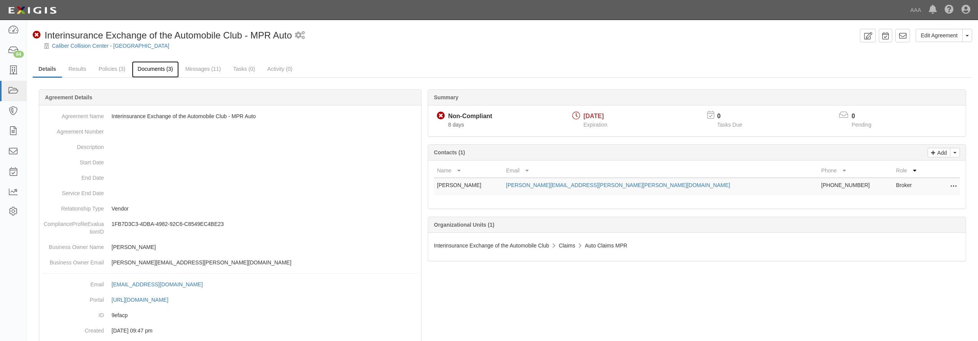
click at [145, 66] on link "Documents (3)" at bounding box center [155, 69] width 47 height 17
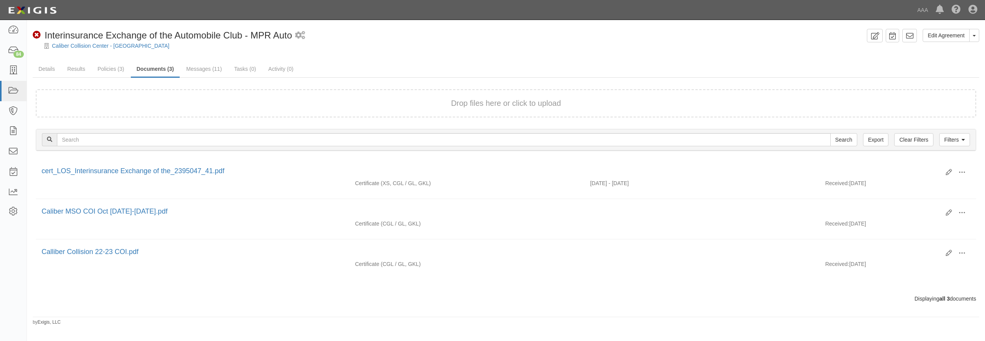
click at [270, 101] on div "Drop files here or click to upload" at bounding box center [505, 103] width 923 height 11
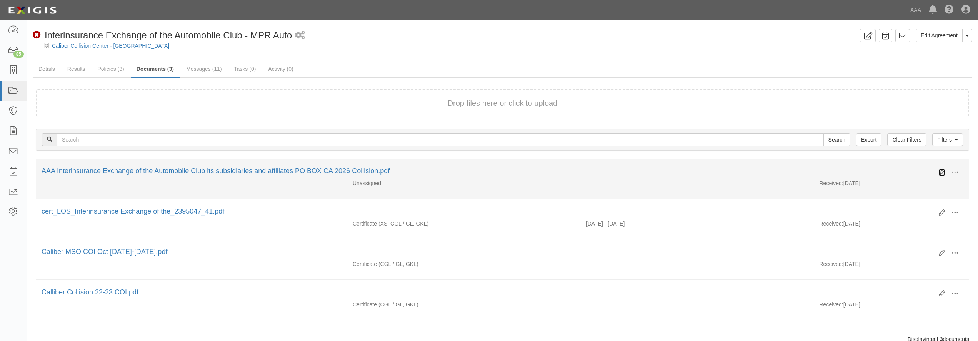
click at [940, 170] on icon at bounding box center [942, 172] width 6 height 6
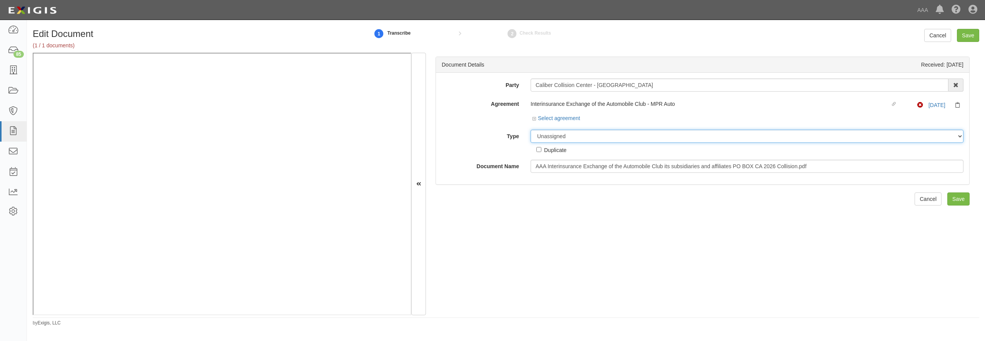
click at [595, 133] on select "Unassigned Binder Cancellation Notice Certificate Contract Endorsement Insuranc…" at bounding box center [747, 136] width 433 height 13
select select "CertificateDetail"
click option "Certificate" at bounding box center [0, 0] width 0 height 0
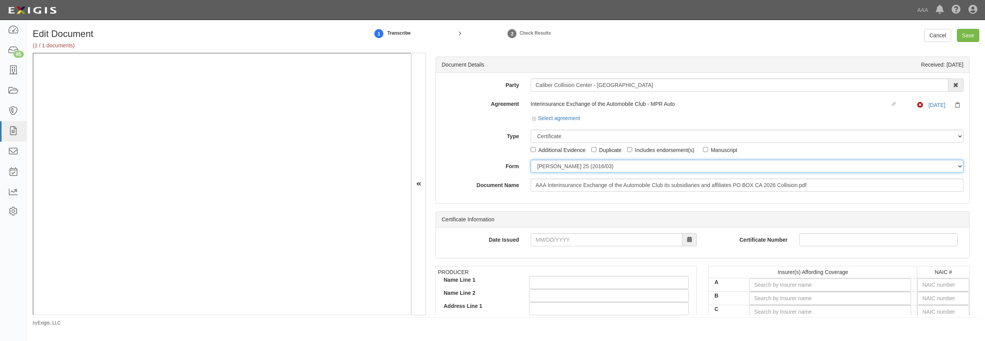
click at [546, 165] on select "ACORD 25 (2016/03) ACORD 101 ACORD 855 NY (2014/05) General" at bounding box center [747, 166] width 433 height 13
select select "GeneralFormDetail"
click option "General" at bounding box center [0, 0] width 0 height 0
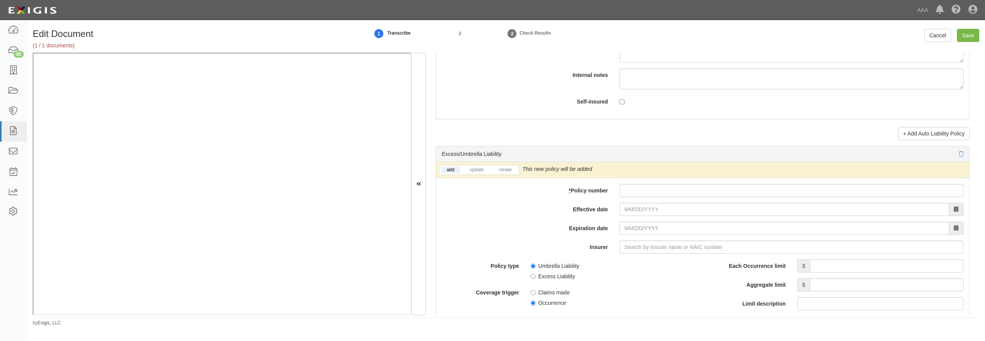
scroll to position [1477, 0]
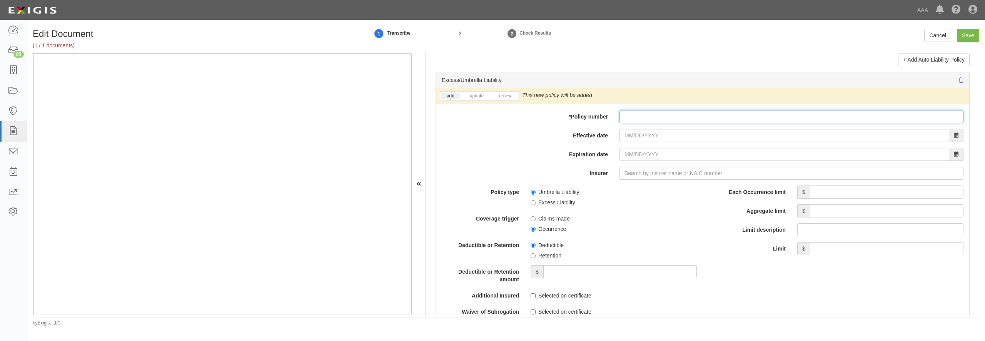
click at [658, 123] on input "* Policy number" at bounding box center [791, 116] width 344 height 13
paste input "TH7-691-466402-045"
type input "TH7-691-466402-045"
type input "10/01/2025"
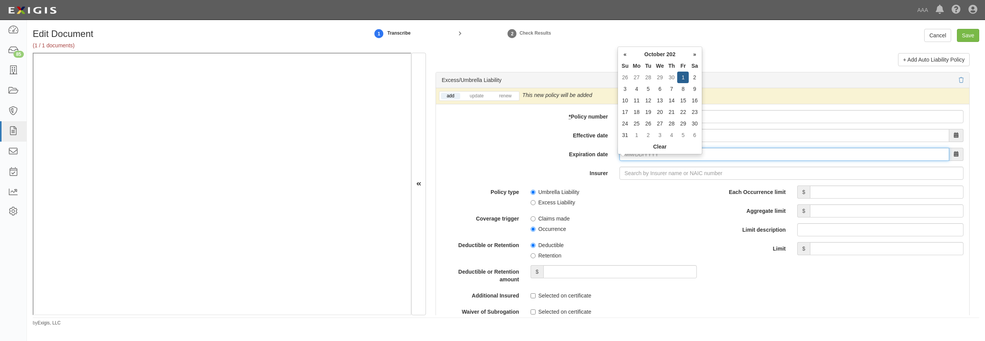
type input "[DATE]"
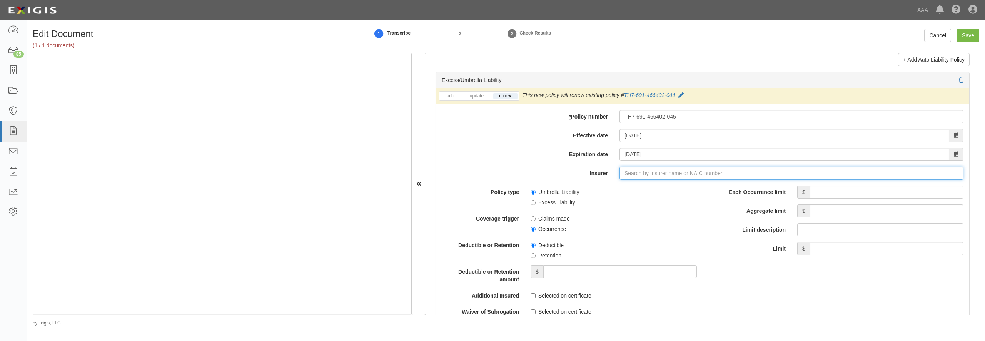
type input "1"
type input "180 Seguros S.A. (0) NR Rating"
click at [634, 193] on div "Liberty Insurance Corporation ( 42404 ) A XV Rating" at bounding box center [638, 188] width 137 height 10
type input "Liberty Insurance Corporation (42404) A XV Rating"
click at [838, 199] on input "Each Occurrence limit" at bounding box center [886, 191] width 153 height 13
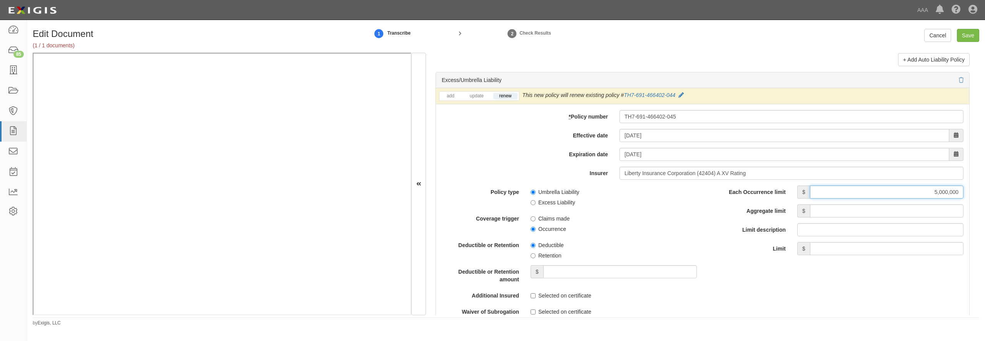
type input "5,000,000"
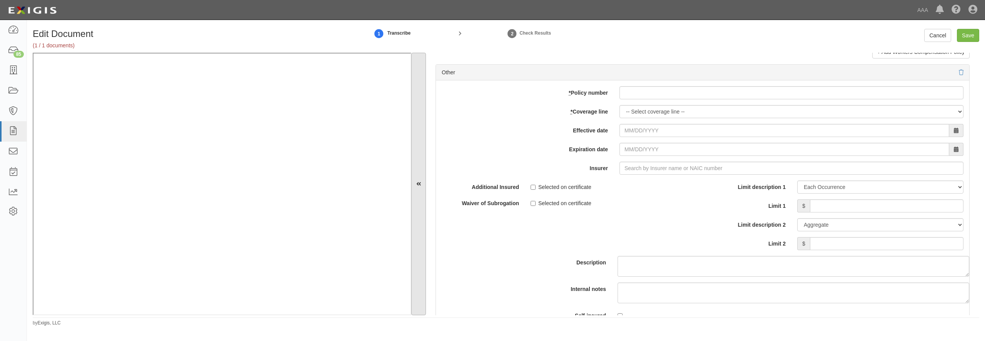
scroll to position [2179, 0]
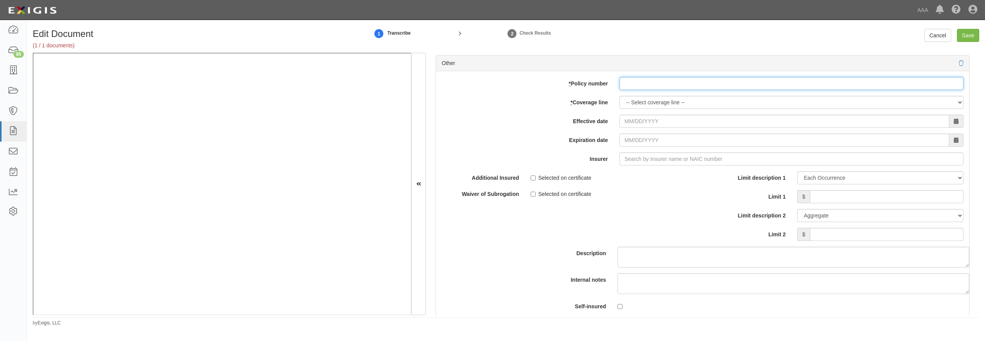
paste input "EB2-C9B-466402-095"
click at [649, 90] on input "EB2-C9B-466402-095" at bounding box center [791, 83] width 344 height 13
type input "EB2-C9B-466402-095"
select select "70"
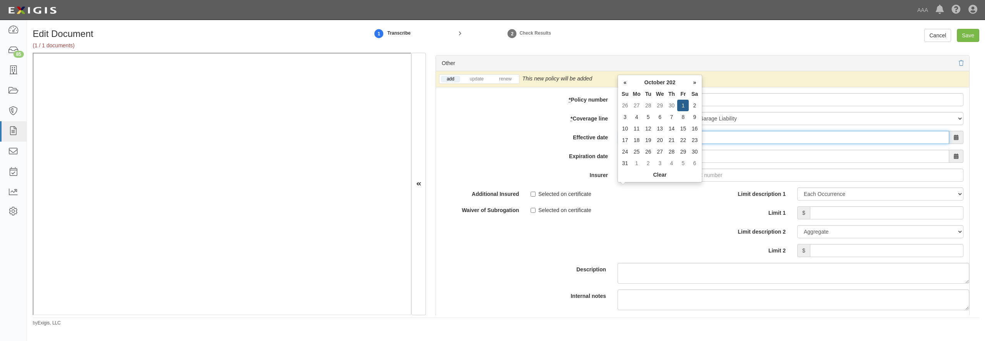
type input "10/01/2025"
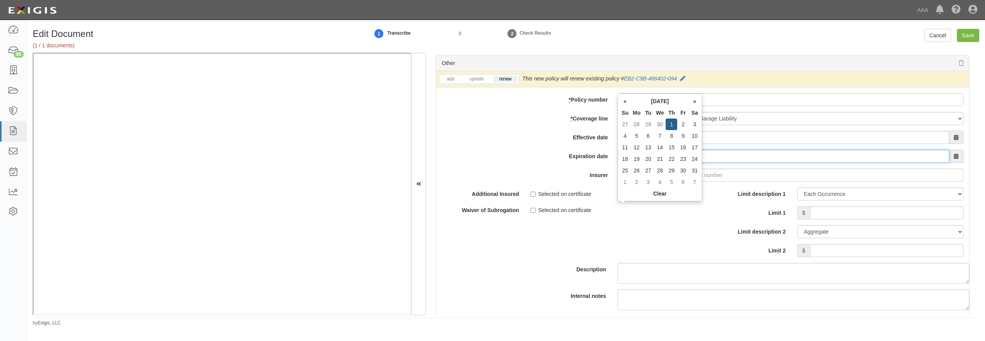
type input "[DATE]"
click at [664, 182] on input "Insurer" at bounding box center [791, 175] width 344 height 13
type input "21st Century Advantage Insurance Company (25232) NR Rating"
type input "2"
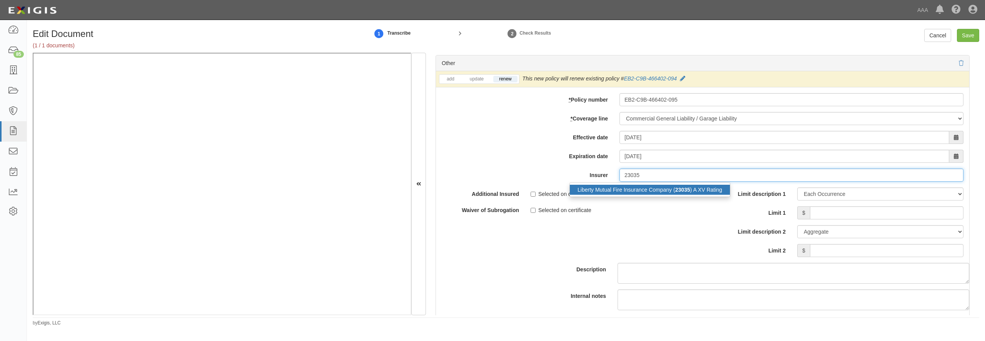
click at [655, 195] on div "Liberty Mutual Fire Insurance Company ( 23035 ) A XV Rating" at bounding box center [650, 190] width 160 height 10
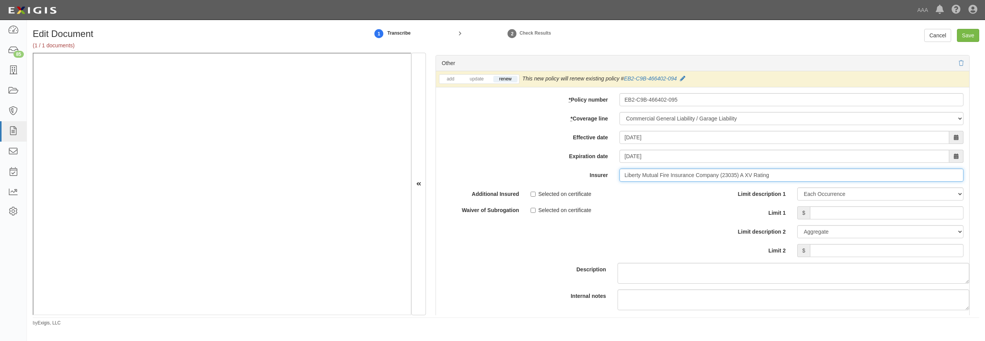
type input "Liberty Mutual Fire Insurance Company (23035) A XV Rating"
click at [832, 219] on input "Limit 1" at bounding box center [886, 212] width 153 height 13
type input "2,000,000"
type input "4,000,000"
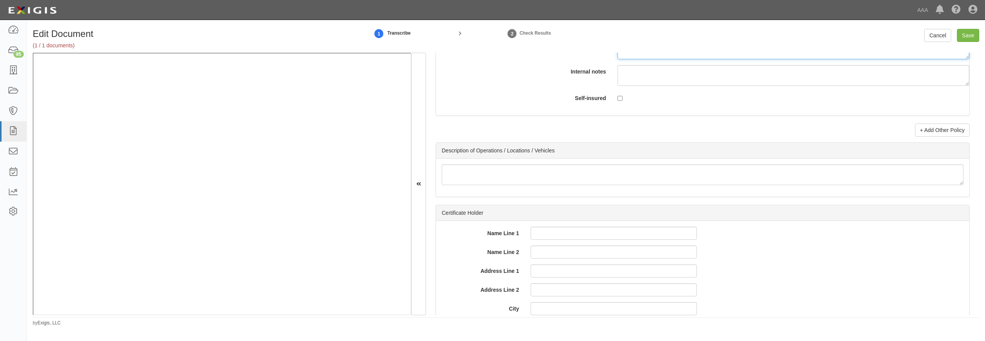
scroll to position [2435, 0]
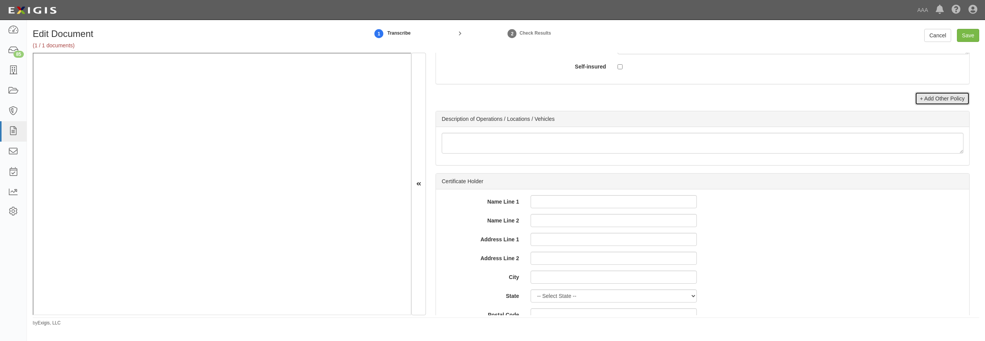
click at [943, 105] on link "+ Add Other Policy" at bounding box center [942, 98] width 55 height 13
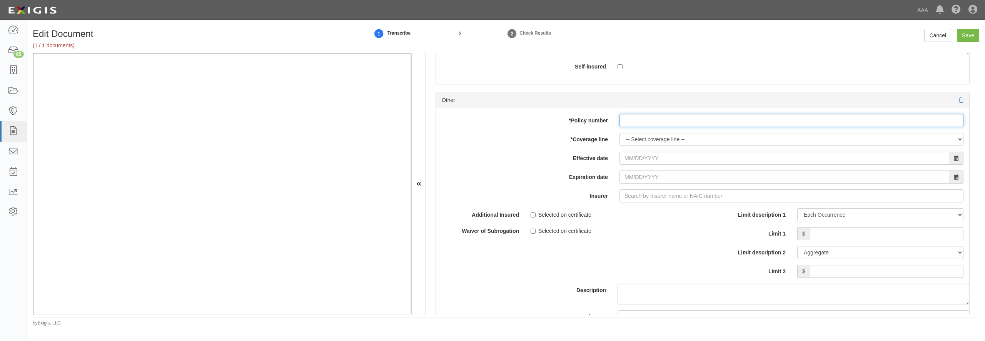
click at [652, 127] on input "* Policy number" at bounding box center [791, 120] width 344 height 13
paste input "EB2-C9B-466402-095"
type input "EB2-C9B-466402-095"
select select "56"
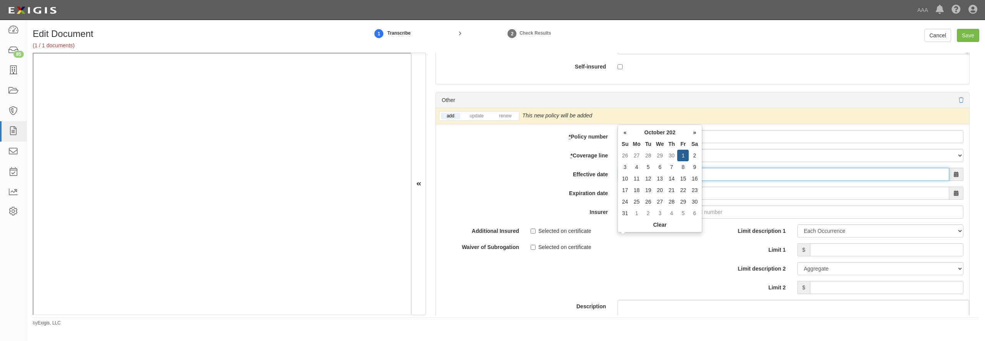
type input "10/01/2025"
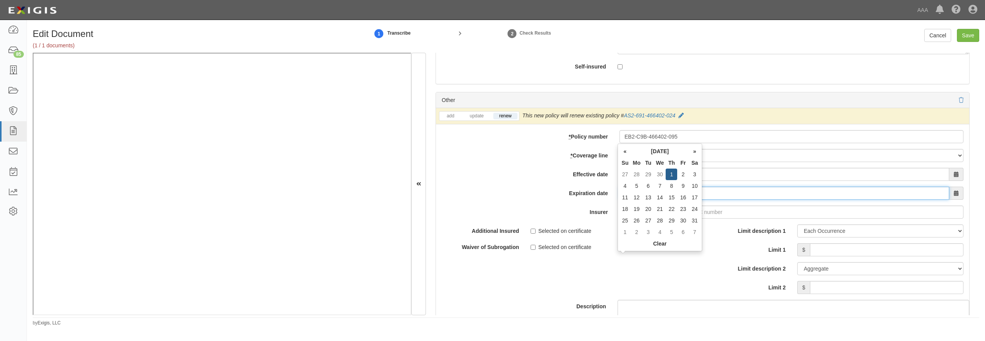
type input "[DATE]"
type input "21st Century Advantage Insurance Company (25232) NR Rating"
type input "2"
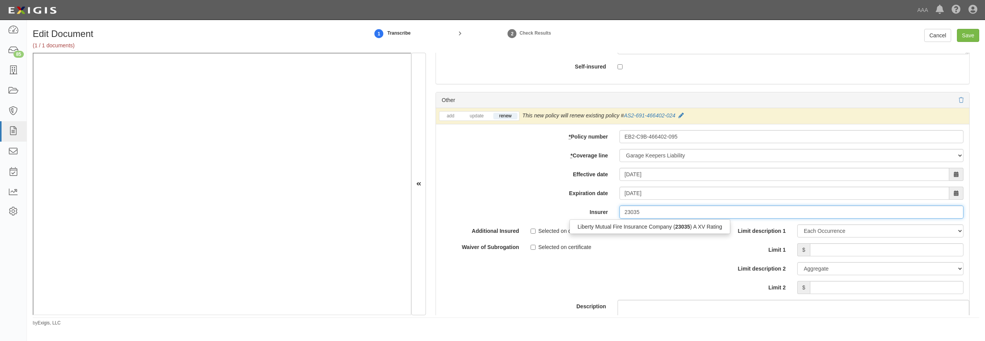
drag, startPoint x: 632, startPoint y: 294, endPoint x: 644, endPoint y: 287, distance: 13.1
click at [632, 232] on div "Liberty Mutual Fire Insurance Company ( 23035 ) A XV Rating" at bounding box center [650, 227] width 160 height 10
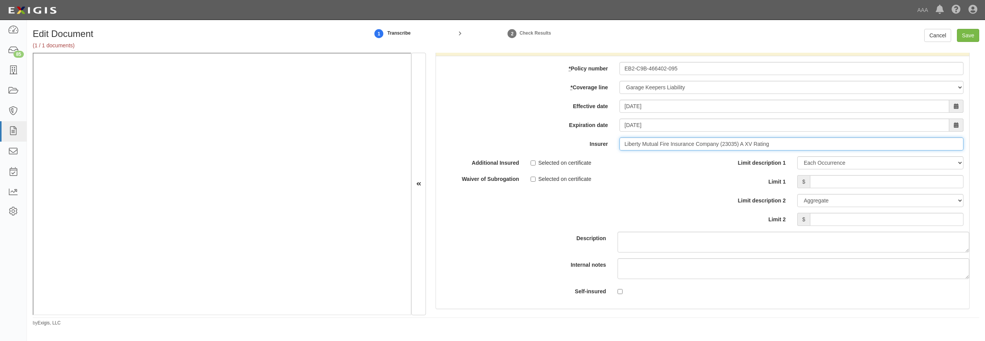
scroll to position [2546, 0]
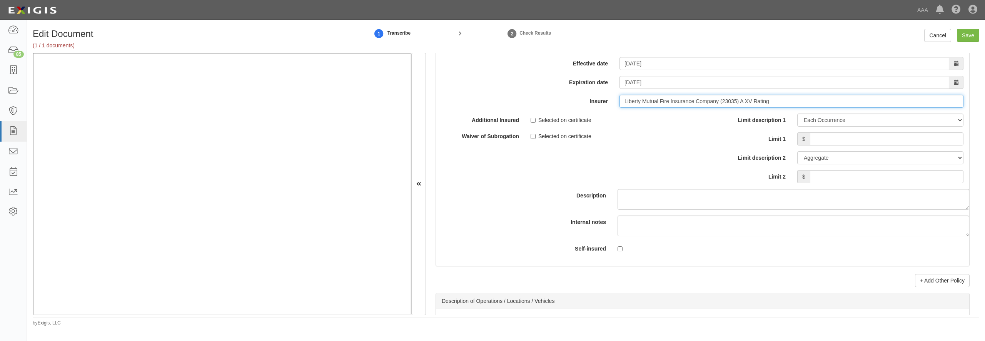
type input "Liberty Mutual Fire Insurance Company (23035) A XV Rating"
click at [842, 145] on input "Limit 1" at bounding box center [886, 138] width 153 height 13
type input "3,000,000"
click at [970, 33] on input "Save" at bounding box center [968, 35] width 22 height 13
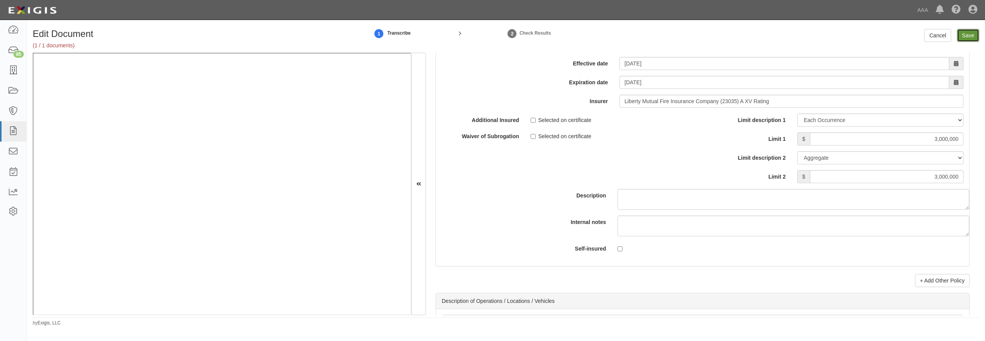
type input "5000000"
type input "2000000"
type input "4000000"
type input "3000000"
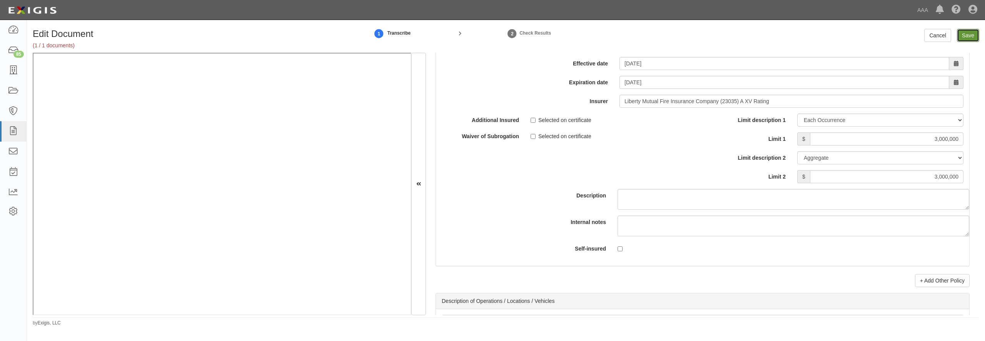
type input "3000000"
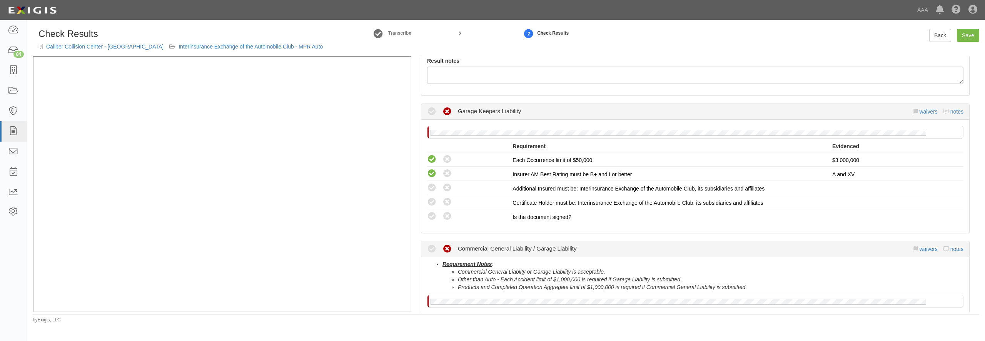
scroll to position [111, 0]
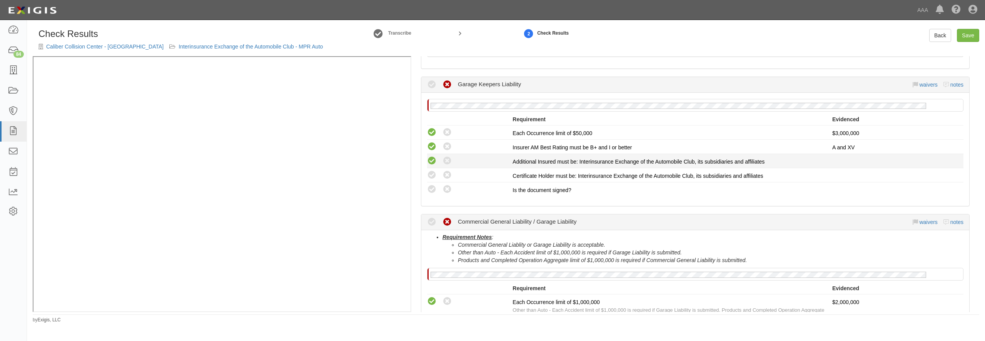
click at [433, 158] on icon at bounding box center [432, 161] width 10 height 10
radio input "true"
click at [433, 176] on icon at bounding box center [432, 175] width 10 height 10
radio input "true"
click at [431, 192] on icon at bounding box center [432, 190] width 10 height 10
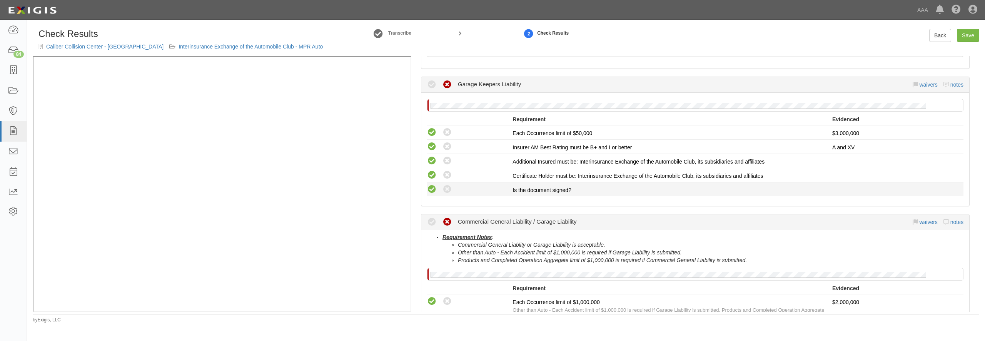
radio input "true"
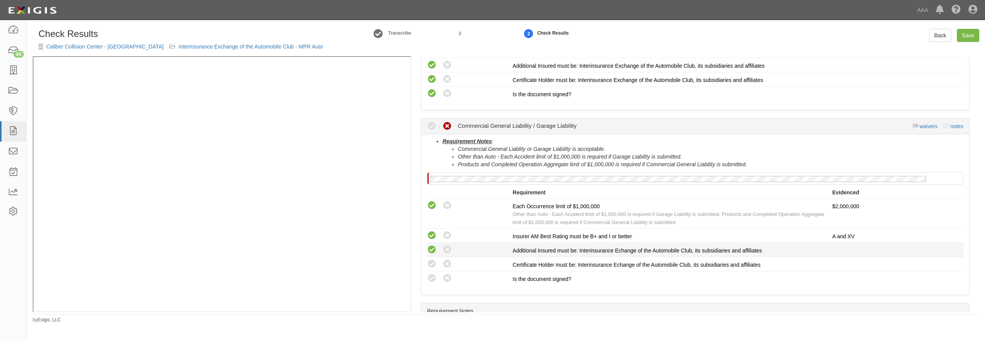
scroll to position [259, 0]
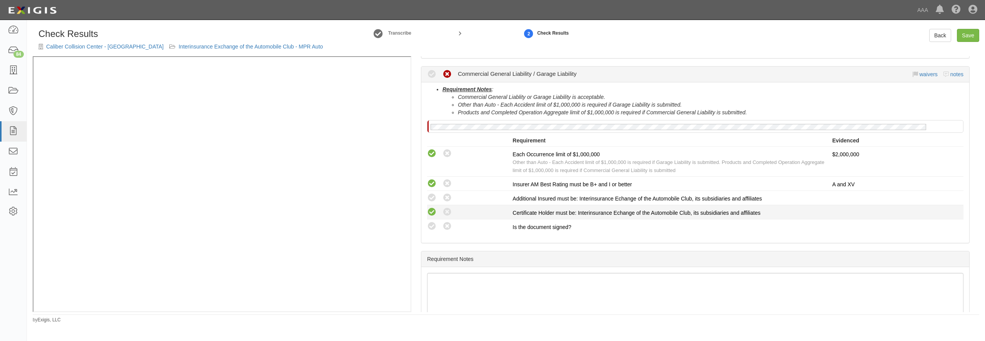
click at [434, 209] on icon at bounding box center [432, 212] width 10 height 10
radio input "true"
click at [432, 219] on li "Compliant Waived: Non-Compliant Certificate Holder must be: Interinsurance Echa…" at bounding box center [695, 212] width 536 height 14
click at [432, 200] on icon at bounding box center [432, 198] width 10 height 10
radio input "true"
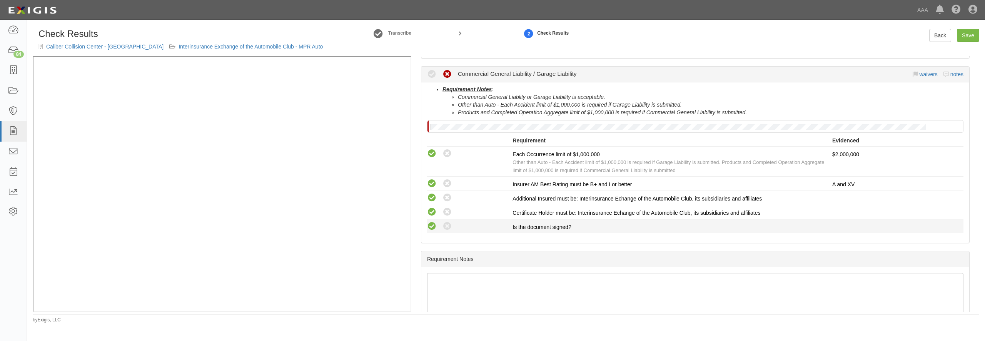
click at [432, 227] on icon at bounding box center [432, 227] width 10 height 10
radio input "true"
click at [966, 39] on link "Save" at bounding box center [968, 35] width 22 height 13
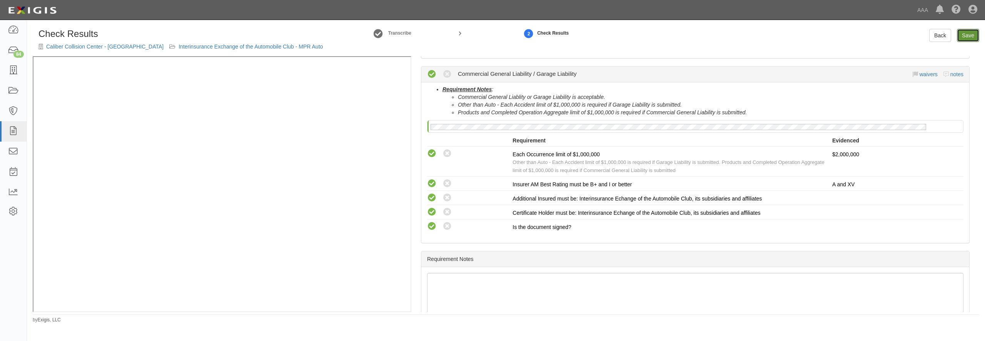
radio input "true"
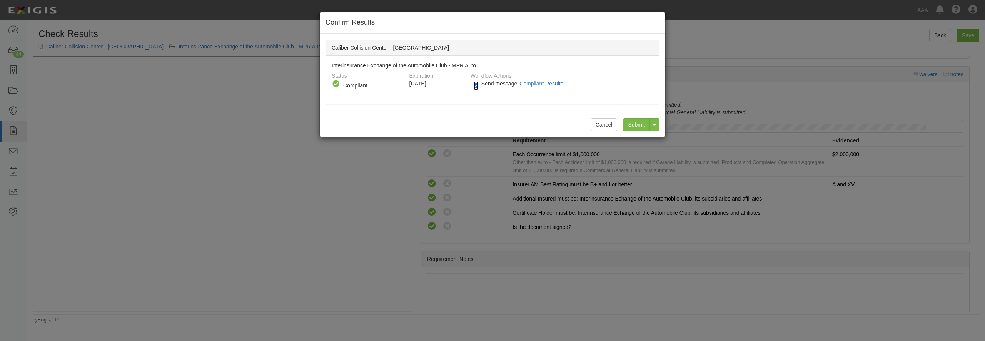
click at [475, 86] on input "Send message: Compliant Results" at bounding box center [476, 85] width 5 height 9
checkbox input "false"
click at [630, 124] on input "Submit" at bounding box center [636, 124] width 27 height 13
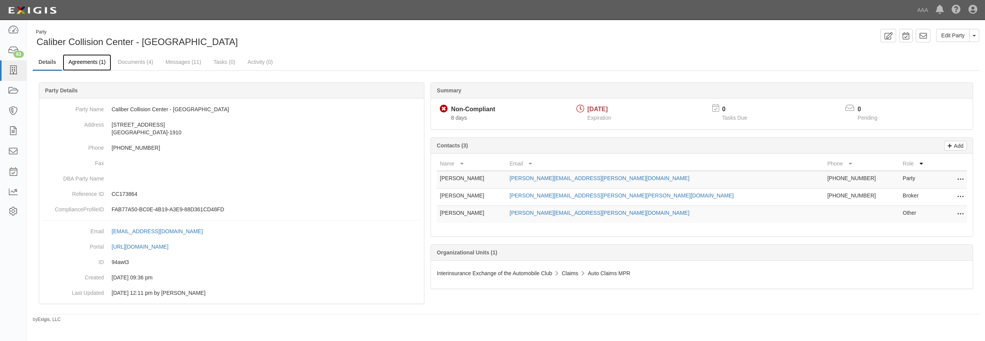
click at [92, 63] on link "Agreements (1)" at bounding box center [87, 62] width 48 height 17
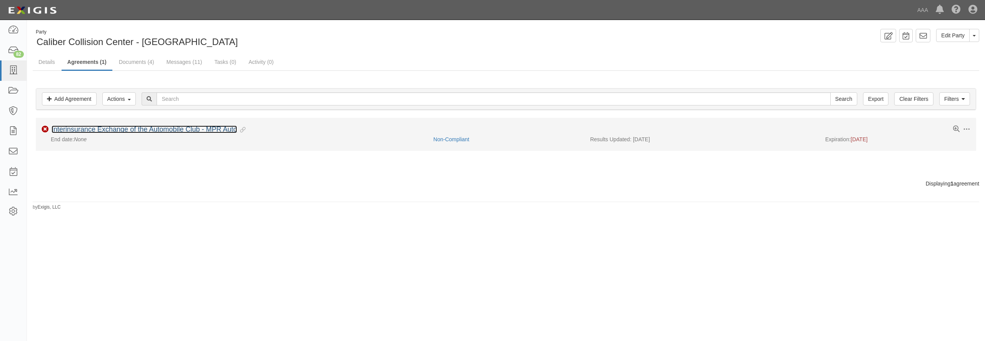
click at [83, 131] on link "Interinsurance Exchange of the Automobile Club - MPR Auto" at bounding box center [144, 129] width 185 height 8
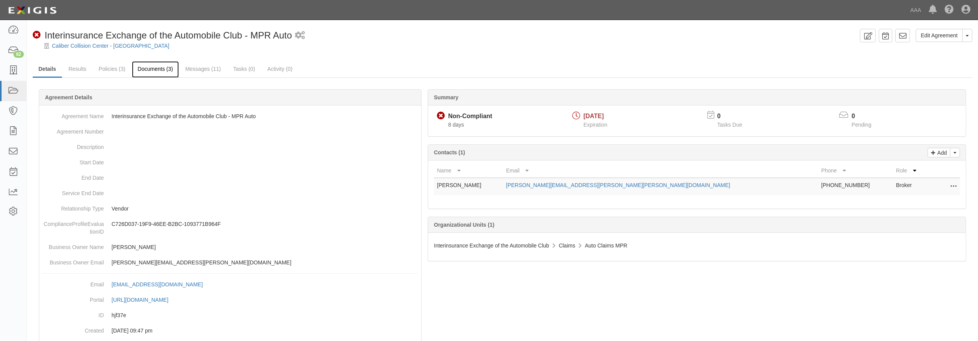
click at [161, 69] on link "Documents (3)" at bounding box center [155, 69] width 47 height 17
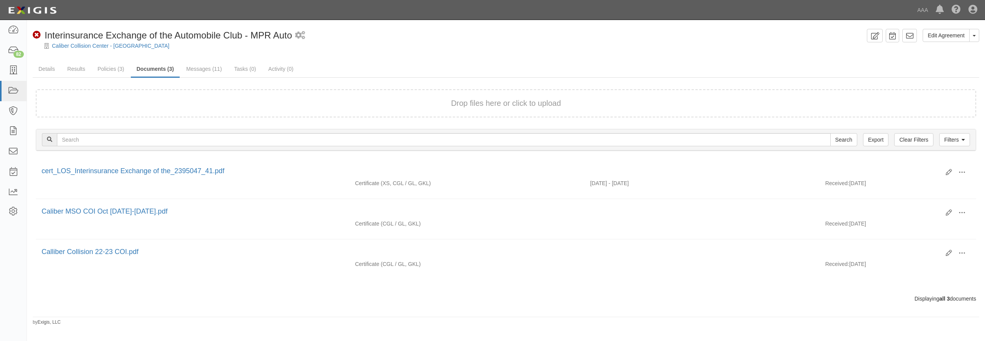
click at [300, 104] on div "Drop files here or click to upload" at bounding box center [505, 103] width 923 height 11
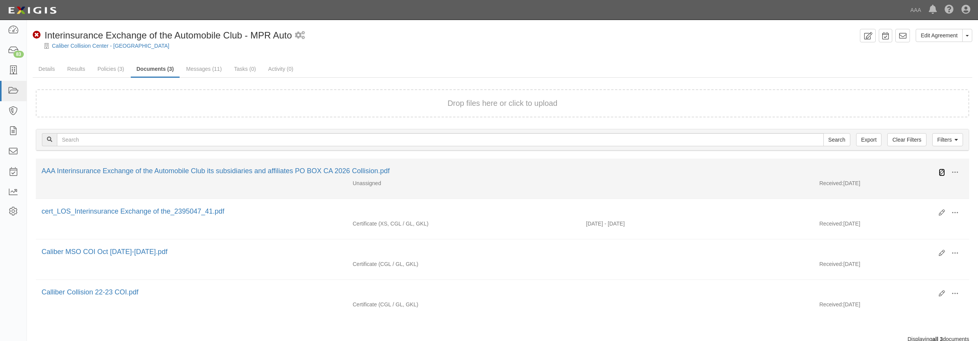
click at [942, 171] on icon at bounding box center [942, 172] width 6 height 6
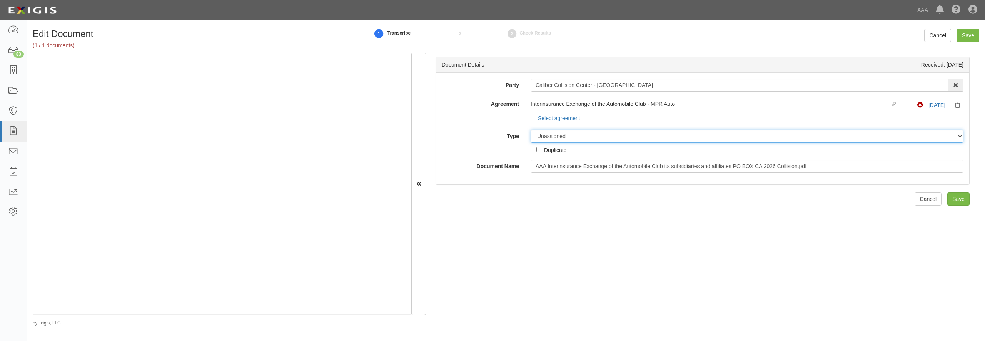
click at [531, 130] on select "Unassigned Binder Cancellation Notice Certificate Contract Endorsement Insuranc…" at bounding box center [747, 136] width 433 height 13
select select "CertificateDetail"
click option "Certificate" at bounding box center [0, 0] width 0 height 0
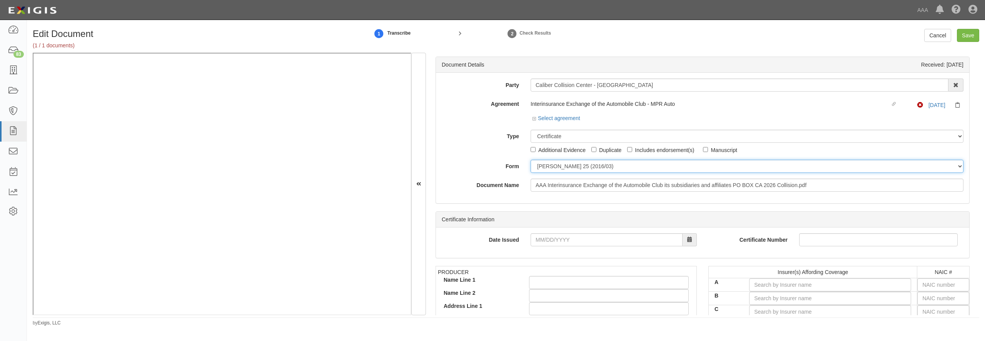
click at [531, 160] on select "ACORD 25 (2016/03) ACORD 101 ACORD 855 NY (2014/05) General" at bounding box center [747, 166] width 433 height 13
select select "GeneralFormDetail"
click option "General" at bounding box center [0, 0] width 0 height 0
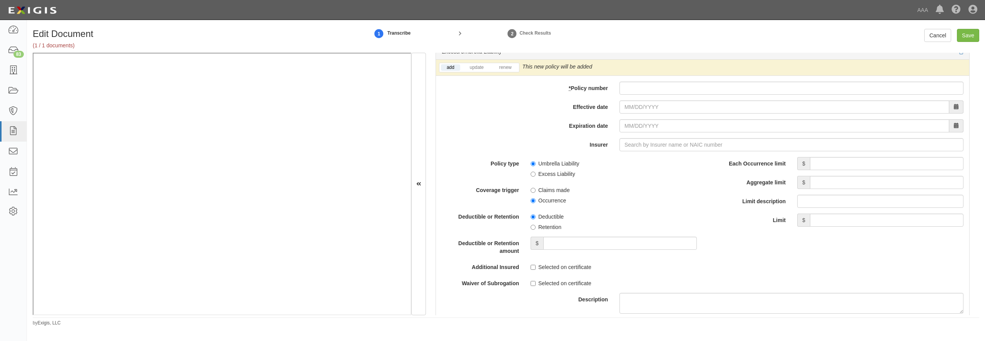
scroll to position [1514, 0]
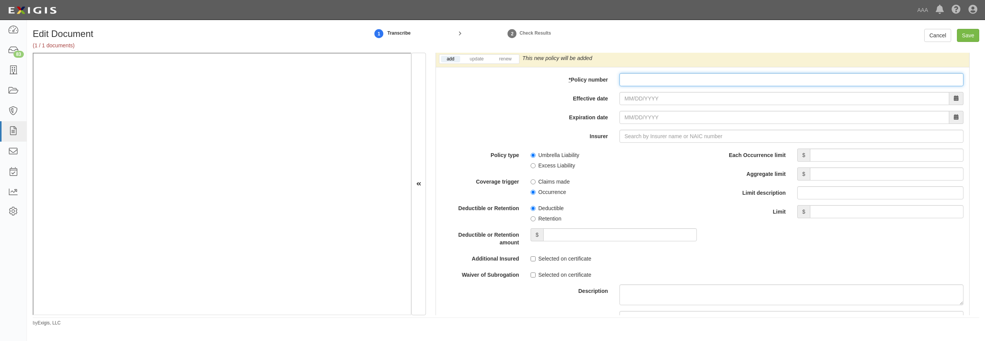
click at [654, 86] on input "* Policy number" at bounding box center [791, 79] width 344 height 13
paste input "TH7-691-466402-045"
type input "TH7-691-466402-045"
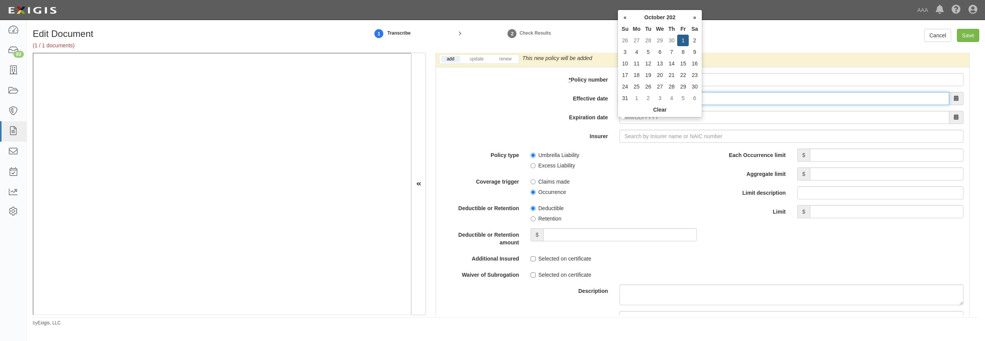
type input "10/01/2025"
type input "[DATE]"
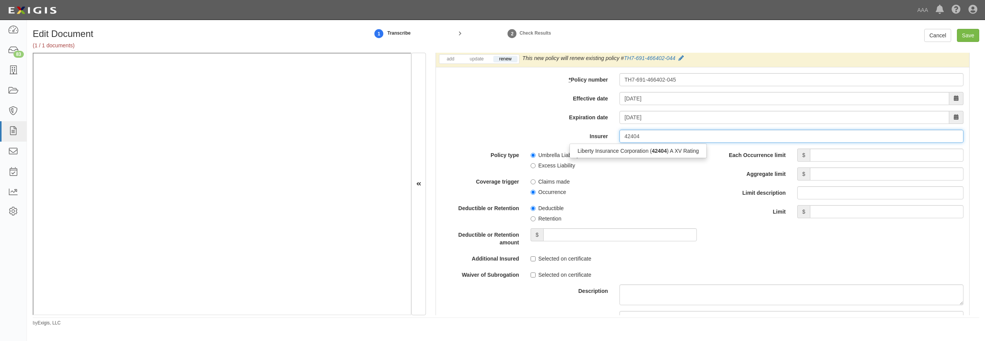
click at [633, 158] on div "Liberty Insurance Corporation ( 42404 ) A XV Rating" at bounding box center [637, 150] width 137 height 15
click at [628, 156] on div "Liberty Insurance Corporation ( 42404 ) A XV Rating" at bounding box center [638, 151] width 137 height 10
type input "Liberty Insurance Corporation (42404) A XV Rating"
click at [820, 162] on input "Each Occurrence limit" at bounding box center [886, 154] width 153 height 13
type input "5,000,000"
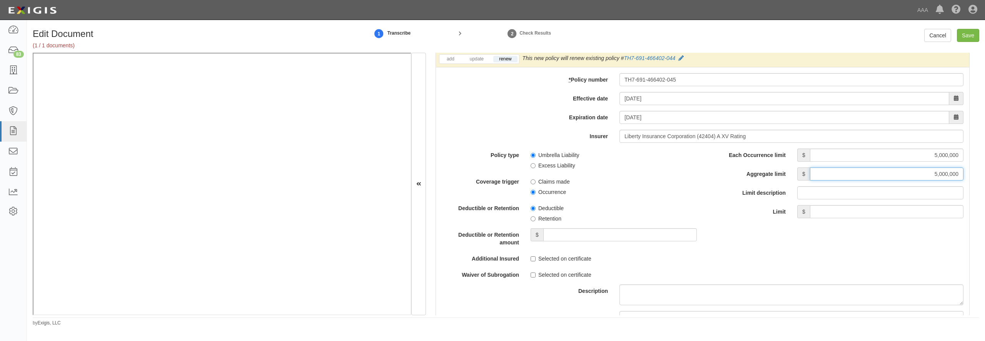
type input "5,000,000"
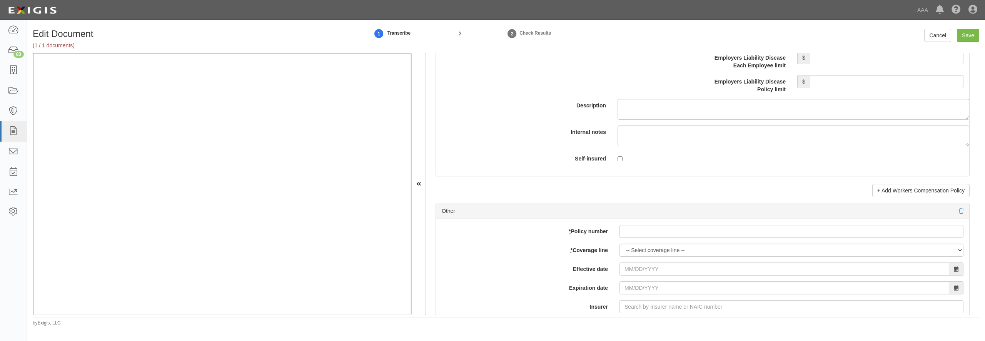
scroll to position [2216, 0]
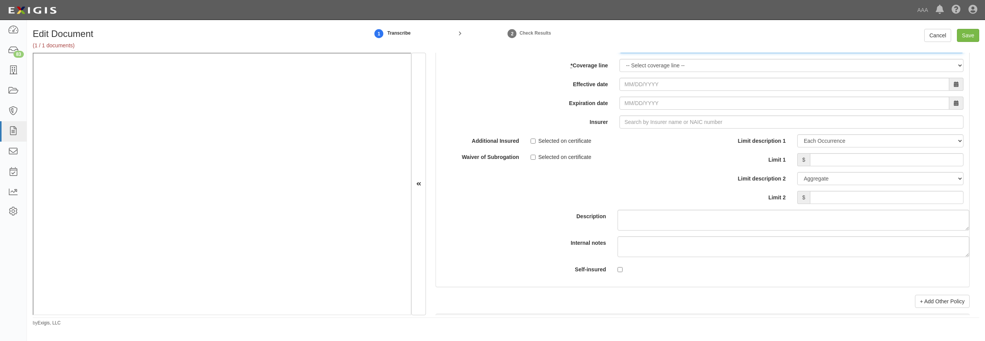
click at [651, 53] on input "* Policy number" at bounding box center [791, 46] width 344 height 13
paste input "EB2-C9B-466402-095"
type input "EB2-C9B-466402-095"
select select "70"
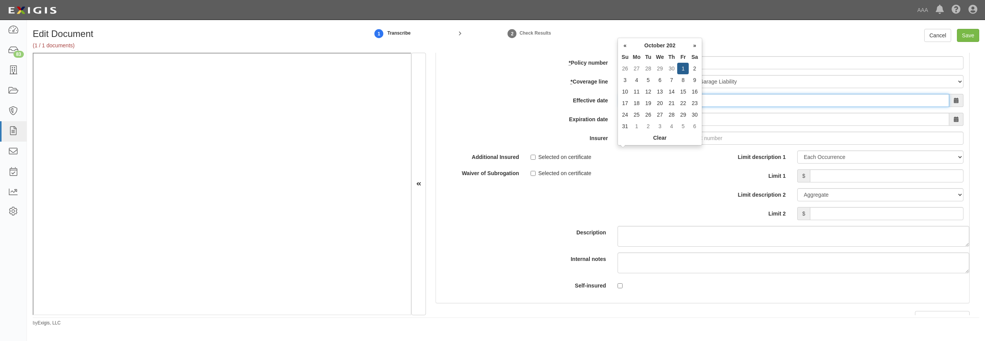
type input "[DATE]"
type input "10/01/2026"
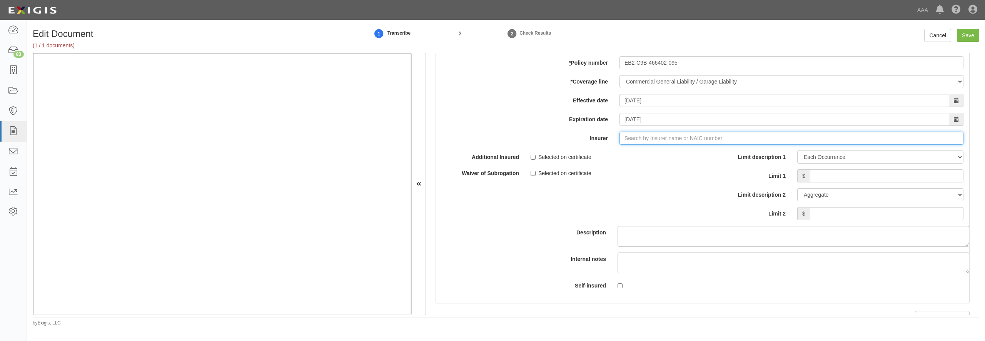
type input "21st Century Advantage Insurance Company (25232) NR Rating"
type input "2"
click at [625, 158] on div "Liberty Mutual Fire Insurance Company ( 23035 ) A XV Rating" at bounding box center [650, 153] width 160 height 10
type input "Liberty Mutual Fire Insurance Company (23035) A XV Rating"
click at [821, 182] on input "Limit 1" at bounding box center [886, 175] width 153 height 13
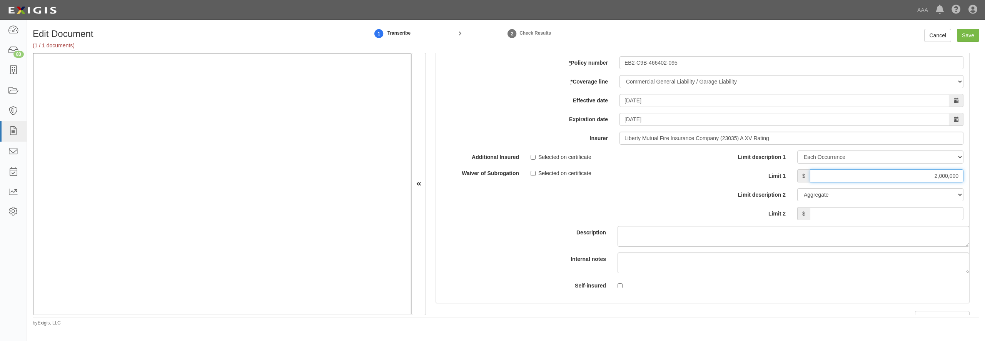
type input "2,000,000"
type input "4,000,000"
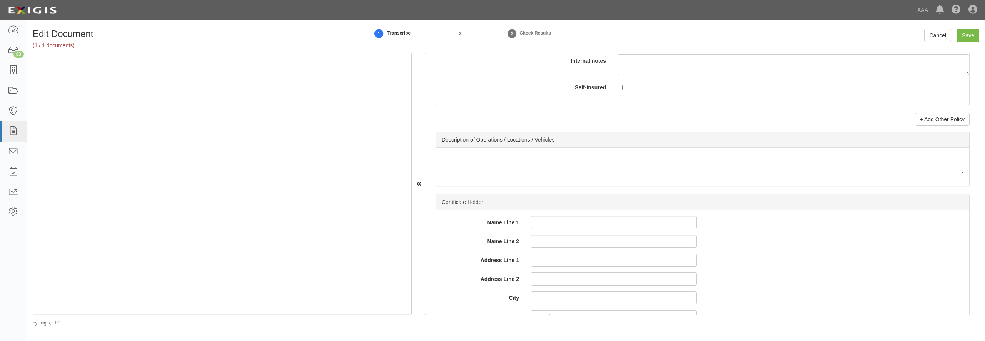
scroll to position [2438, 0]
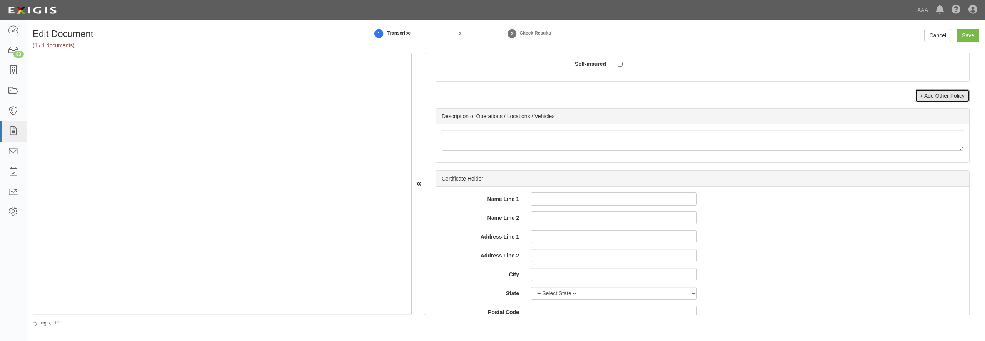
click at [928, 102] on link "+ Add Other Policy" at bounding box center [942, 95] width 55 height 13
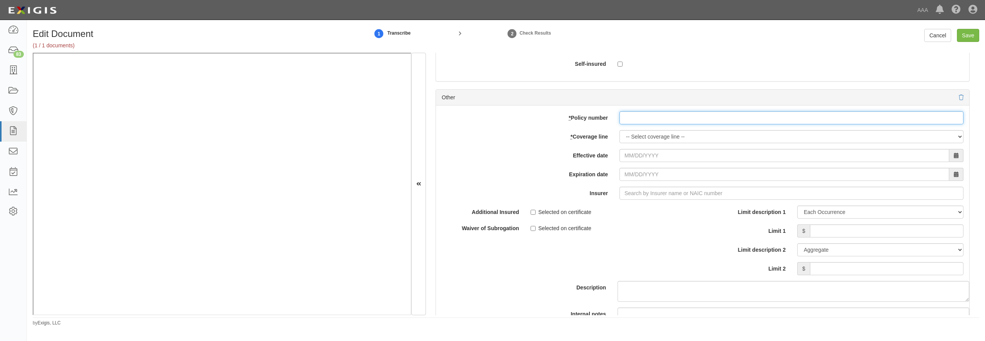
click at [675, 124] on input "* Policy number" at bounding box center [791, 117] width 344 height 13
paste input "EB2-C9B-466402-095"
type input "EB2-C9B-466402-095"
select select "56"
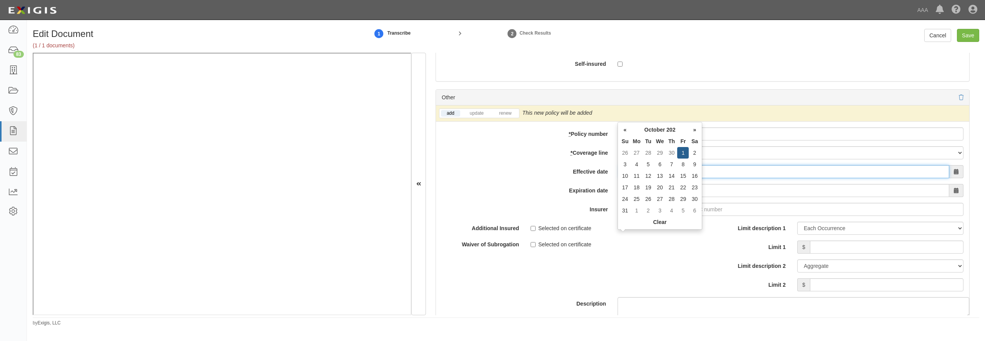
type input "10/01/2025"
type input "[DATE]"
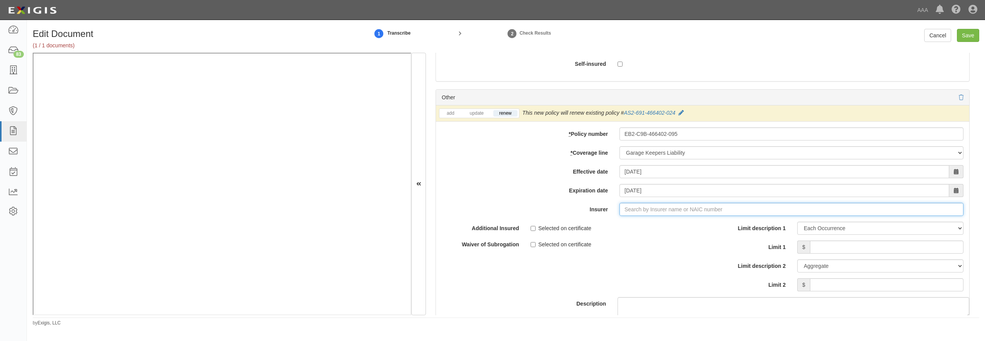
type input "21st Century Advantage Insurance Company (25232) NR Rating"
type input "2"
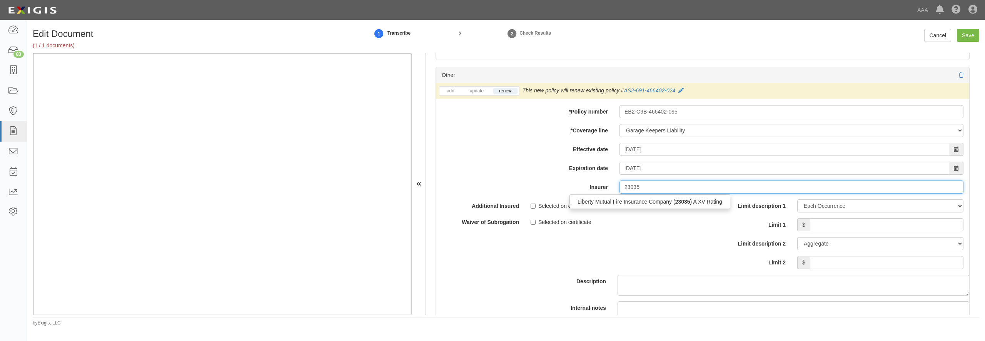
scroll to position [2474, 0]
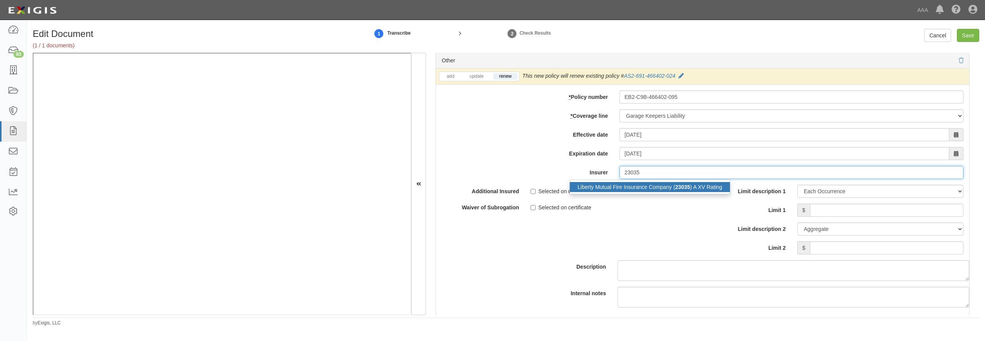
click at [637, 192] on div "Liberty Mutual Fire Insurance Company ( 23035 ) A XV Rating" at bounding box center [650, 187] width 160 height 10
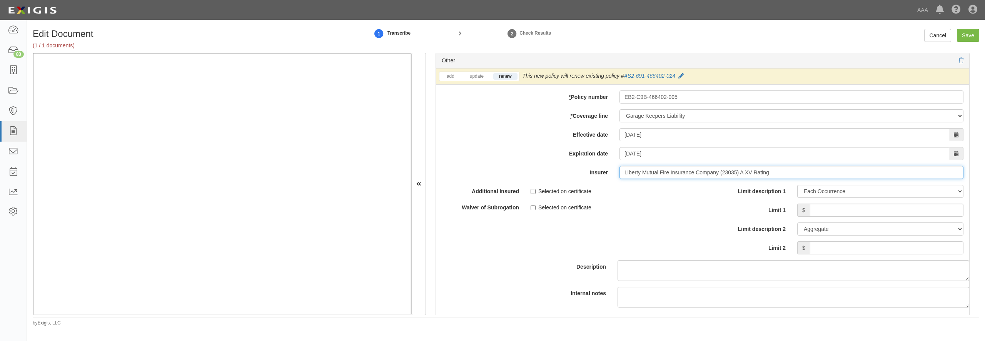
type input "Liberty Mutual Fire Insurance Company (23035) A XV Rating"
click at [823, 217] on input "Limit 1" at bounding box center [886, 210] width 153 height 13
type input "3,000,000"
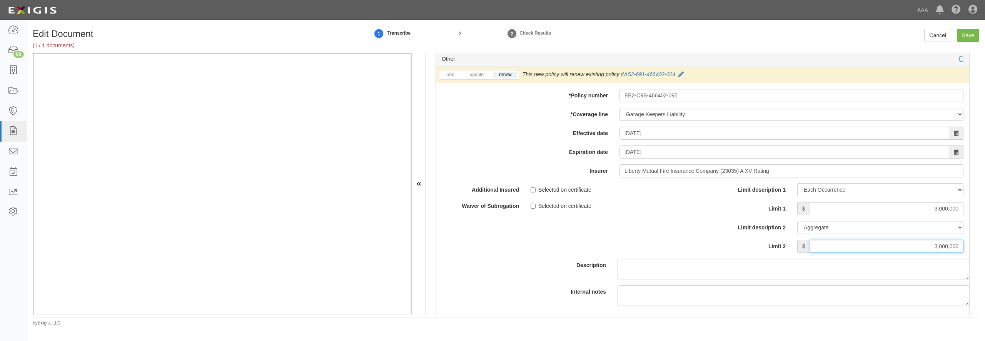
type input "3,000,000"
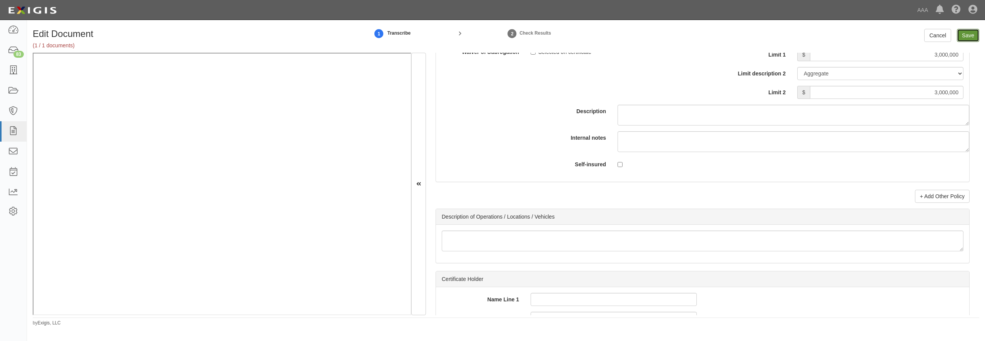
click at [964, 37] on input "Save" at bounding box center [968, 35] width 22 height 13
type input "5000000"
type input "2000000"
type input "4000000"
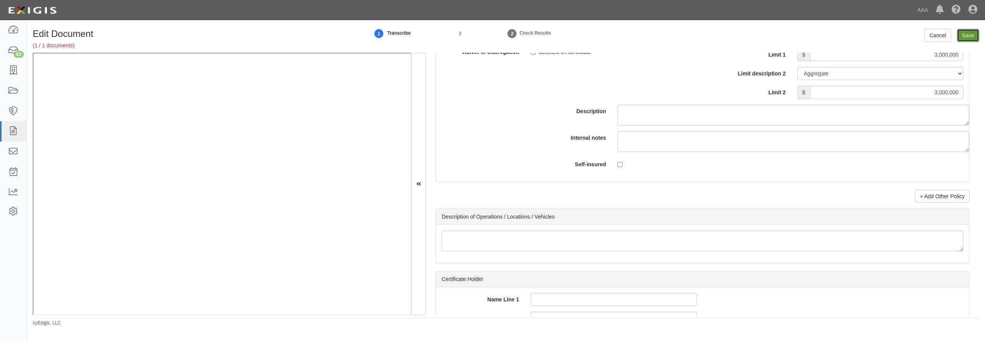
type input "3000000"
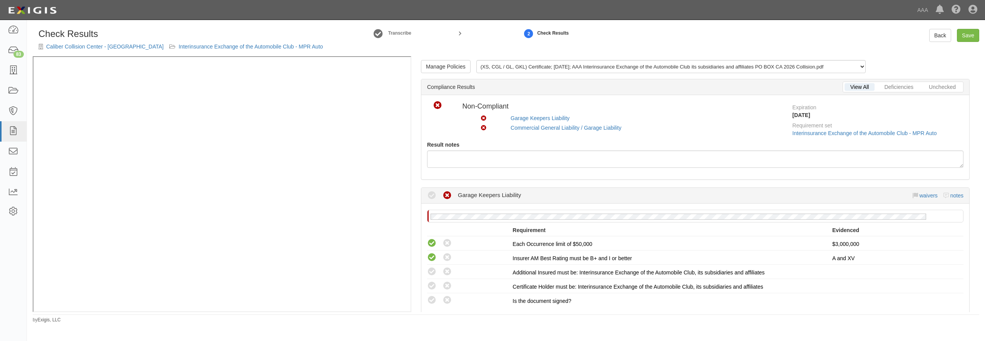
scroll to position [148, 0]
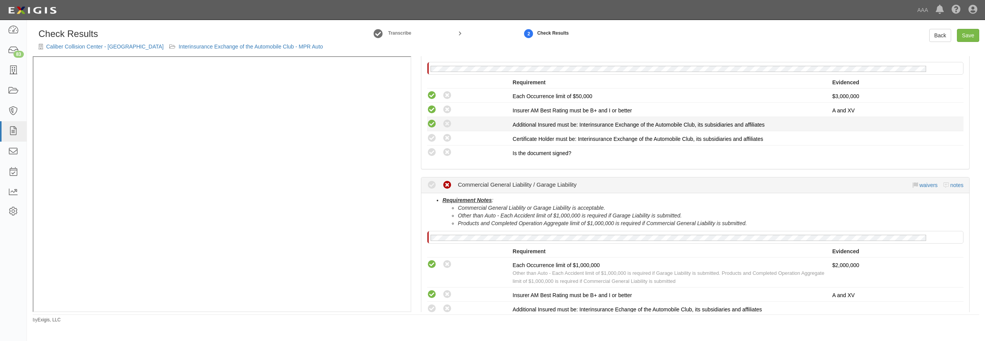
click at [432, 123] on icon at bounding box center [432, 124] width 10 height 10
radio input "true"
click at [432, 137] on icon at bounding box center [432, 138] width 10 height 10
radio input "true"
click at [432, 156] on icon at bounding box center [432, 153] width 10 height 10
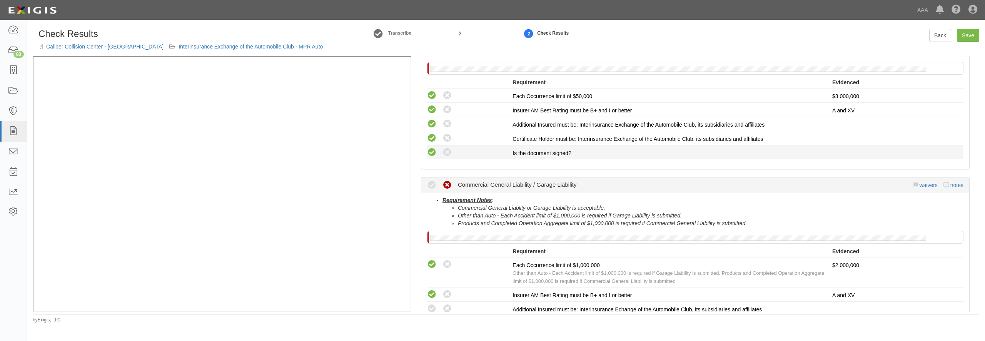
radio input "true"
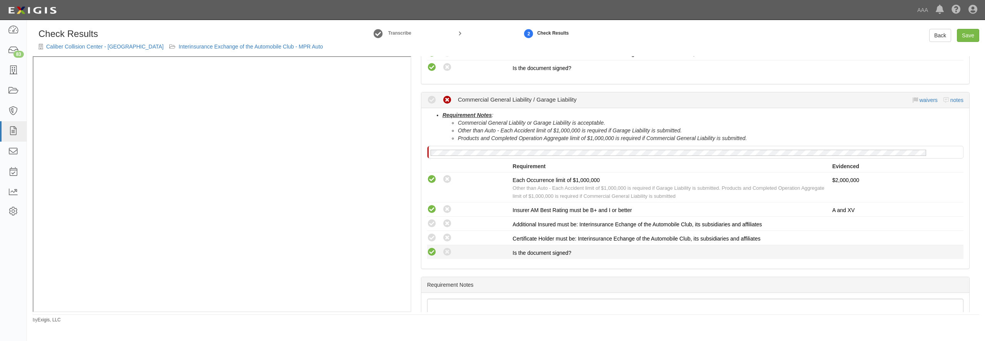
scroll to position [295, 0]
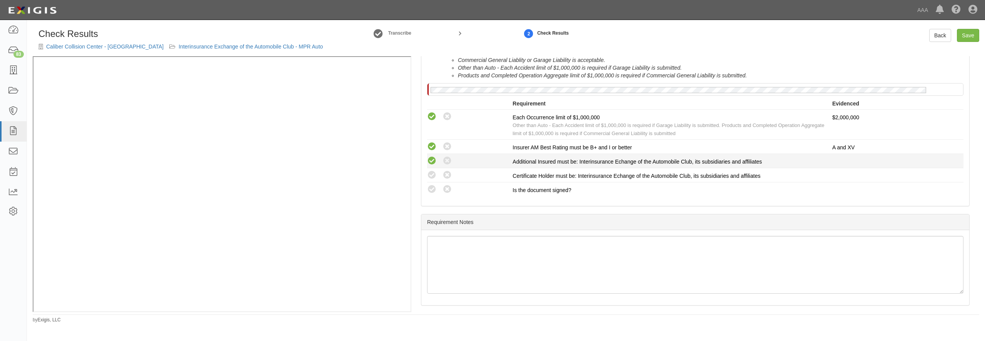
click at [427, 162] on icon at bounding box center [432, 161] width 10 height 10
radio input "true"
click at [432, 173] on icon at bounding box center [432, 175] width 10 height 10
radio input "true"
click at [432, 182] on li "Compliant Waived: Non-Compliant Is the document signed?" at bounding box center [695, 189] width 536 height 14
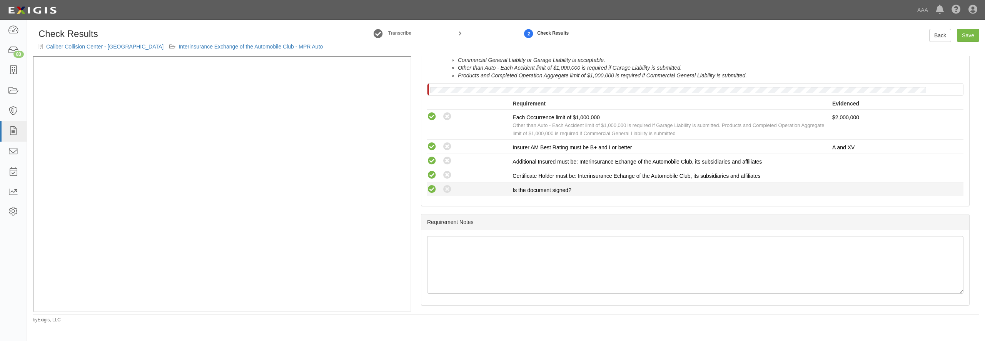
click at [432, 190] on icon at bounding box center [432, 190] width 10 height 10
radio input "true"
click at [971, 35] on link "Save" at bounding box center [968, 35] width 22 height 13
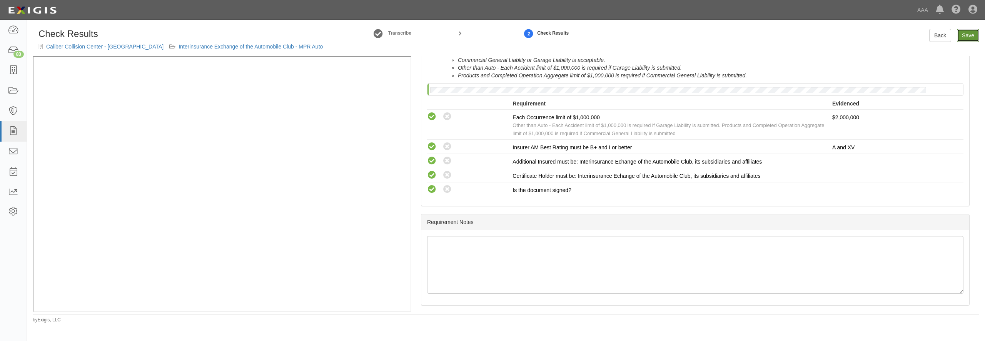
radio input "true"
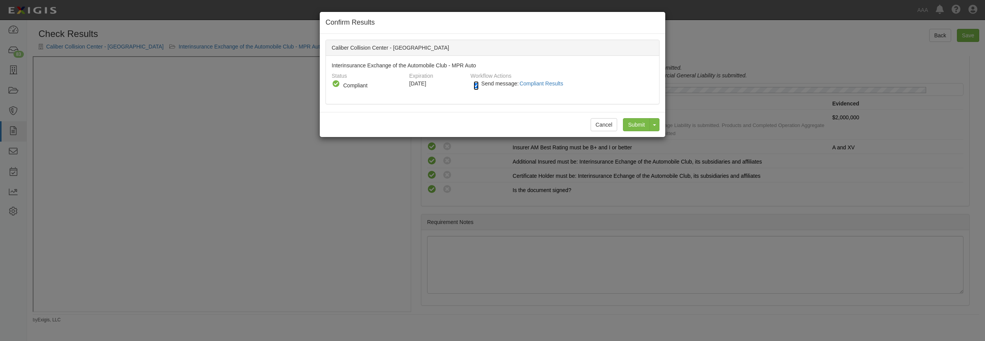
click at [475, 85] on input "Send message: Compliant Results" at bounding box center [476, 85] width 5 height 9
checkbox input "false"
click at [634, 125] on input "Submit" at bounding box center [636, 124] width 27 height 13
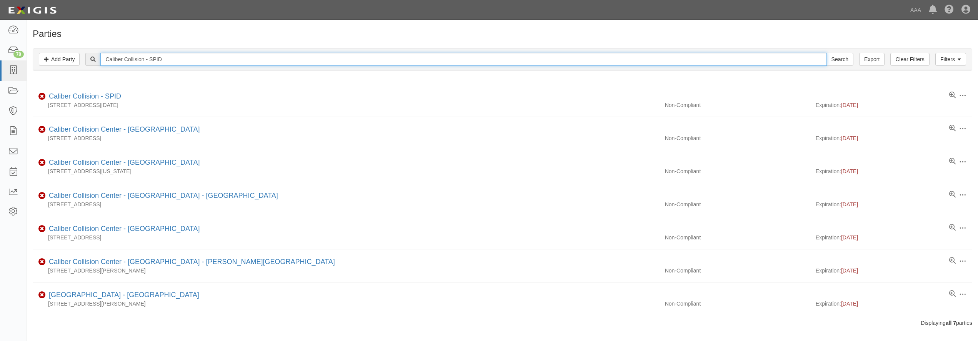
drag, startPoint x: 169, startPoint y: 58, endPoint x: 105, endPoint y: 55, distance: 63.9
click at [105, 55] on input "Caliber Collision - SPID" at bounding box center [463, 59] width 726 height 13
paste input "[PERSON_NAME]"
type input "Caliber Collision - [PERSON_NAME]"
click at [827, 53] on input "Search" at bounding box center [840, 59] width 27 height 13
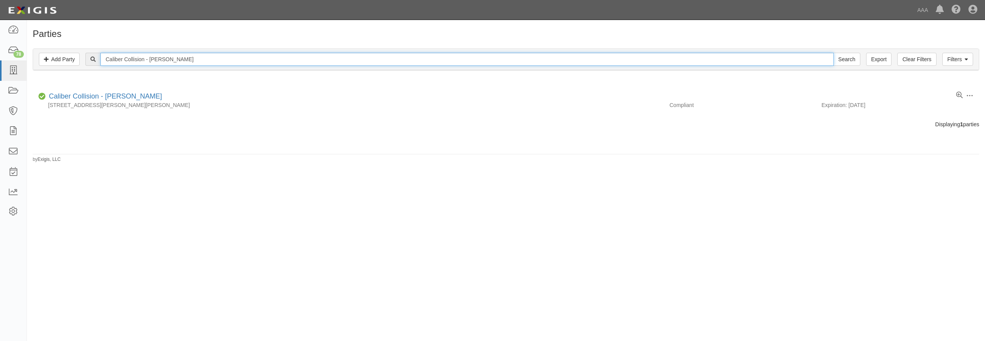
drag, startPoint x: 115, startPoint y: 55, endPoint x: 93, endPoint y: 54, distance: 22.7
click at [100, 54] on input "Caliber Collision - Melissa" at bounding box center [466, 59] width 733 height 13
paste input "North Richland Hills"
type input "Caliber Collision - North Richland Hills"
click at [833, 53] on input "Search" at bounding box center [846, 59] width 27 height 13
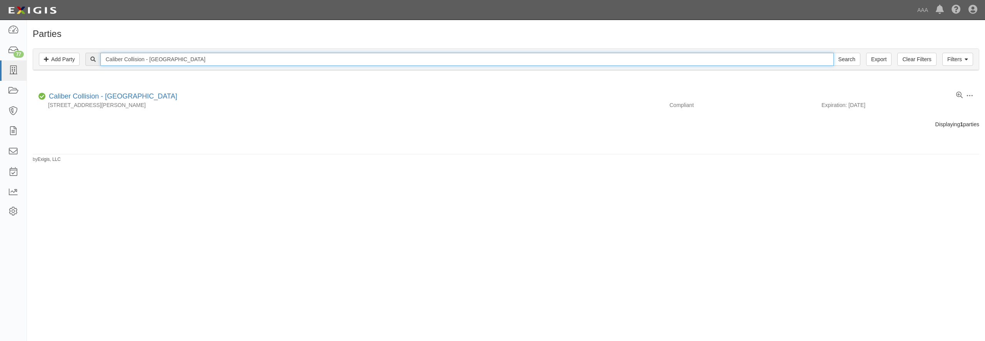
drag, startPoint x: 226, startPoint y: 57, endPoint x: 110, endPoint y: 58, distance: 115.8
click at [110, 58] on input "Caliber Collision - North Richland Hills" at bounding box center [466, 59] width 733 height 13
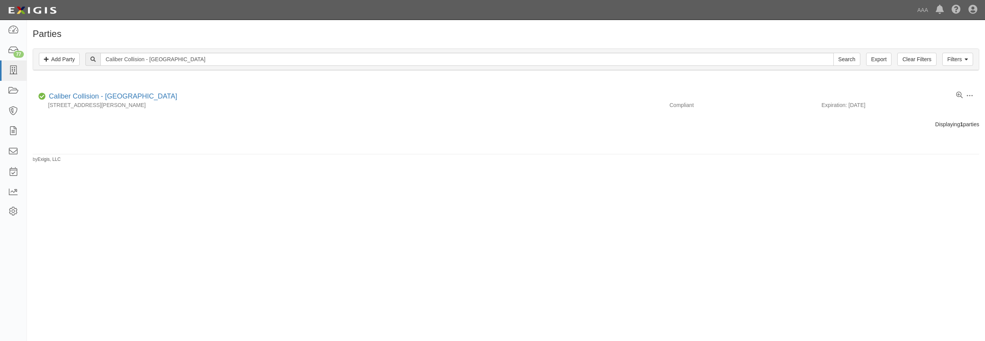
click at [220, 52] on div "Filters Add Party Clear Filters Export Caliber Collision - North Richland Hills…" at bounding box center [506, 59] width 946 height 21
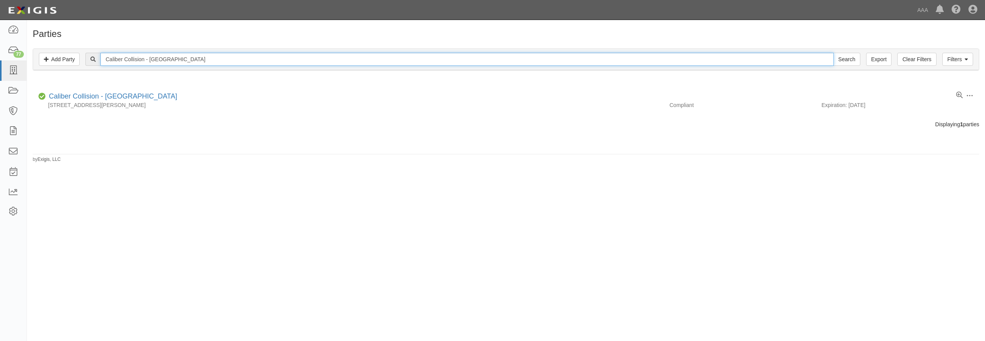
drag, startPoint x: 217, startPoint y: 56, endPoint x: 98, endPoint y: 56, distance: 118.5
click at [100, 56] on input "Caliber Collision - North Richland Hills" at bounding box center [466, 59] width 733 height 13
paste input "Overland Park Metcalf"
type input "Caliber Collision - Overland Park Metcalf"
click at [833, 53] on input "Search" at bounding box center [846, 59] width 27 height 13
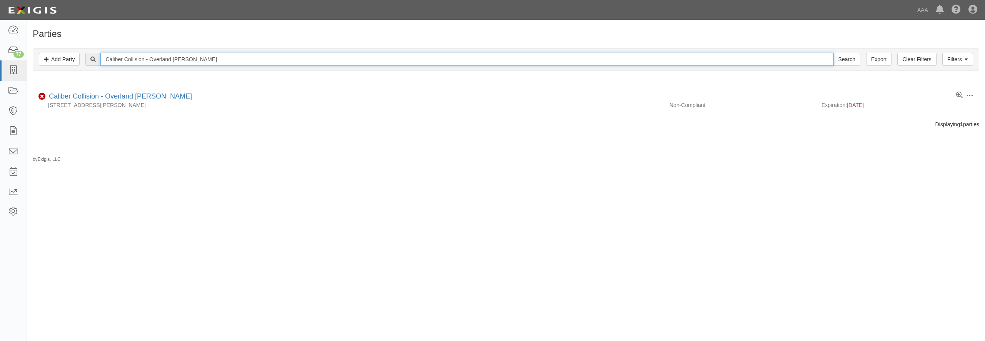
drag, startPoint x: 214, startPoint y: 61, endPoint x: 72, endPoint y: 60, distance: 142.0
click at [100, 60] on input "Caliber Collision - Overland [PERSON_NAME]" at bounding box center [466, 59] width 733 height 13
paste input "Center - [GEOGRAPHIC_DATA]"
type input "Caliber Collision Center - [GEOGRAPHIC_DATA]"
click at [833, 53] on input "Search" at bounding box center [846, 59] width 27 height 13
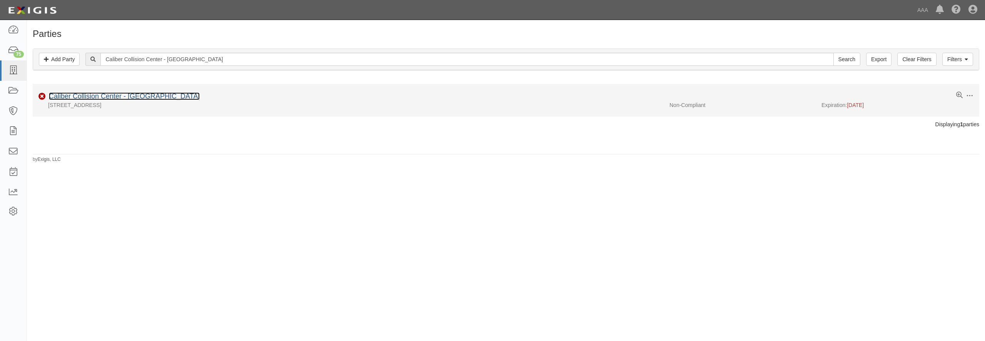
click at [139, 96] on link "Caliber Collision Center - [GEOGRAPHIC_DATA]" at bounding box center [124, 96] width 151 height 8
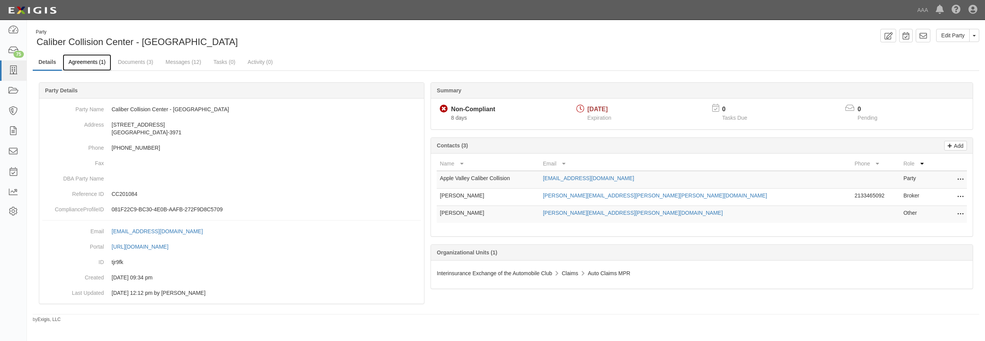
click at [95, 62] on link "Agreements (1)" at bounding box center [87, 62] width 48 height 17
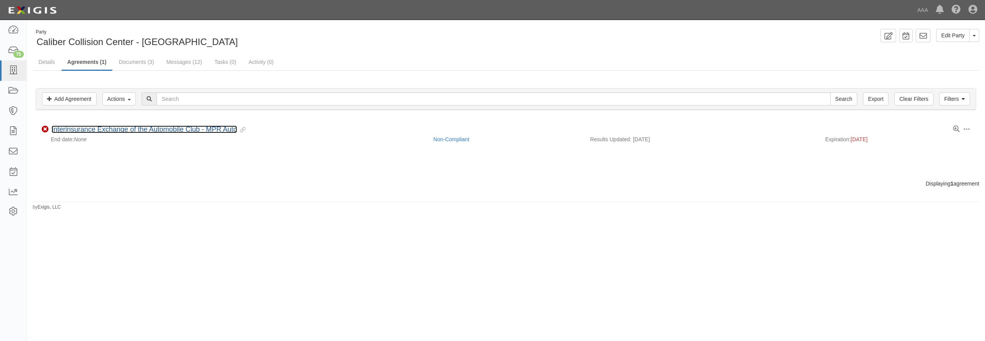
click at [104, 130] on link "Interinsurance Exchange of the Automobile Club - MPR Auto" at bounding box center [144, 129] width 185 height 8
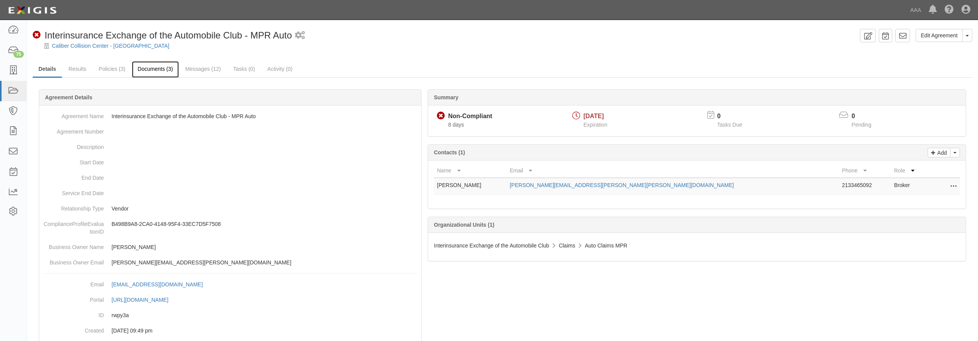
click at [147, 66] on link "Documents (3)" at bounding box center [155, 69] width 47 height 17
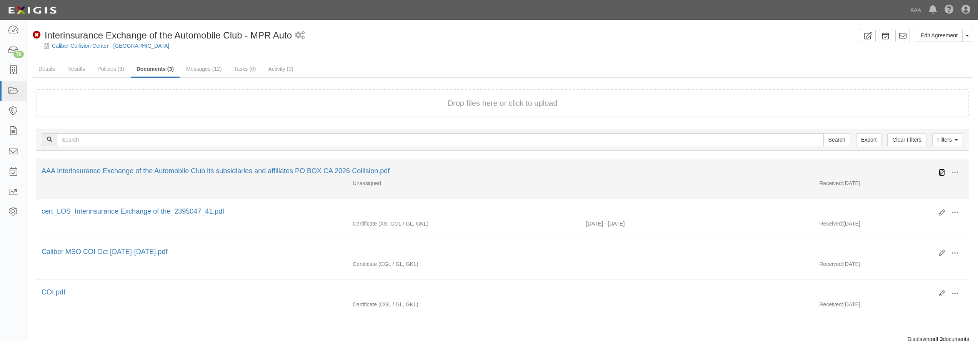
click at [941, 172] on icon at bounding box center [942, 172] width 6 height 6
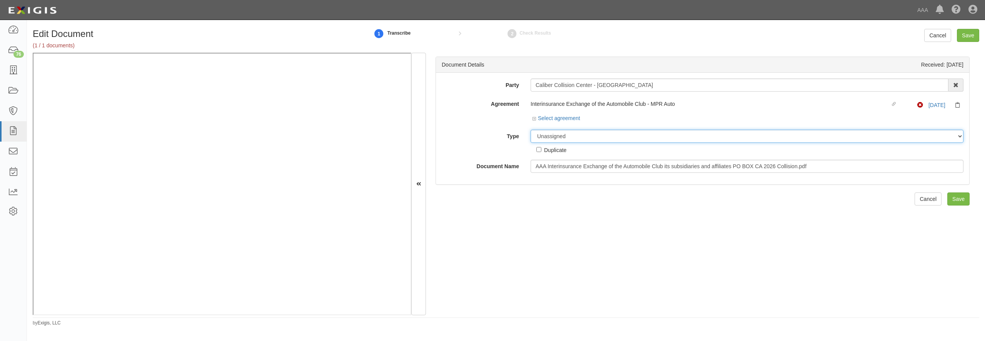
click at [531, 130] on select "Unassigned Binder Cancellation Notice Certificate Contract Endorsement Insuranc…" at bounding box center [747, 136] width 433 height 13
click option "Contract" at bounding box center [0, 0] width 0 height 0
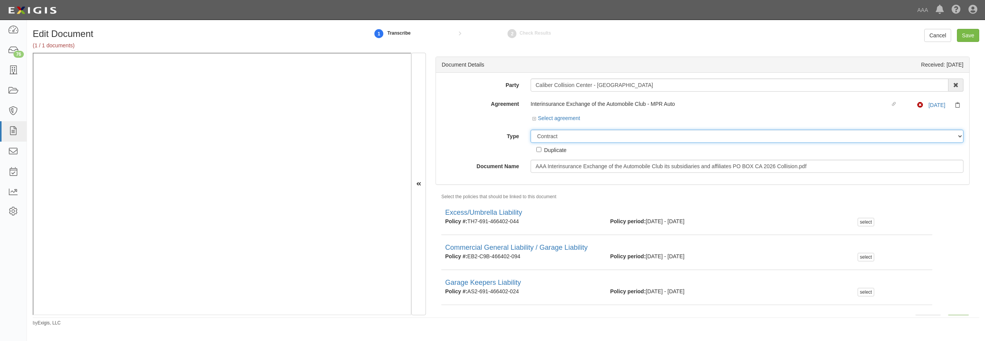
click at [531, 130] on select "Unassigned Binder Cancellation Notice Certificate Contract Endorsement Insuranc…" at bounding box center [747, 136] width 433 height 13
select select "CertificateDetail"
click option "Certificate" at bounding box center [0, 0] width 0 height 0
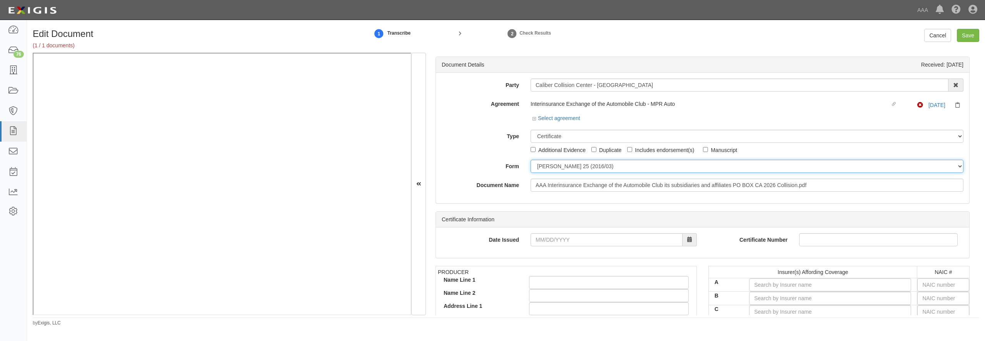
click at [531, 160] on select "ACORD 25 (2016/03) ACORD 101 ACORD 855 NY (2014/05) General" at bounding box center [747, 166] width 433 height 13
select select "GeneralFormDetail"
click option "General" at bounding box center [0, 0] width 0 height 0
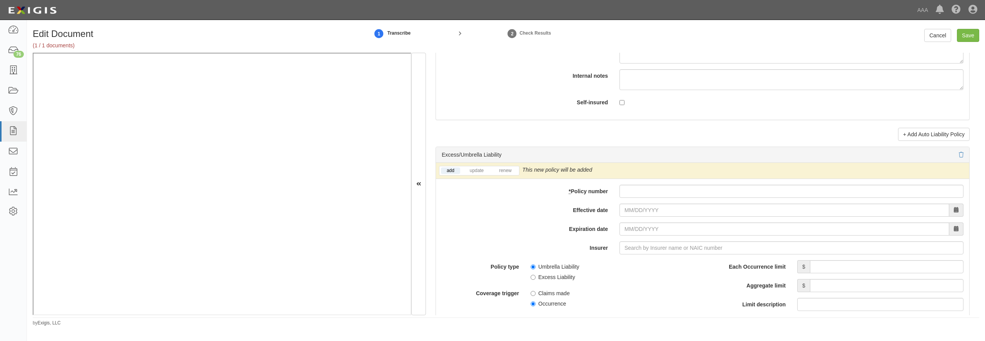
scroll to position [1514, 0]
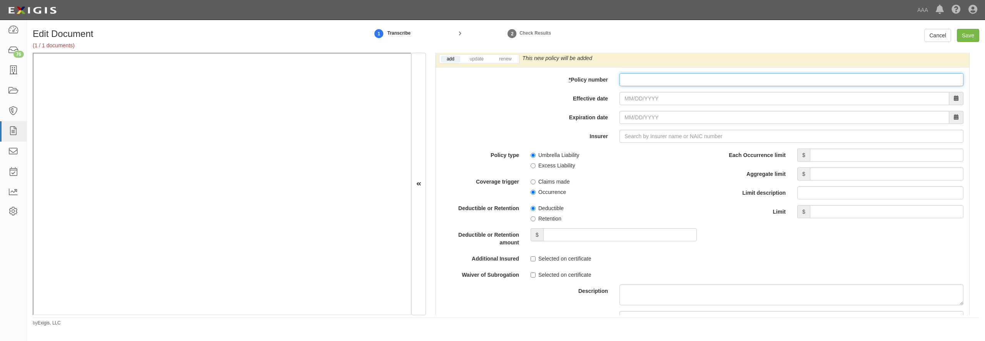
click at [651, 86] on input "* Policy number" at bounding box center [791, 79] width 344 height 13
paste input "TH7-691-466402-045"
type input "TH7-691-466402-045"
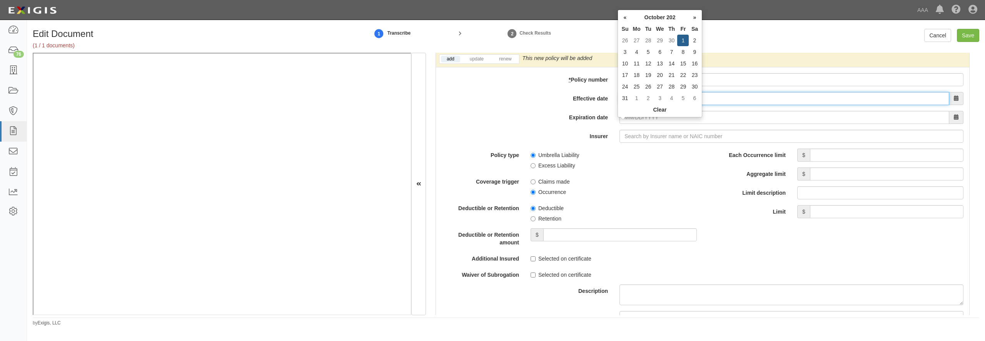
type input "10/01/2025"
type input "[DATE]"
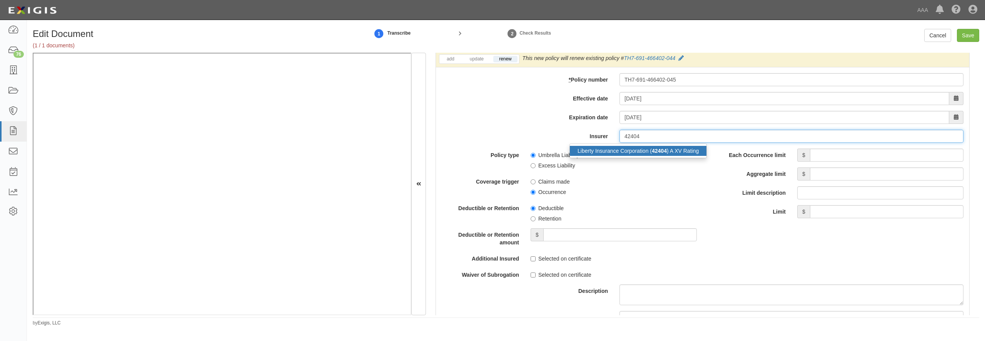
click at [649, 156] on div "Liberty Insurance Corporation ( 42404 ) A XV Rating" at bounding box center [638, 151] width 137 height 10
type input "Liberty Insurance Corporation (42404) A XV Rating"
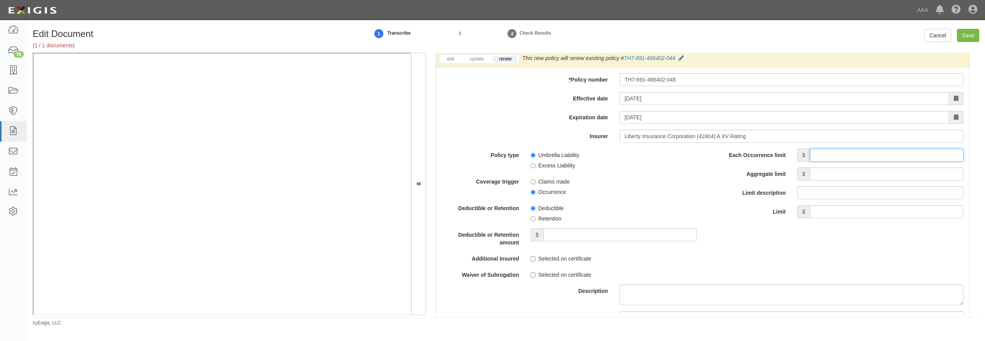
click at [827, 162] on input "Each Occurrence limit" at bounding box center [886, 154] width 153 height 13
type input "5,000,000"
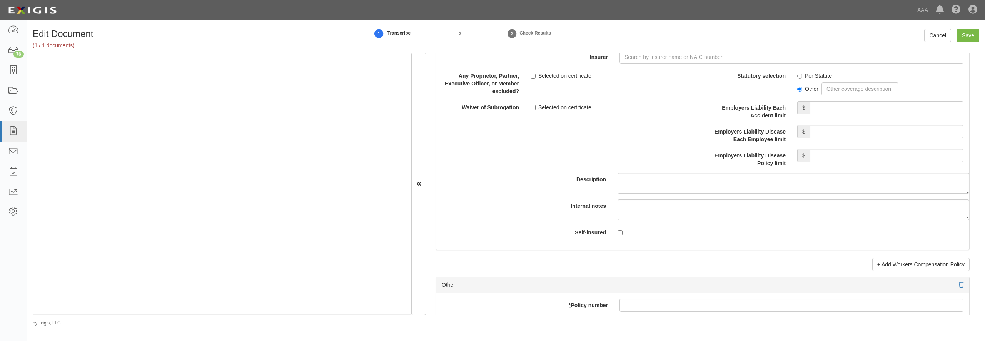
scroll to position [2179, 0]
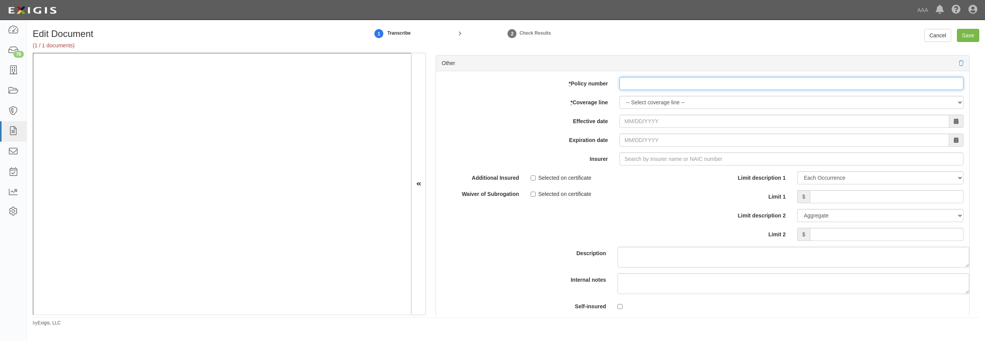
click at [662, 90] on input "* Policy number" at bounding box center [791, 83] width 344 height 13
paste input "EB2-C9B-466402-095"
type input "EB2-C9B-466402-095"
select select "56"
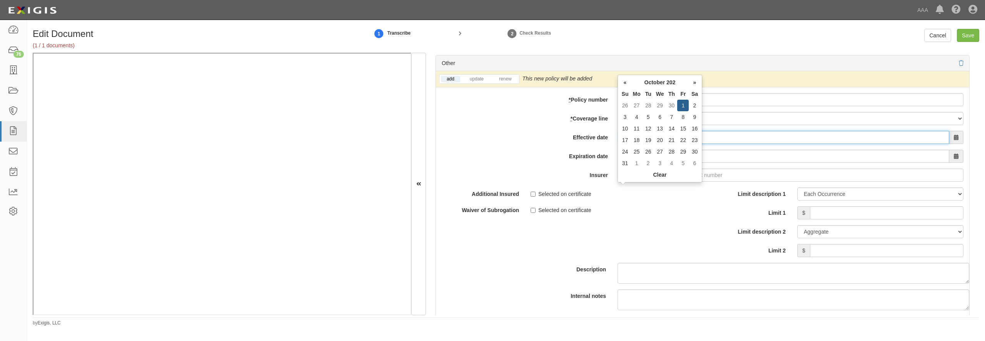
type input "10/01/2025"
type input "[DATE]"
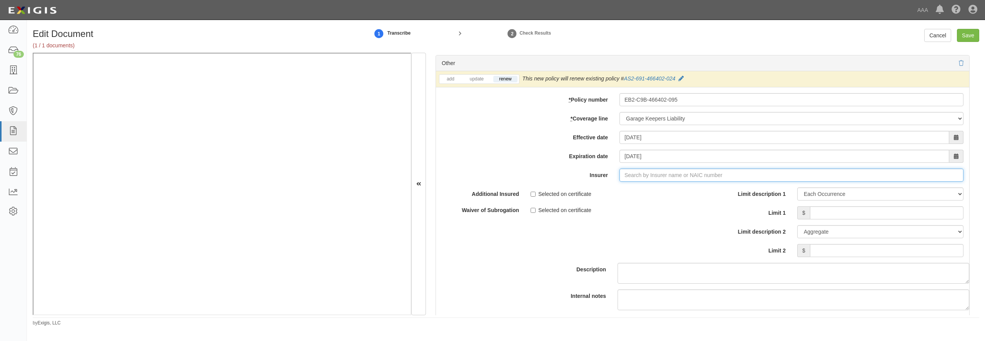
type input "21st Century Advantage Insurance Company (25232) NR Rating"
type input "2"
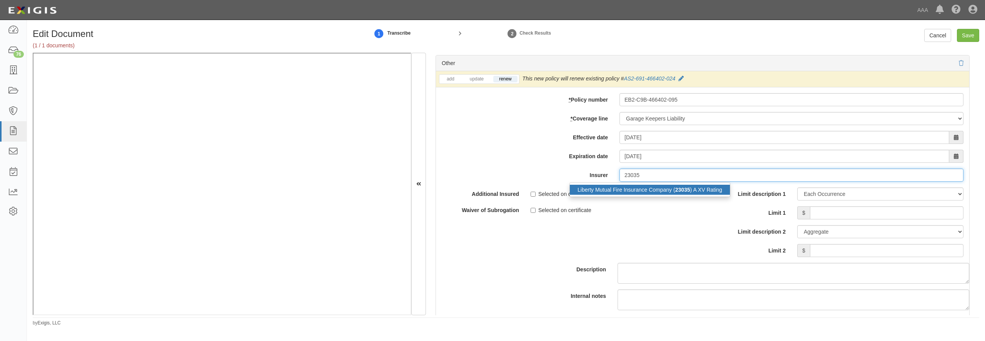
click at [643, 195] on div "Liberty Mutual Fire Insurance Company ( 23035 ) A XV Rating" at bounding box center [650, 190] width 160 height 10
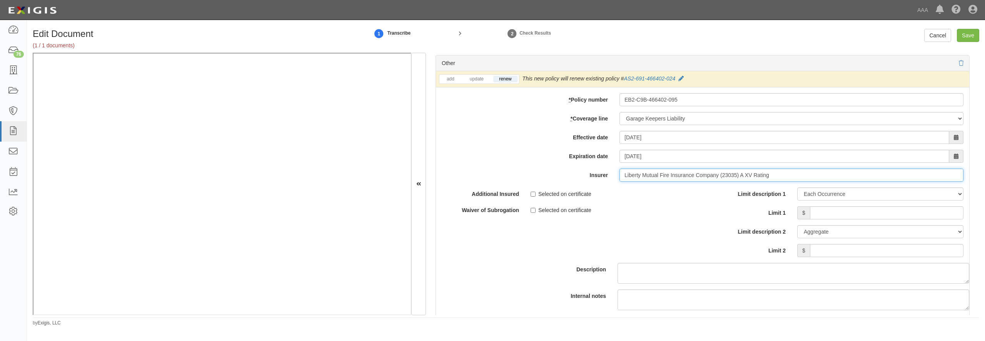
type input "Liberty Mutual Fire Insurance Company (23035) A XV Rating"
click at [823, 219] on input "Limit 1" at bounding box center [886, 212] width 153 height 13
type input "3,000,000"
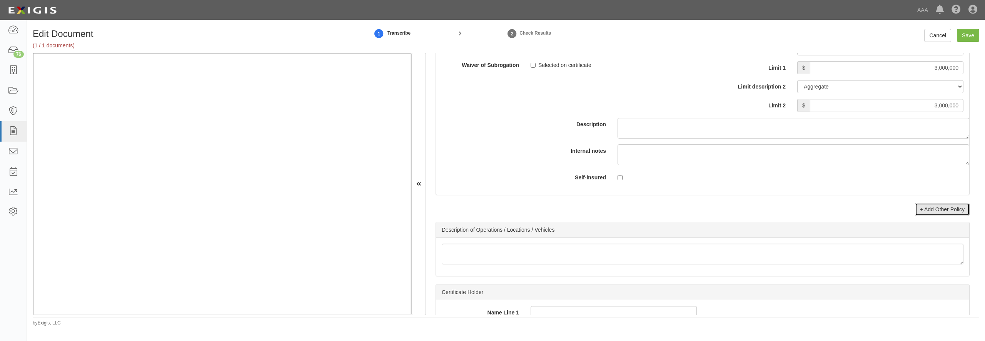
click at [957, 216] on link "+ Add Other Policy" at bounding box center [942, 209] width 55 height 13
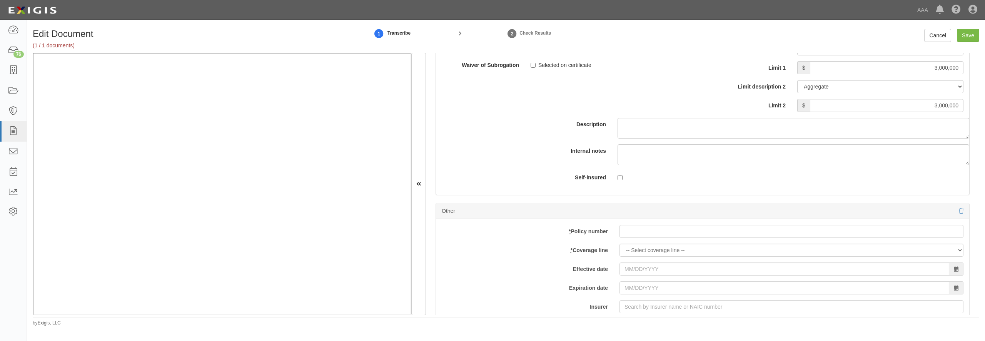
scroll to position [2472, 0]
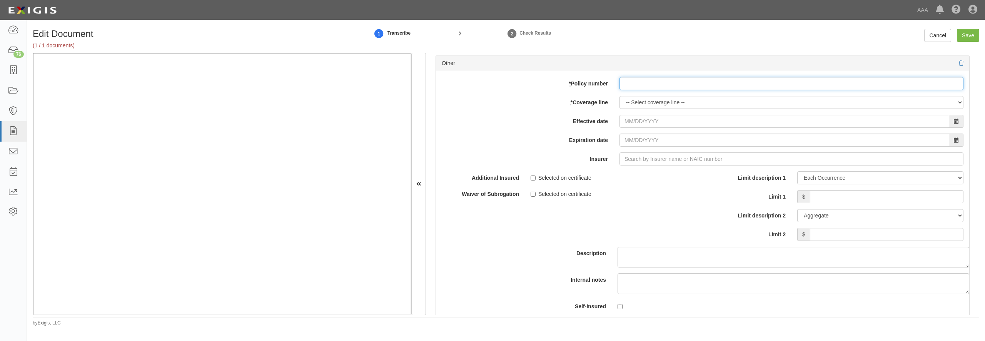
click at [651, 90] on input "* Policy number" at bounding box center [791, 83] width 344 height 13
paste input "EB2-C9B-466402-095"
type input "EB2-C9B-466402-095"
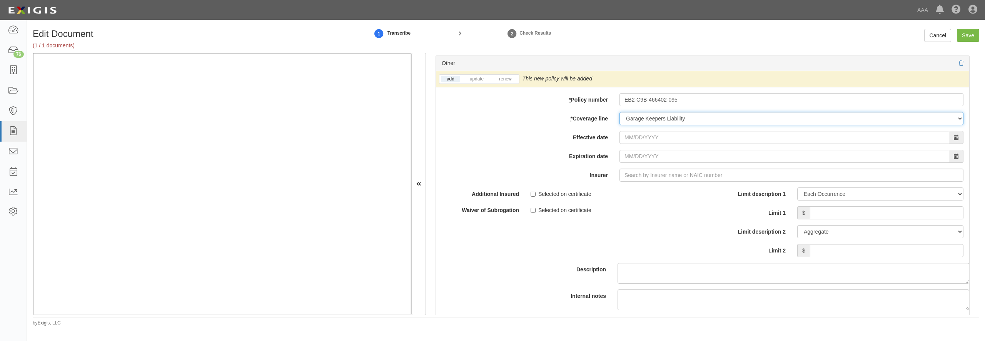
select select "70"
type input "10/01/2025"
type input "[DATE]"
type input "21st Century Advantage Insurance Company (25232) NR Rating"
type input "2"
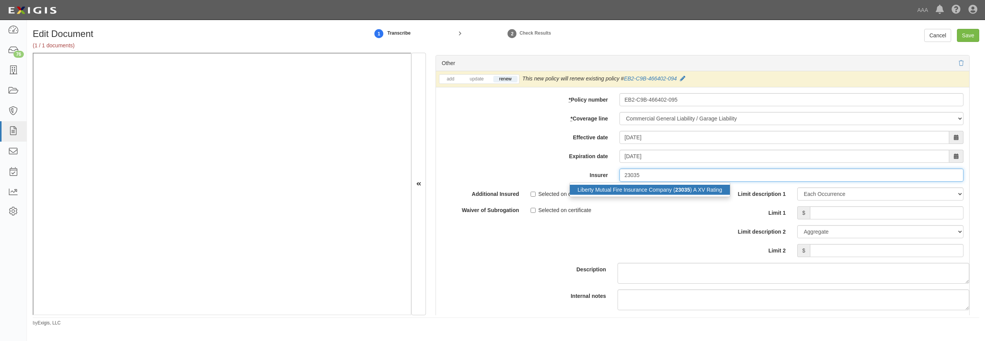
click at [623, 195] on div "Liberty Mutual Fire Insurance Company ( 23035 ) A XV Rating" at bounding box center [650, 190] width 160 height 10
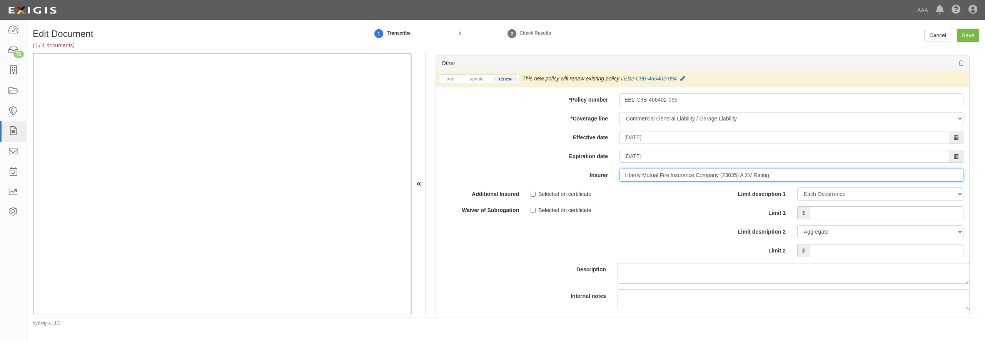
type input "Liberty Mutual Fire Insurance Company (23035) A XV Rating"
click at [835, 219] on input "Limit 1" at bounding box center [886, 212] width 153 height 13
type input "2,000,000"
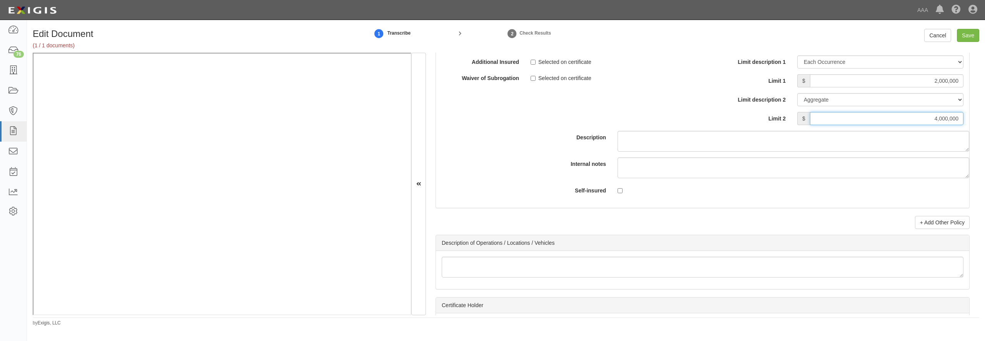
type input "4,000,000"
click at [969, 33] on input "Save" at bounding box center [968, 35] width 22 height 13
type input "5000000"
type input "3000000"
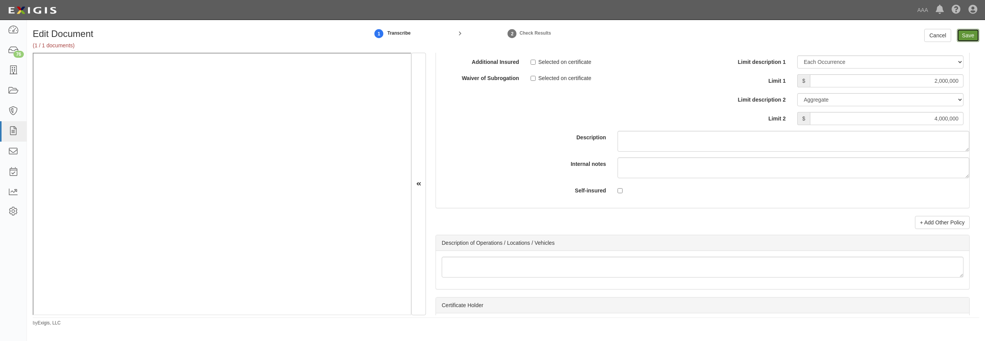
type input "3000000"
type input "2000000"
type input "4000000"
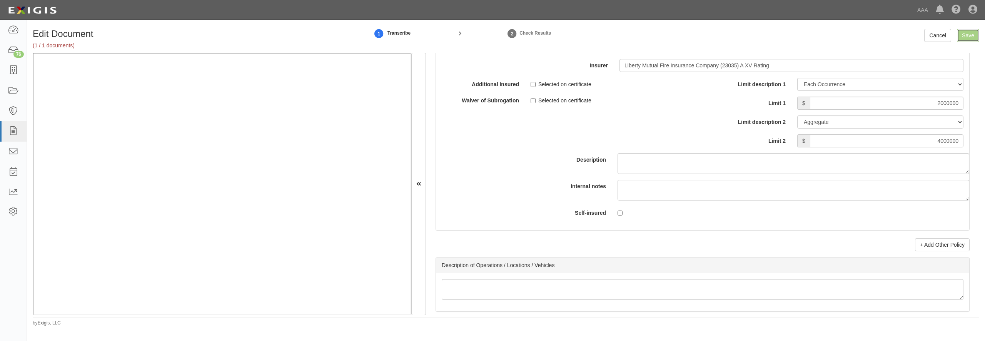
scroll to position [2567, 0]
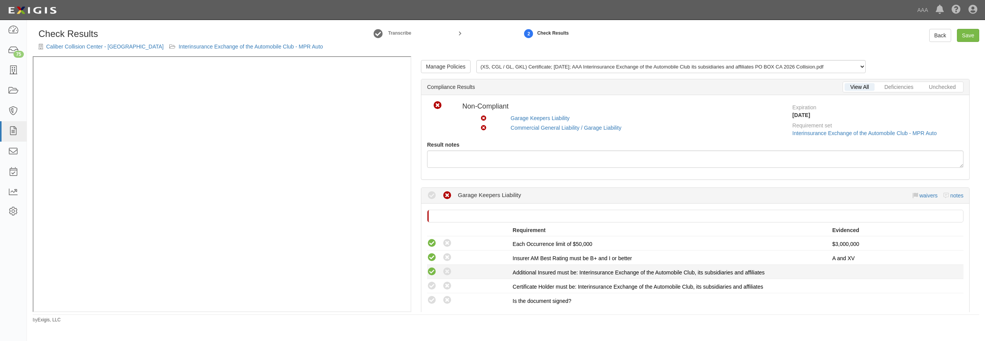
scroll to position [111, 0]
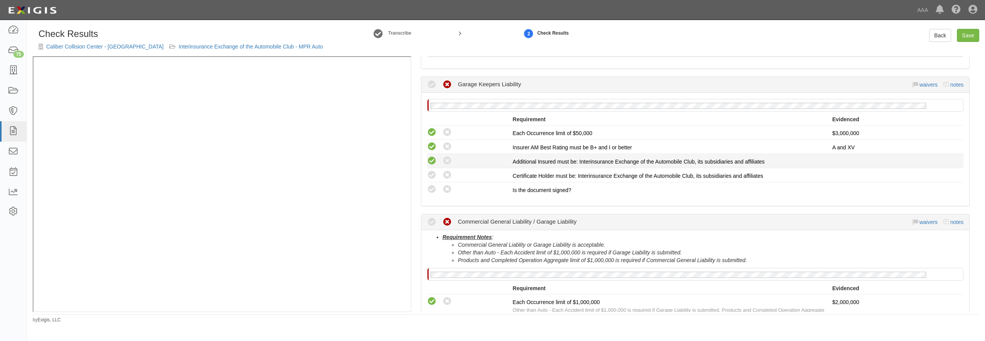
click at [431, 163] on icon at bounding box center [432, 161] width 10 height 10
radio input "true"
click at [432, 177] on icon at bounding box center [432, 175] width 10 height 10
radio input "true"
click at [430, 191] on icon at bounding box center [432, 190] width 10 height 10
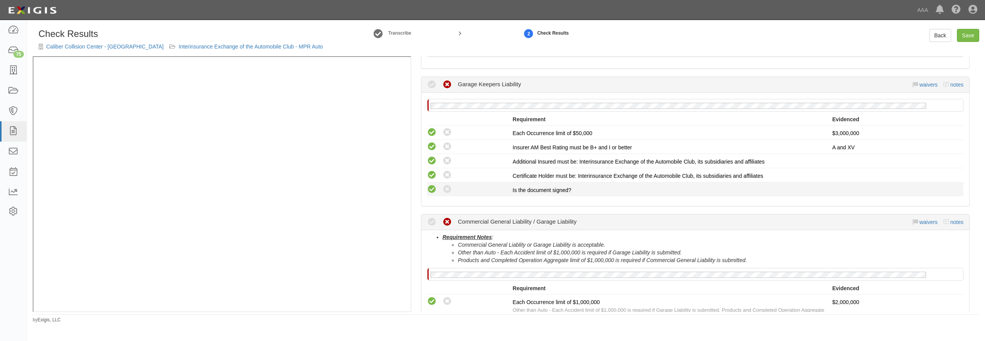
radio input "true"
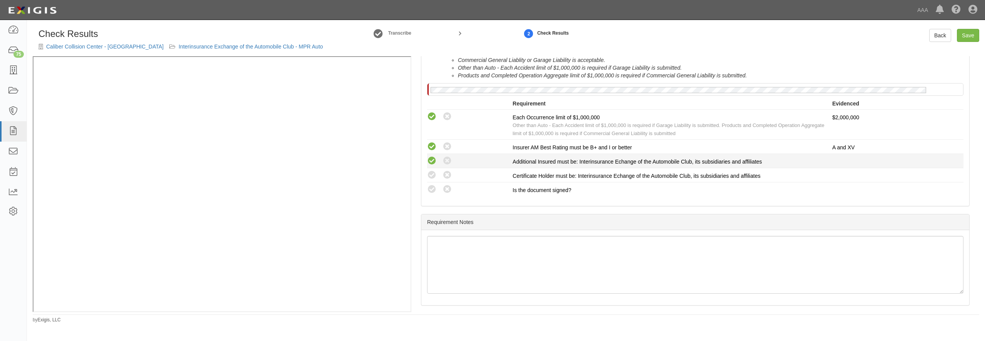
click at [434, 164] on icon at bounding box center [432, 161] width 10 height 10
radio input "true"
click at [434, 175] on icon at bounding box center [432, 175] width 10 height 10
radio input "true"
click at [434, 191] on icon at bounding box center [432, 190] width 10 height 10
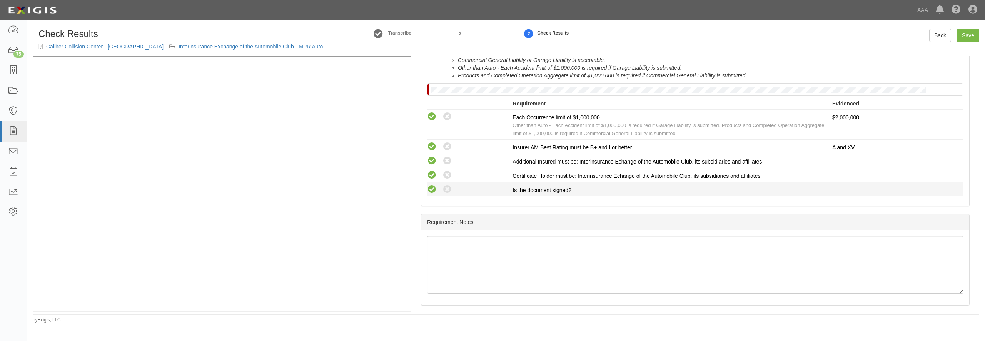
radio input "true"
click at [976, 35] on link "Save" at bounding box center [968, 35] width 22 height 13
radio input "true"
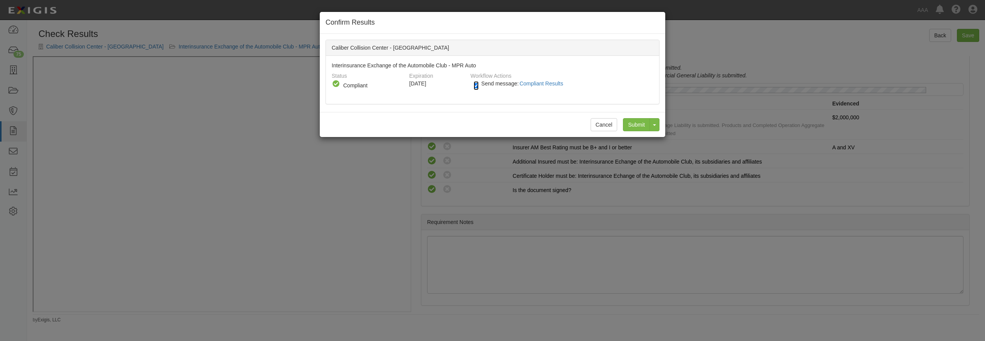
click at [475, 85] on input "Send message: Compliant Results" at bounding box center [476, 85] width 5 height 9
checkbox input "false"
click at [630, 126] on input "Submit" at bounding box center [636, 124] width 27 height 13
